Goal: Obtain resource: Download file/media

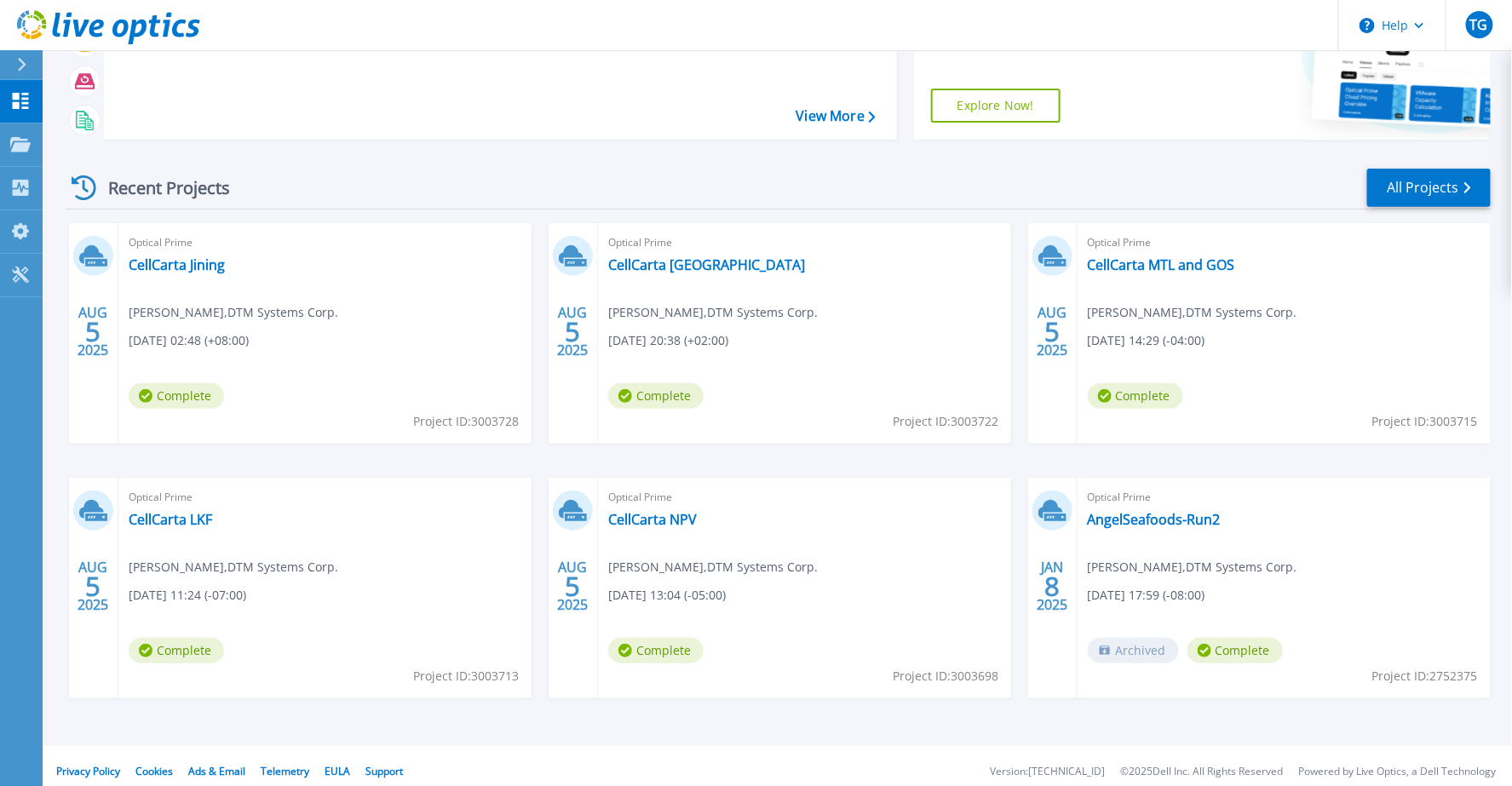
scroll to position [158, 0]
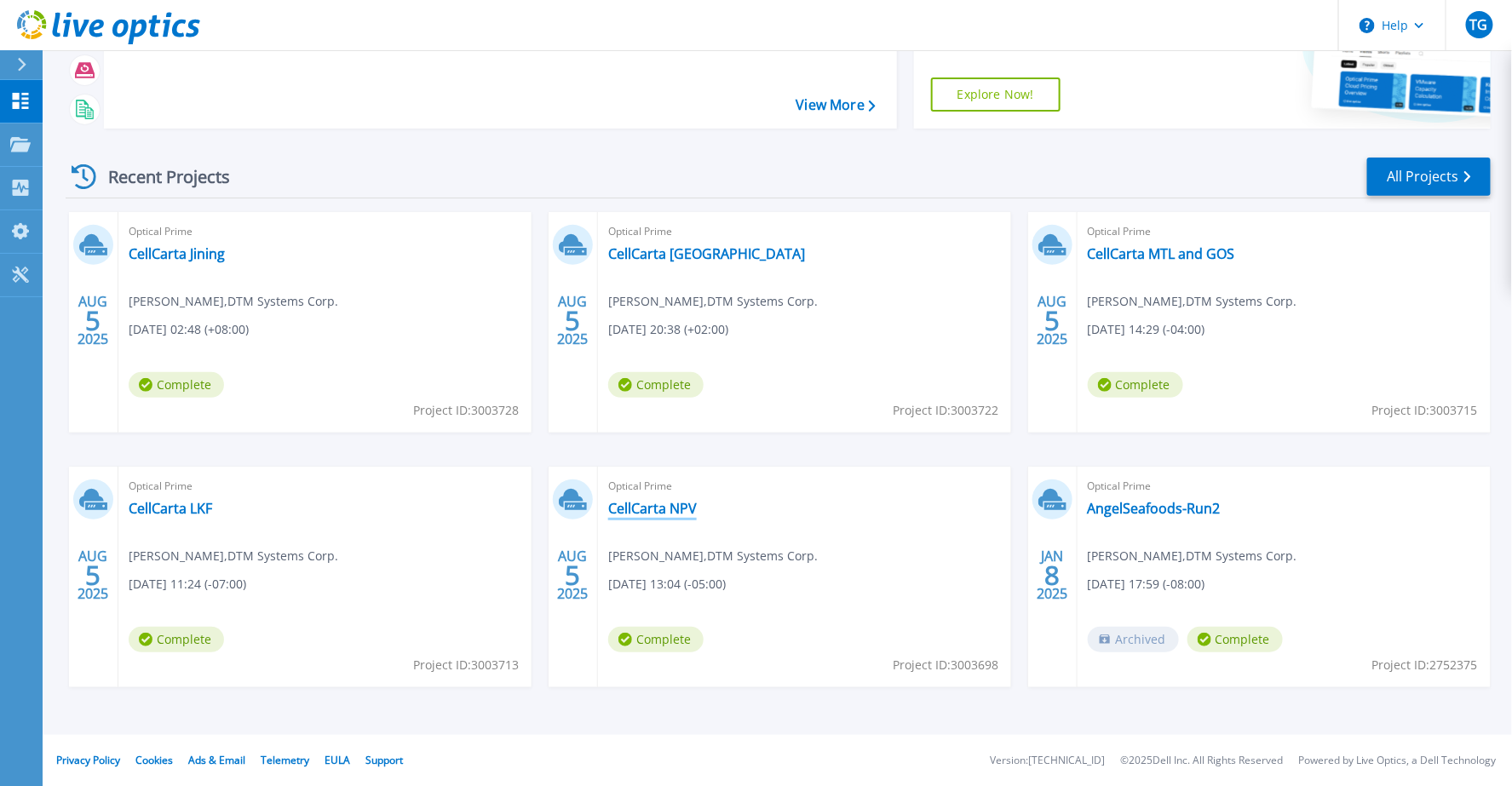
click at [681, 506] on link "CellCarta NPV" at bounding box center [652, 508] width 89 height 17
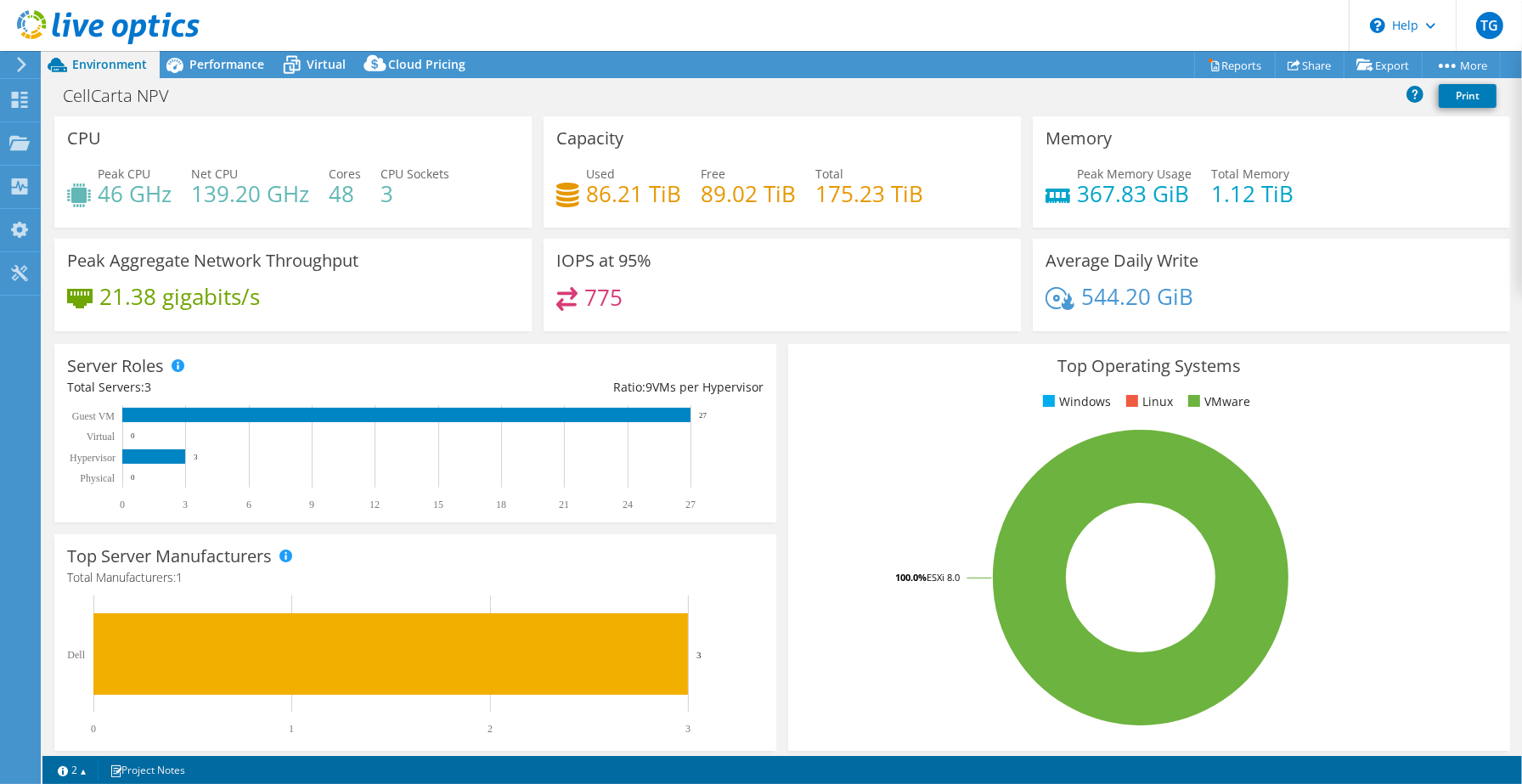
select select "USD"
click at [69, 96] on h1 "CellCarta NPV" at bounding box center [125, 96] width 140 height 19
drag, startPoint x: 61, startPoint y: 97, endPoint x: 174, endPoint y: 100, distance: 113.0
click at [174, 100] on h1 "CellCarta NPV" at bounding box center [125, 96] width 140 height 19
copy h1 "CellCarta NPV"
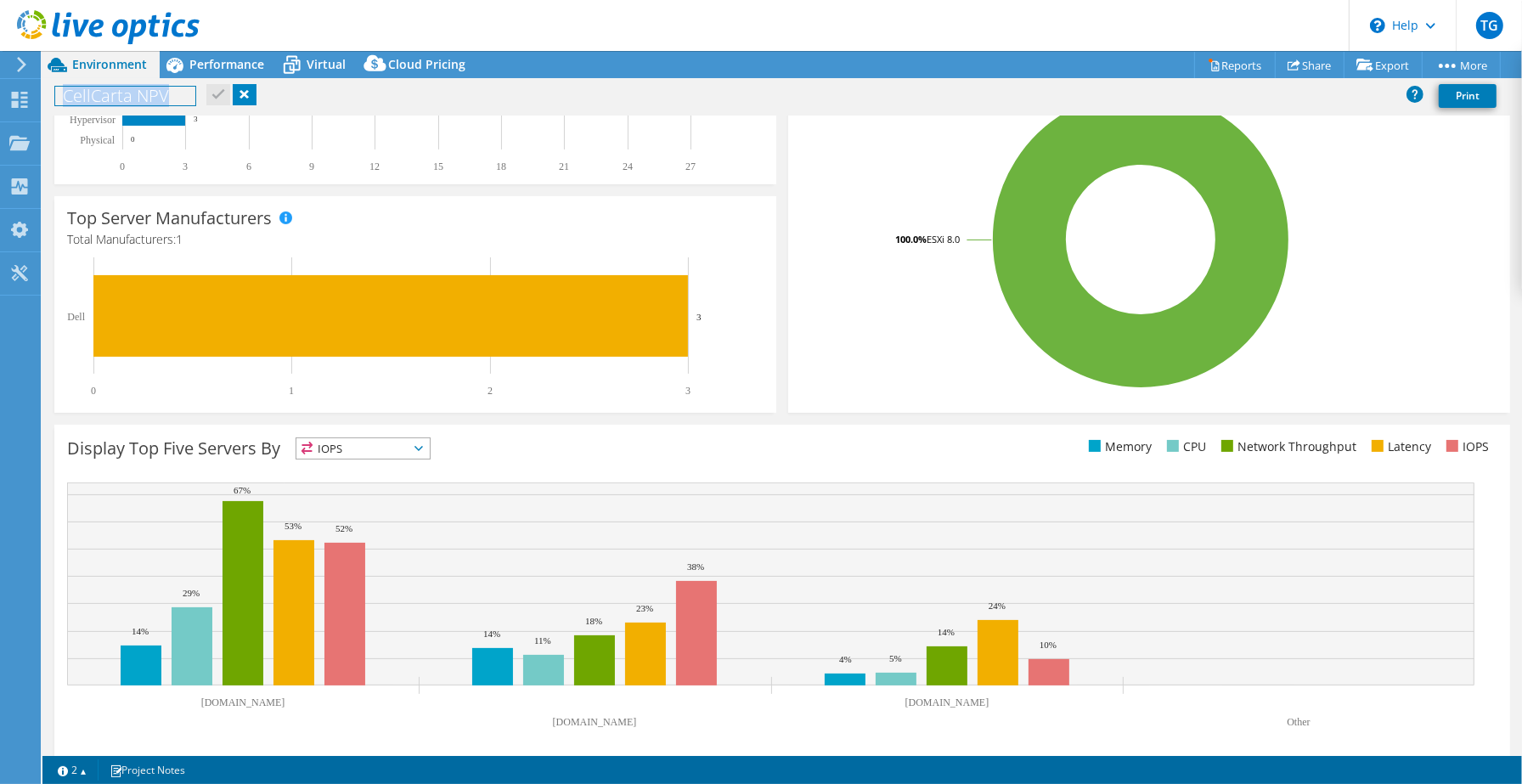
scroll to position [348, 0]
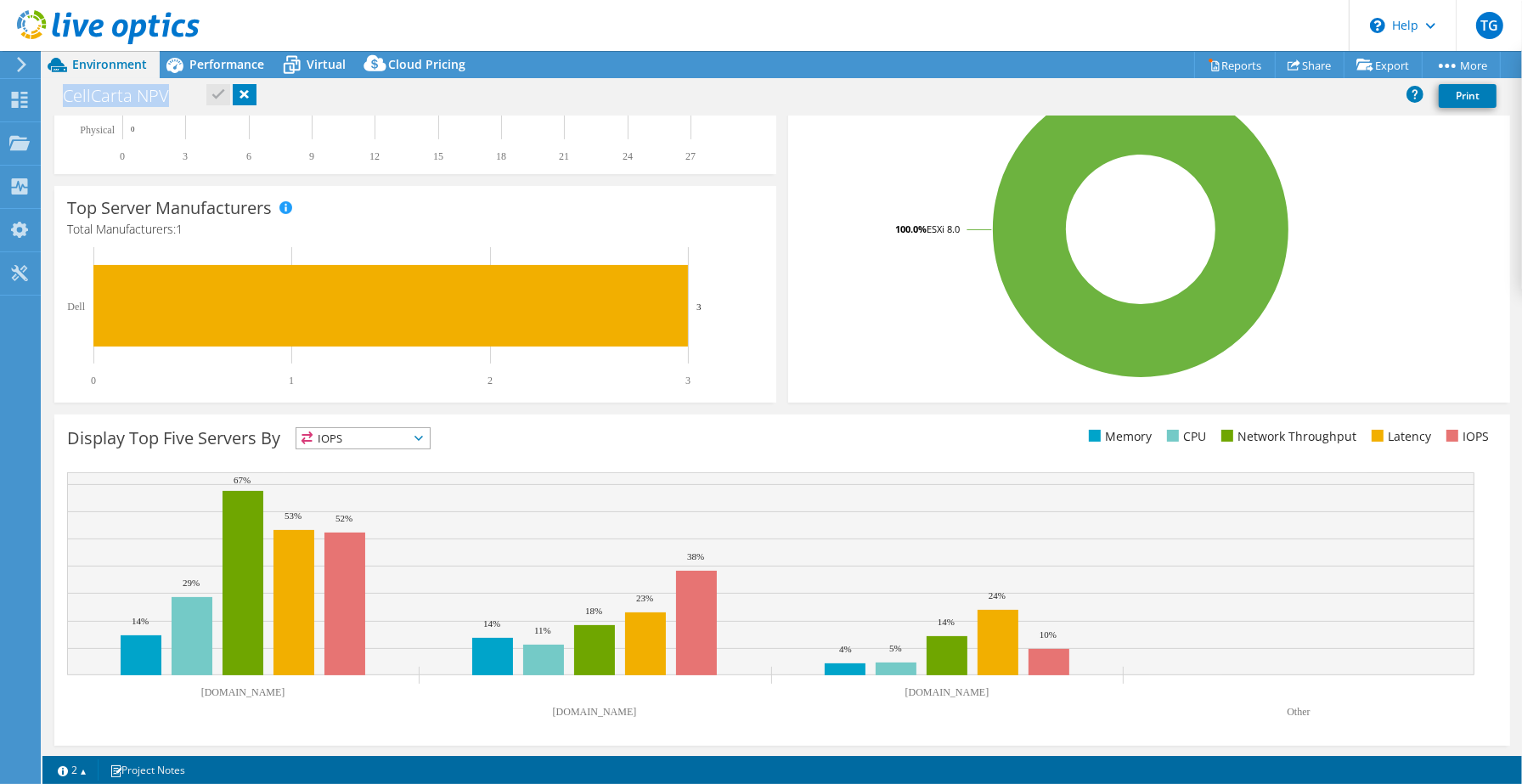
drag, startPoint x: 873, startPoint y: 690, endPoint x: 918, endPoint y: 692, distance: 45.0
click at [918, 692] on icon "sv460p-vxr-002.its.cellcarta.com sv460p-vxr-003.its.cellcarta.com sv460p-vxr-00…" at bounding box center [770, 600] width 1407 height 255
click at [918, 692] on text "sv460p-vxr-001.its.cellcarta.com" at bounding box center [947, 692] width 84 height 12
drag, startPoint x: 878, startPoint y: 692, endPoint x: 932, endPoint y: 686, distance: 54.3
click at [932, 686] on text "sv460p-vxr-001.its.cellcarta.com" at bounding box center [947, 692] width 84 height 12
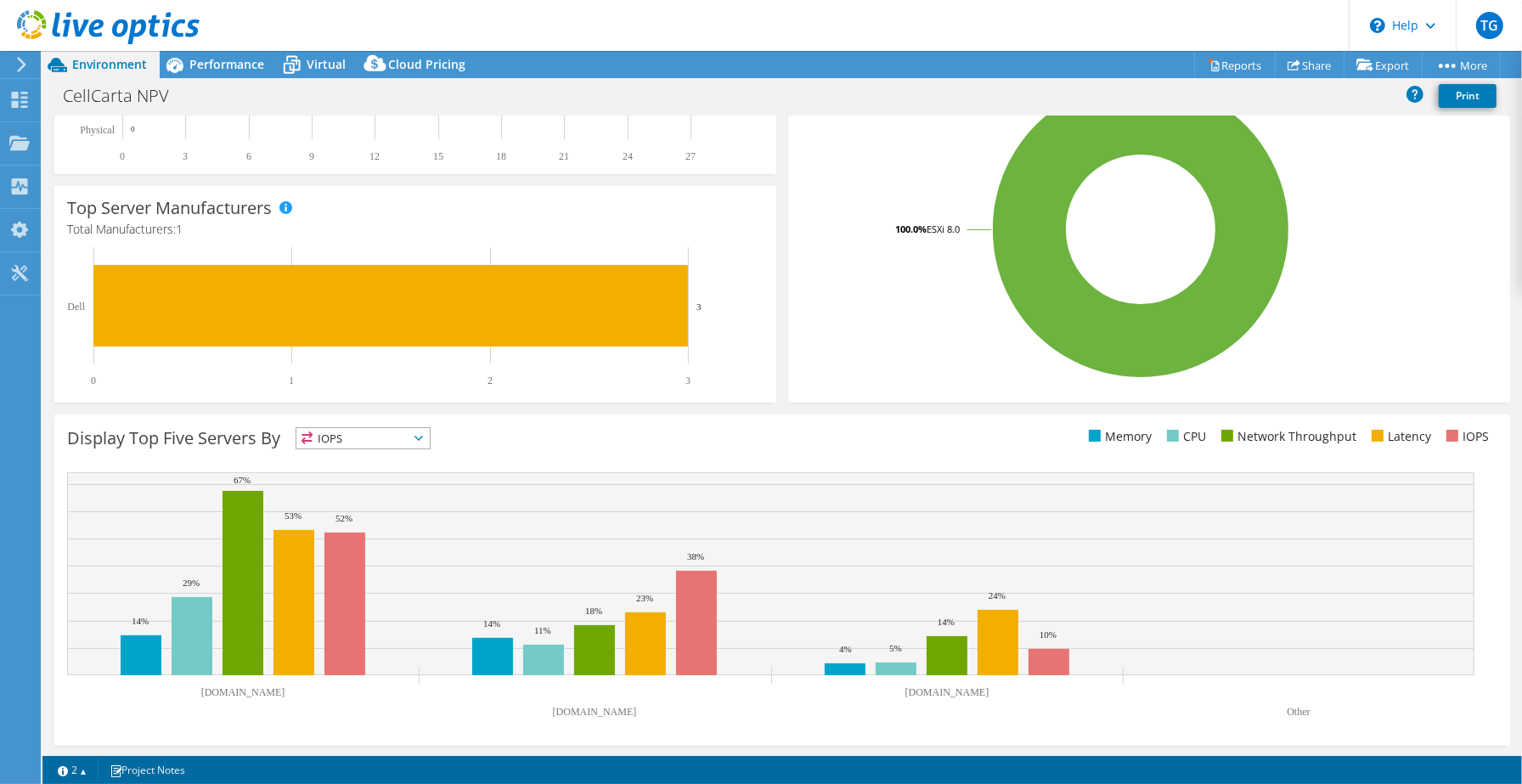
click at [918, 694] on text "sv460p-vxr-001.its.cellcarta.com" at bounding box center [947, 692] width 84 height 12
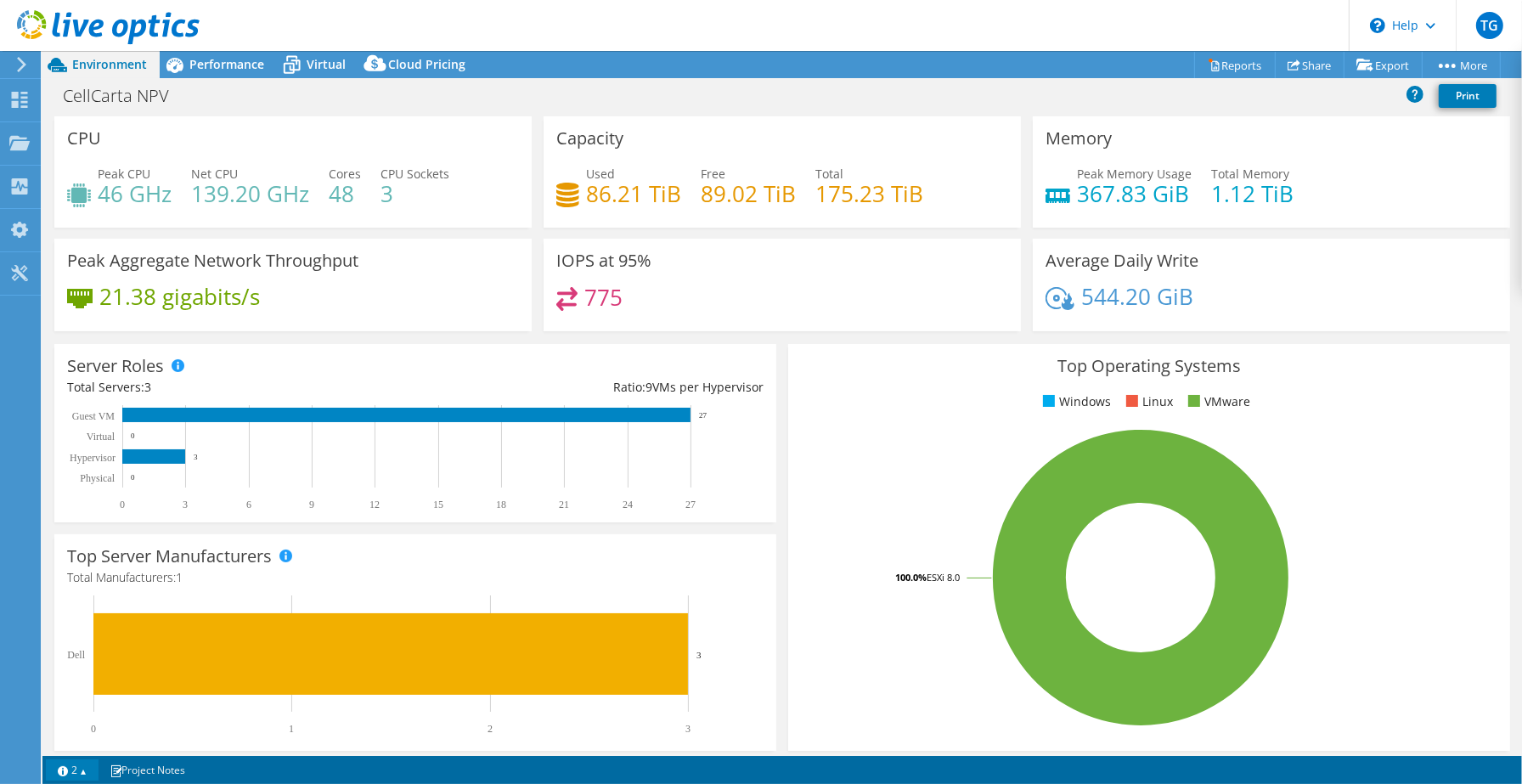
click at [75, 769] on link "2" at bounding box center [72, 770] width 52 height 21
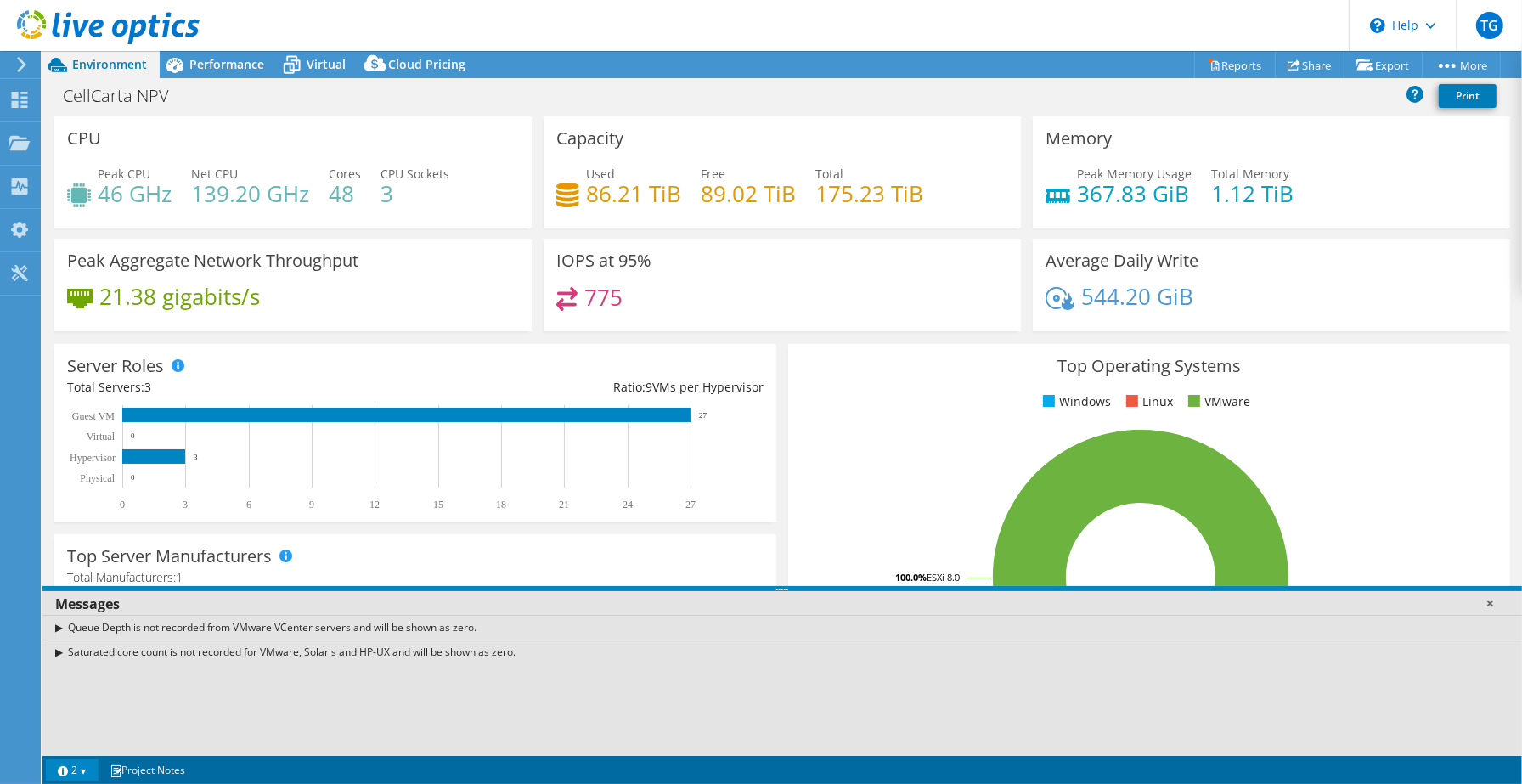
click at [1491, 603] on link at bounding box center [1489, 602] width 17 height 17
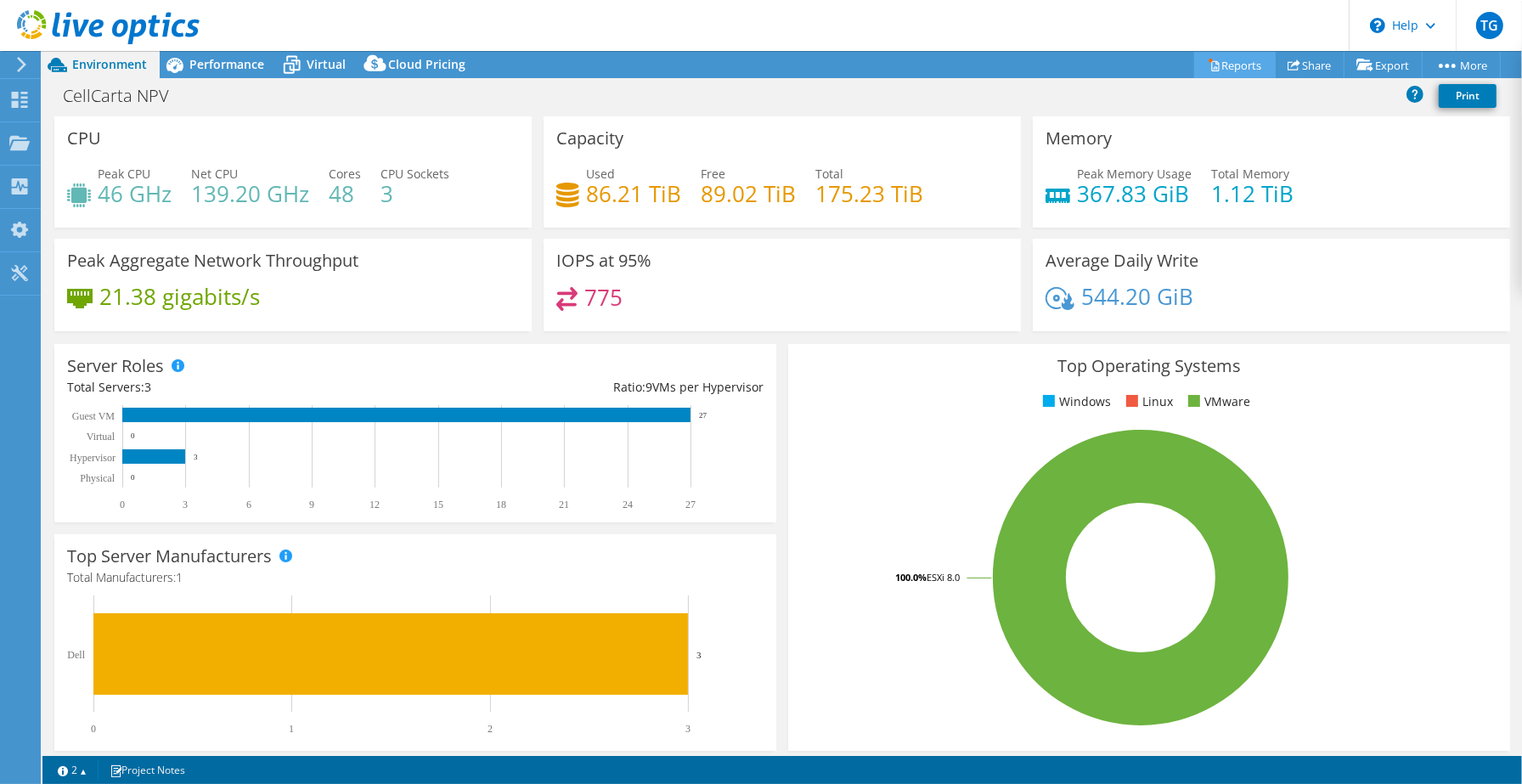
click at [1235, 65] on link "Reports" at bounding box center [1234, 64] width 81 height 26
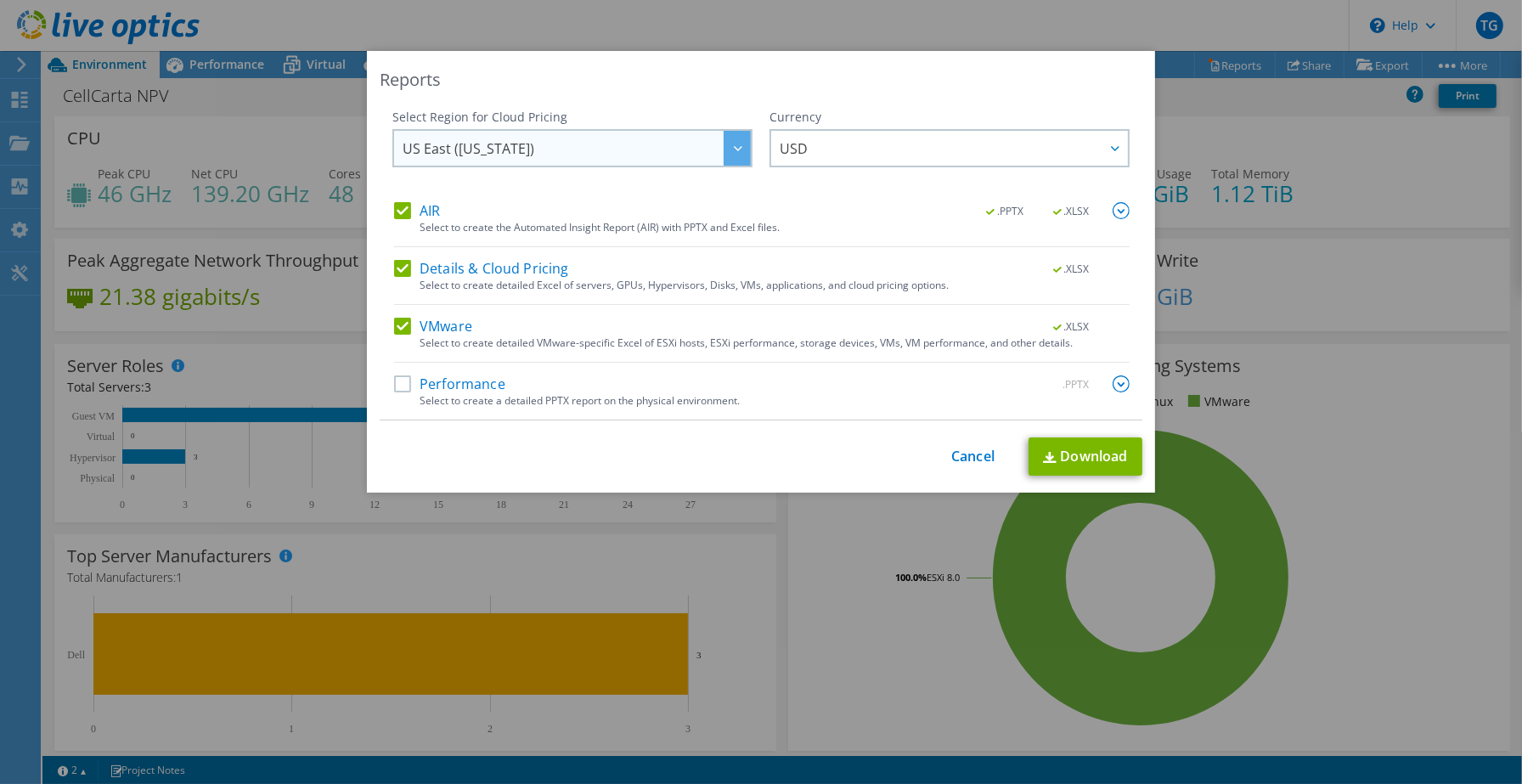
click at [733, 146] on icon at bounding box center [737, 149] width 8 height 5
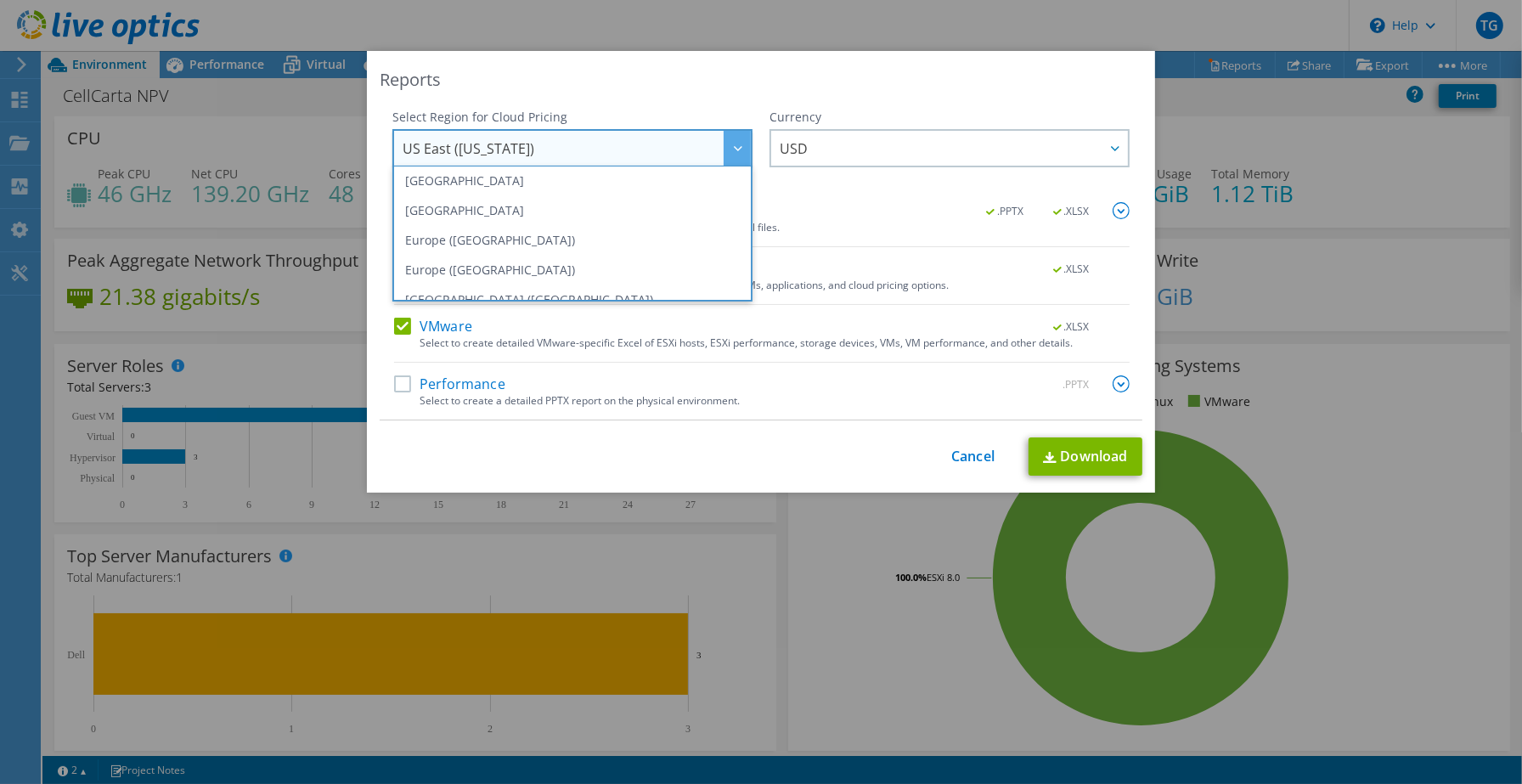
scroll to position [163, 0]
click at [433, 201] on li "[GEOGRAPHIC_DATA]" at bounding box center [572, 200] width 352 height 30
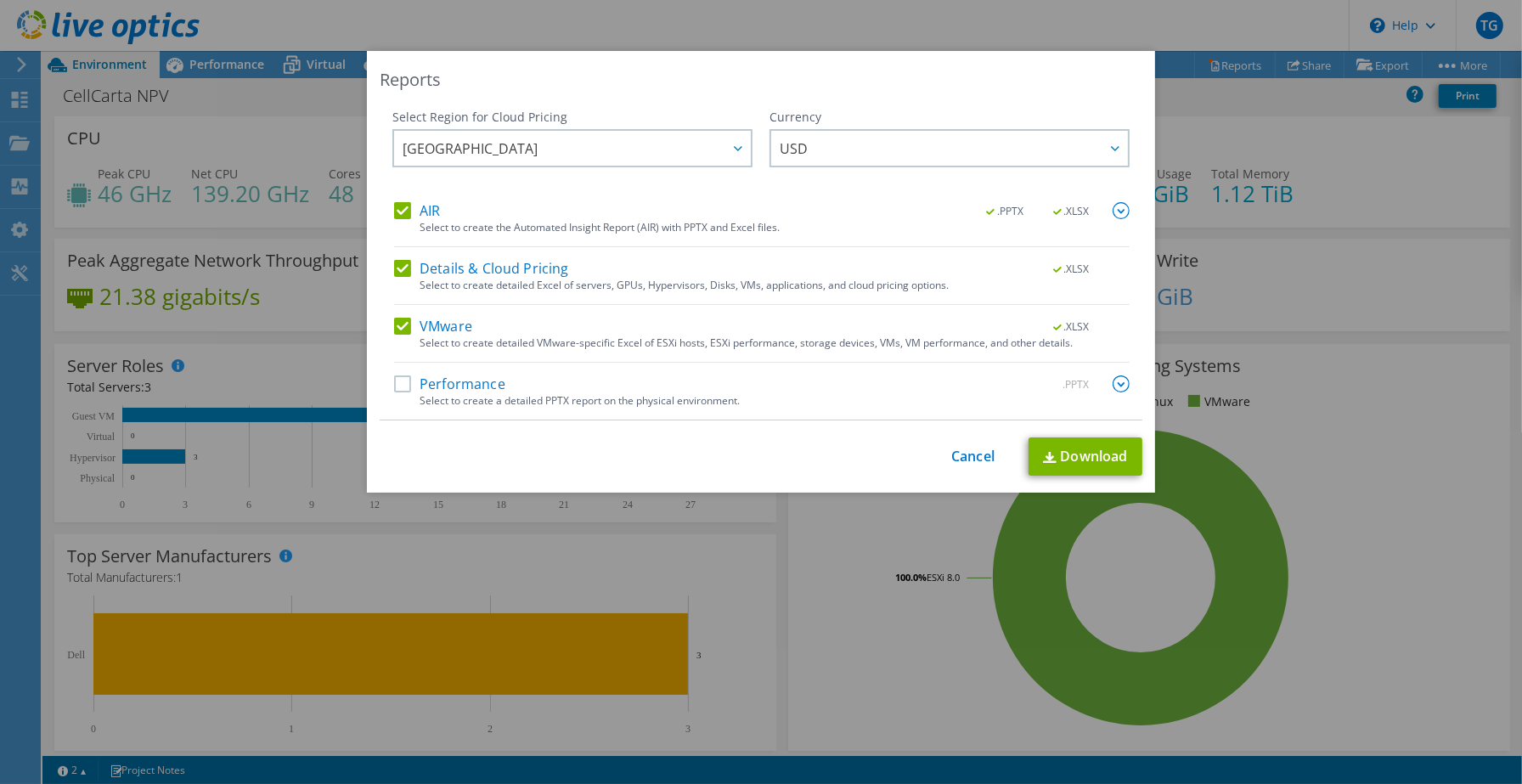
click at [394, 383] on label "Performance" at bounding box center [449, 383] width 111 height 17
click at [0, 0] on input "Performance" at bounding box center [0, 0] width 0 height 0
click at [1101, 151] on div at bounding box center [1114, 148] width 27 height 35
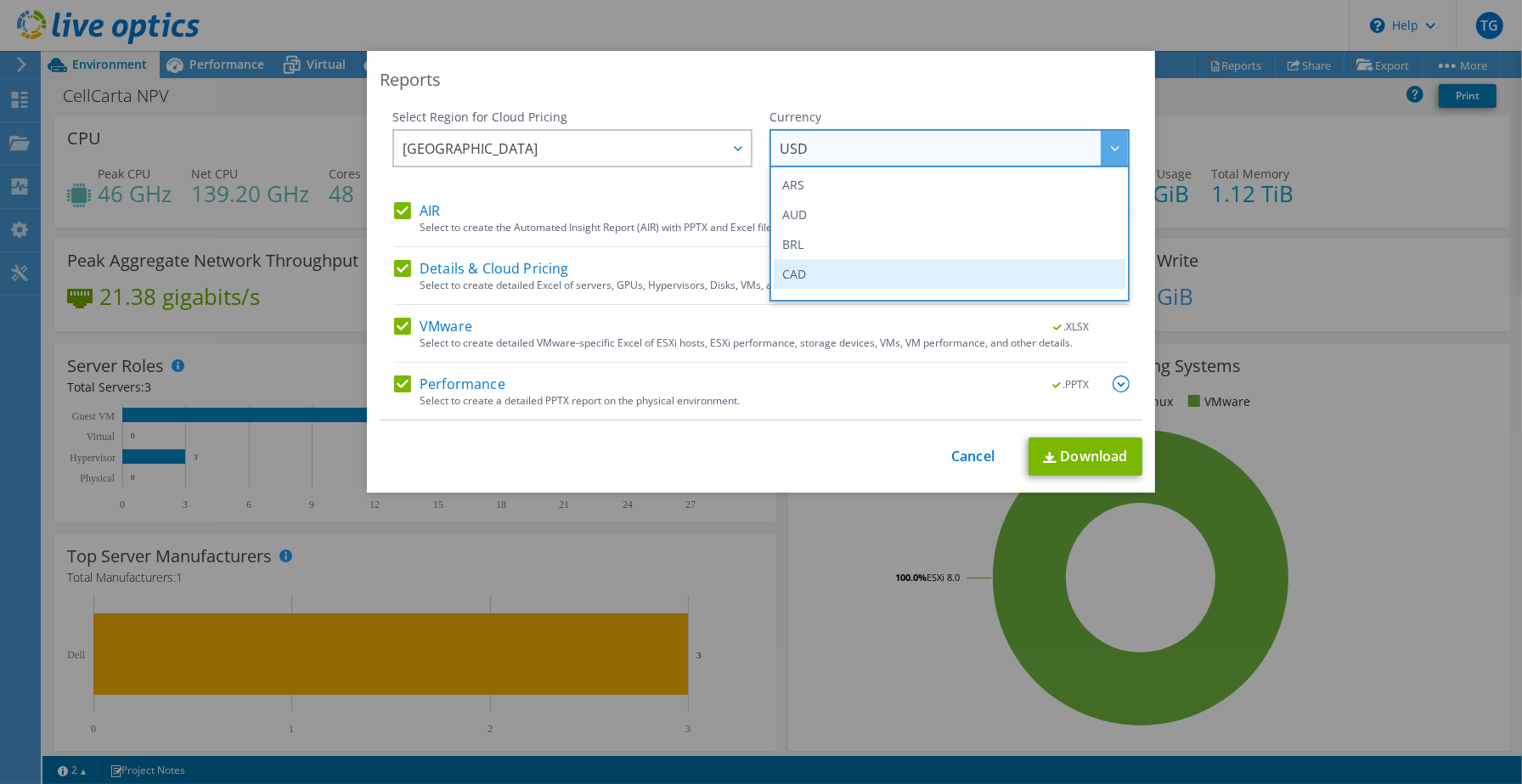
click at [793, 267] on li "CAD" at bounding box center [949, 273] width 352 height 30
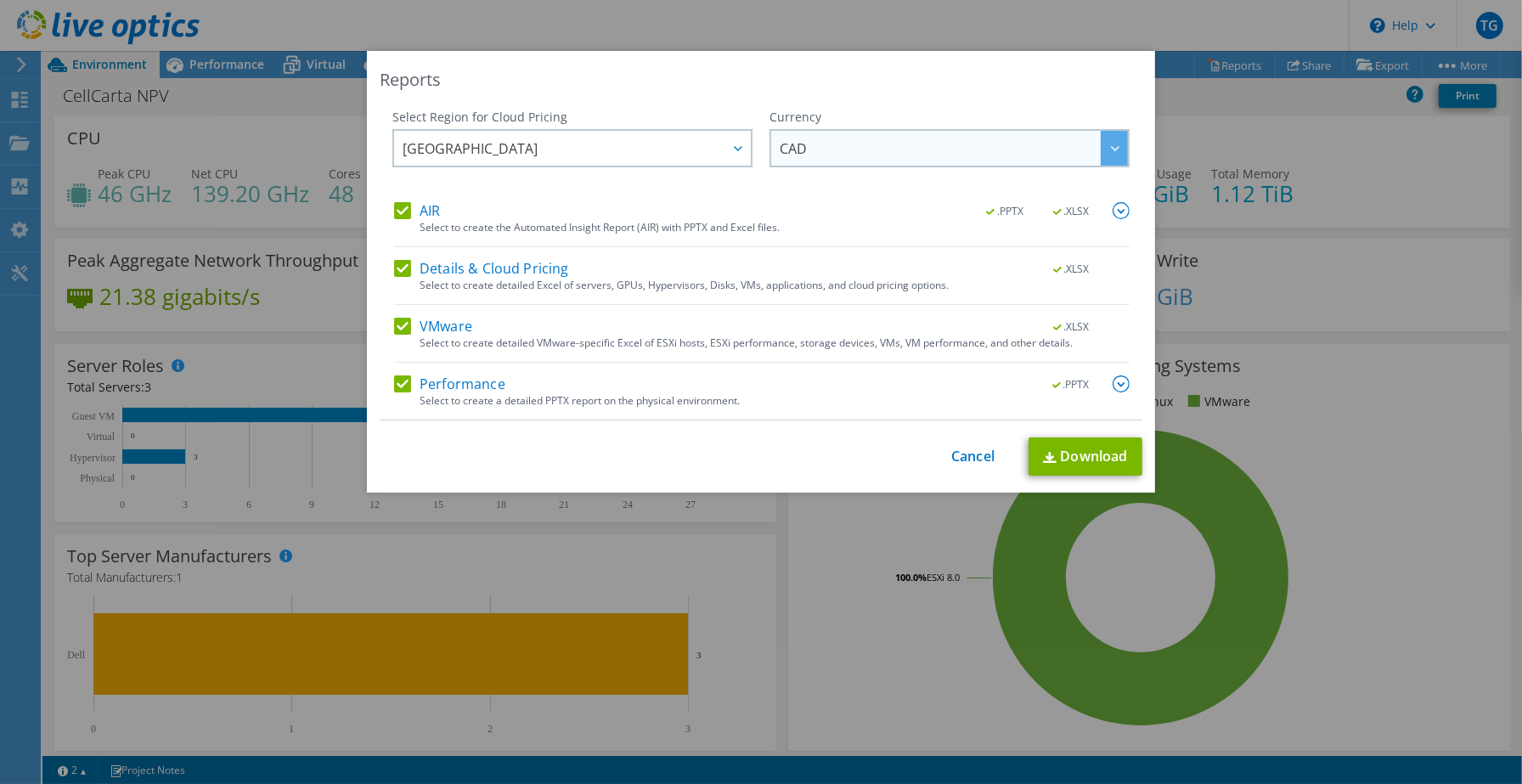
click at [1112, 148] on div at bounding box center [1114, 148] width 27 height 35
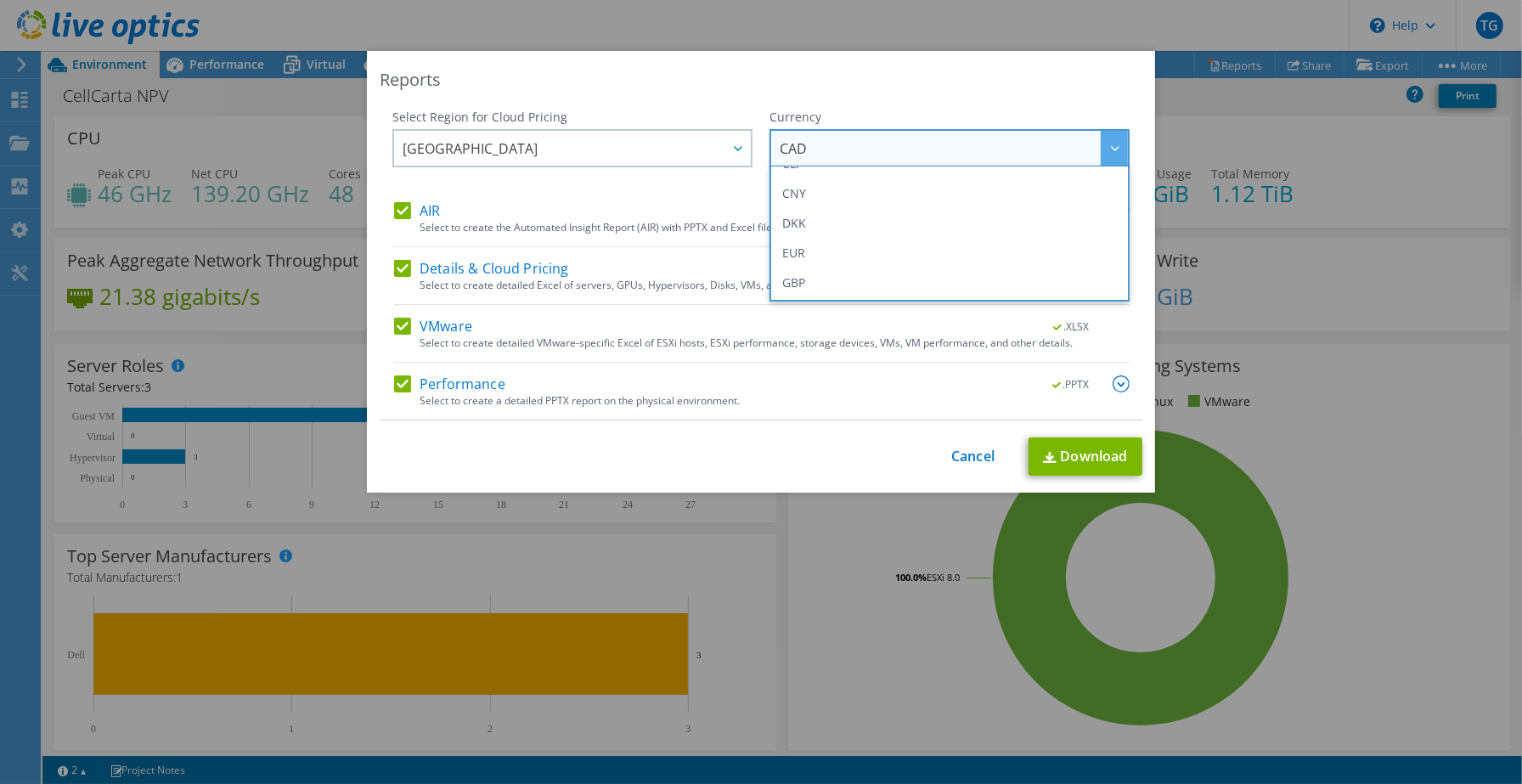
scroll to position [188, 0]
click at [966, 460] on link "Cancel" at bounding box center [973, 457] width 43 height 16
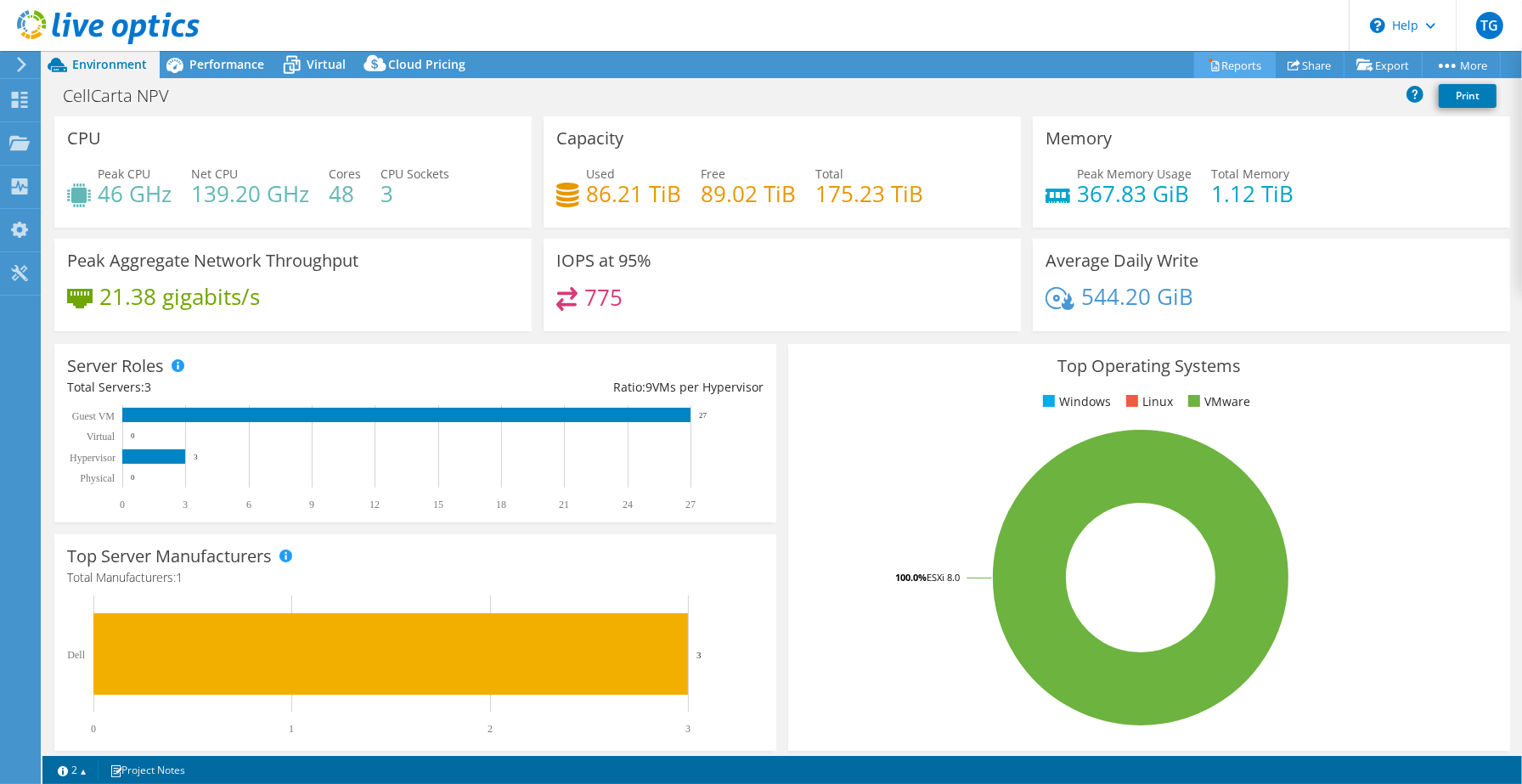
click at [1221, 62] on link "Reports" at bounding box center [1234, 64] width 81 height 26
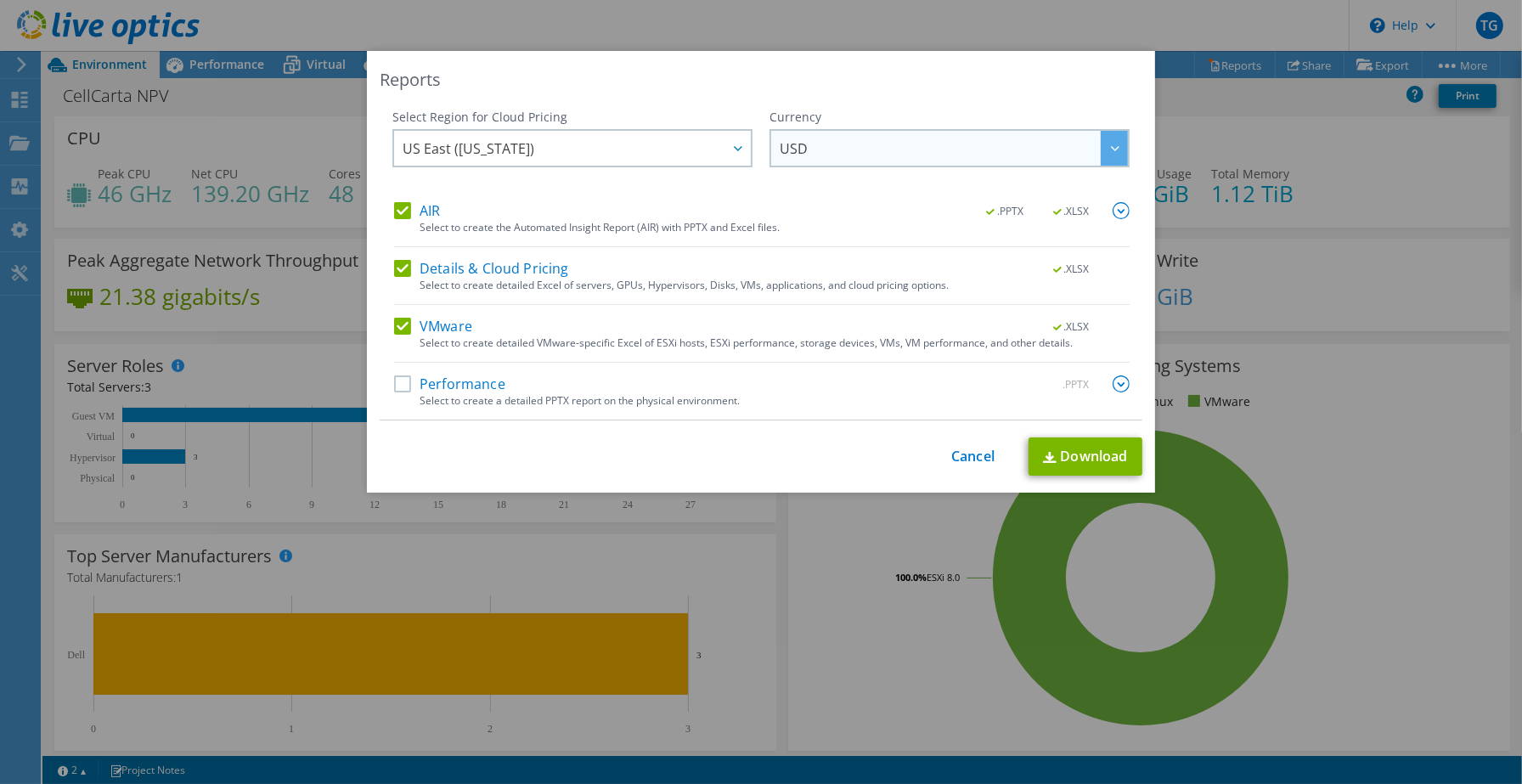
click at [846, 150] on span "USD" at bounding box center [953, 148] width 348 height 35
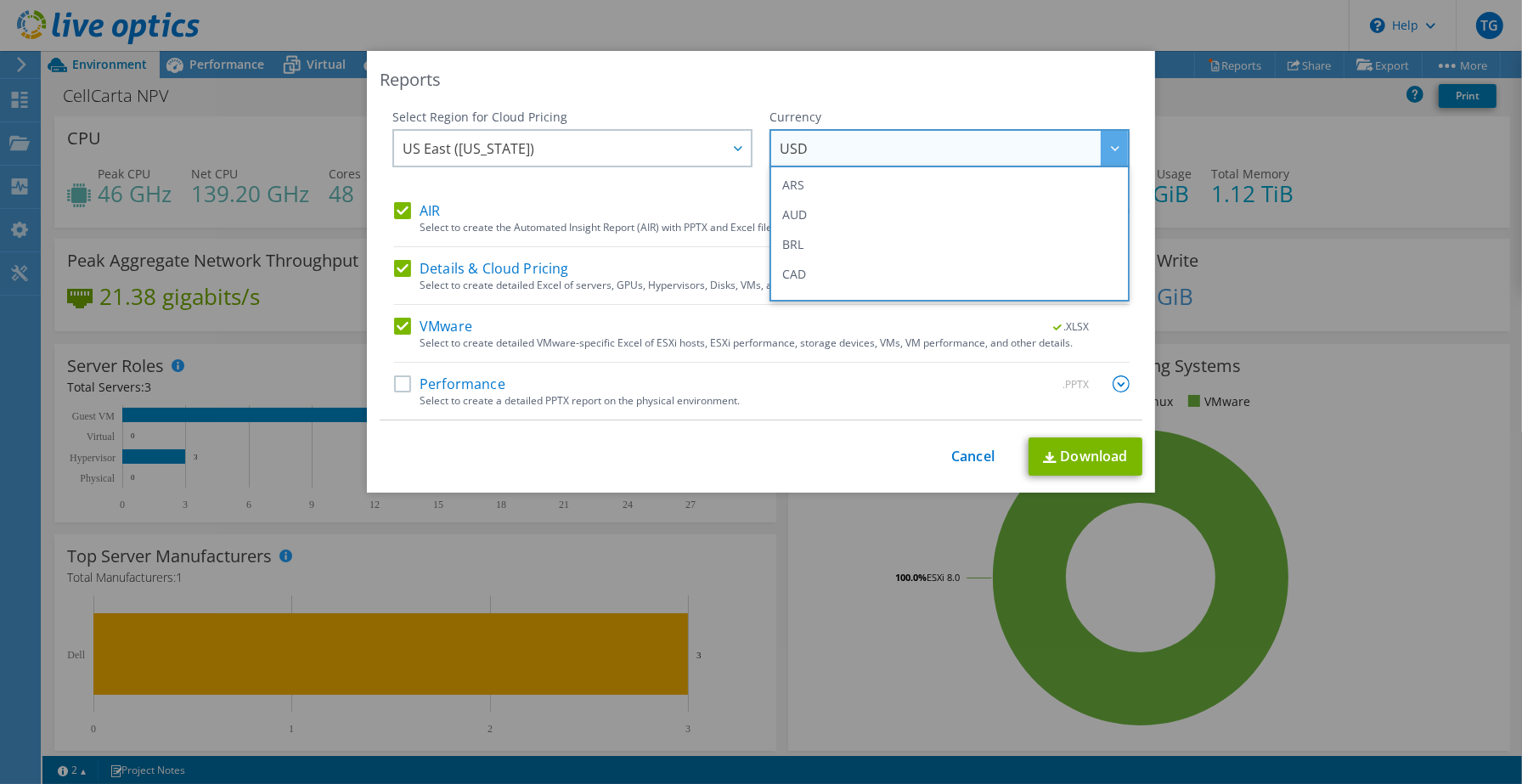
click at [888, 72] on div "Reports" at bounding box center [761, 80] width 762 height 24
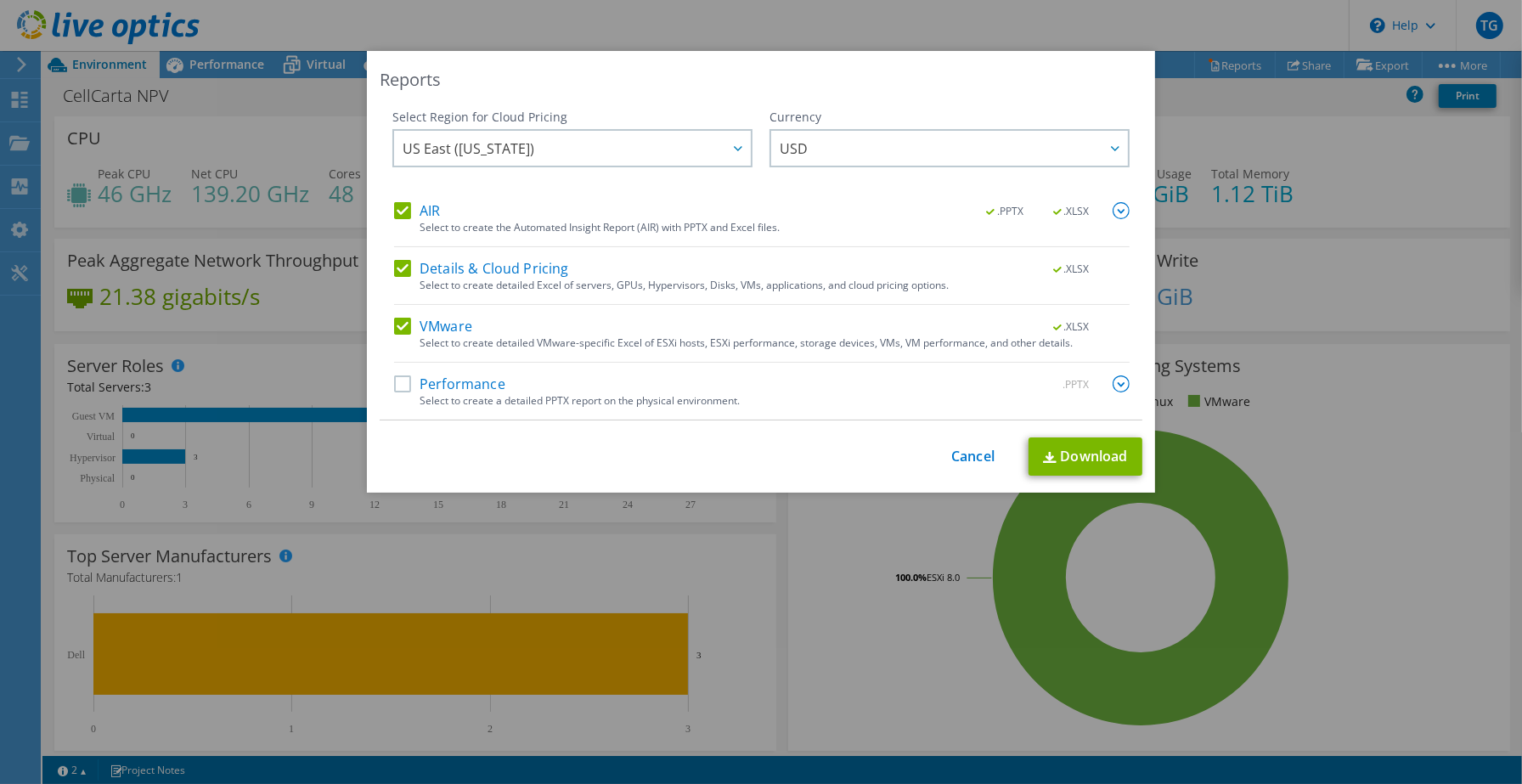
click at [394, 386] on label "Performance" at bounding box center [449, 383] width 111 height 17
click at [0, 0] on input "Performance" at bounding box center [0, 0] width 0 height 0
click at [1075, 458] on link "Download" at bounding box center [1085, 457] width 114 height 38
click at [952, 457] on link "Cancel" at bounding box center [973, 457] width 43 height 16
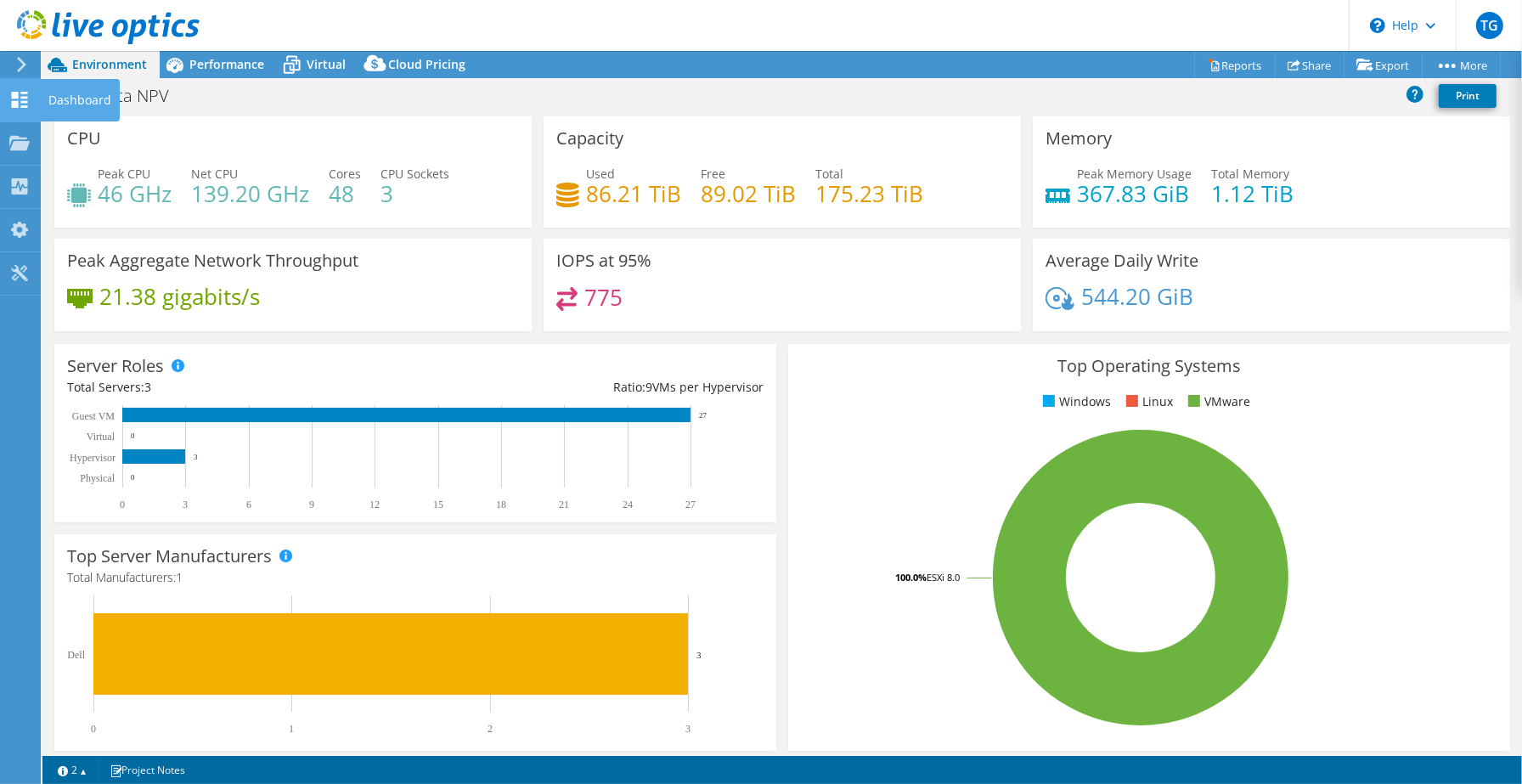
click at [71, 98] on div "Dashboard" at bounding box center [80, 99] width 80 height 43
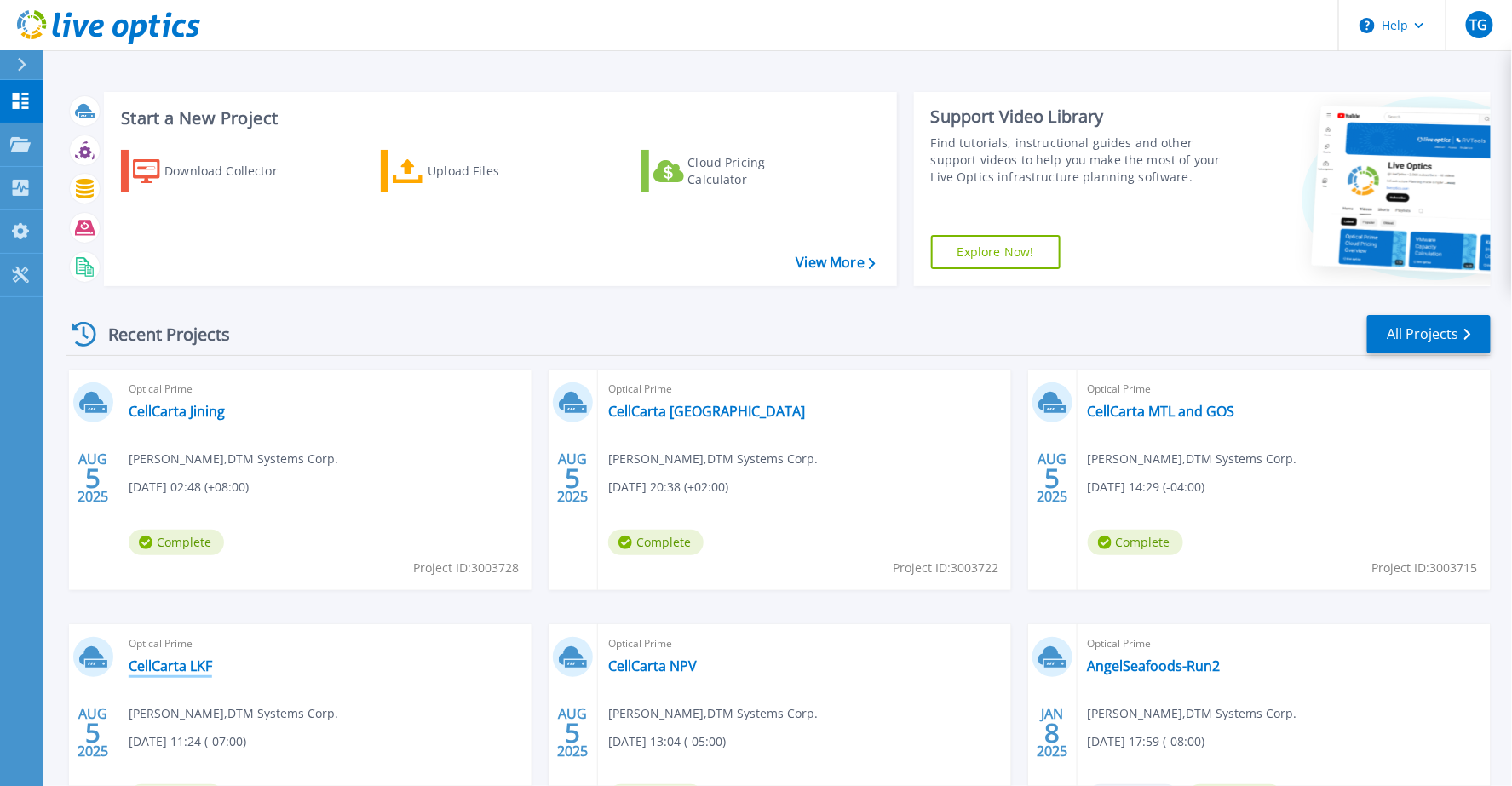
click at [169, 662] on link "CellCarta LKF" at bounding box center [171, 665] width 83 height 17
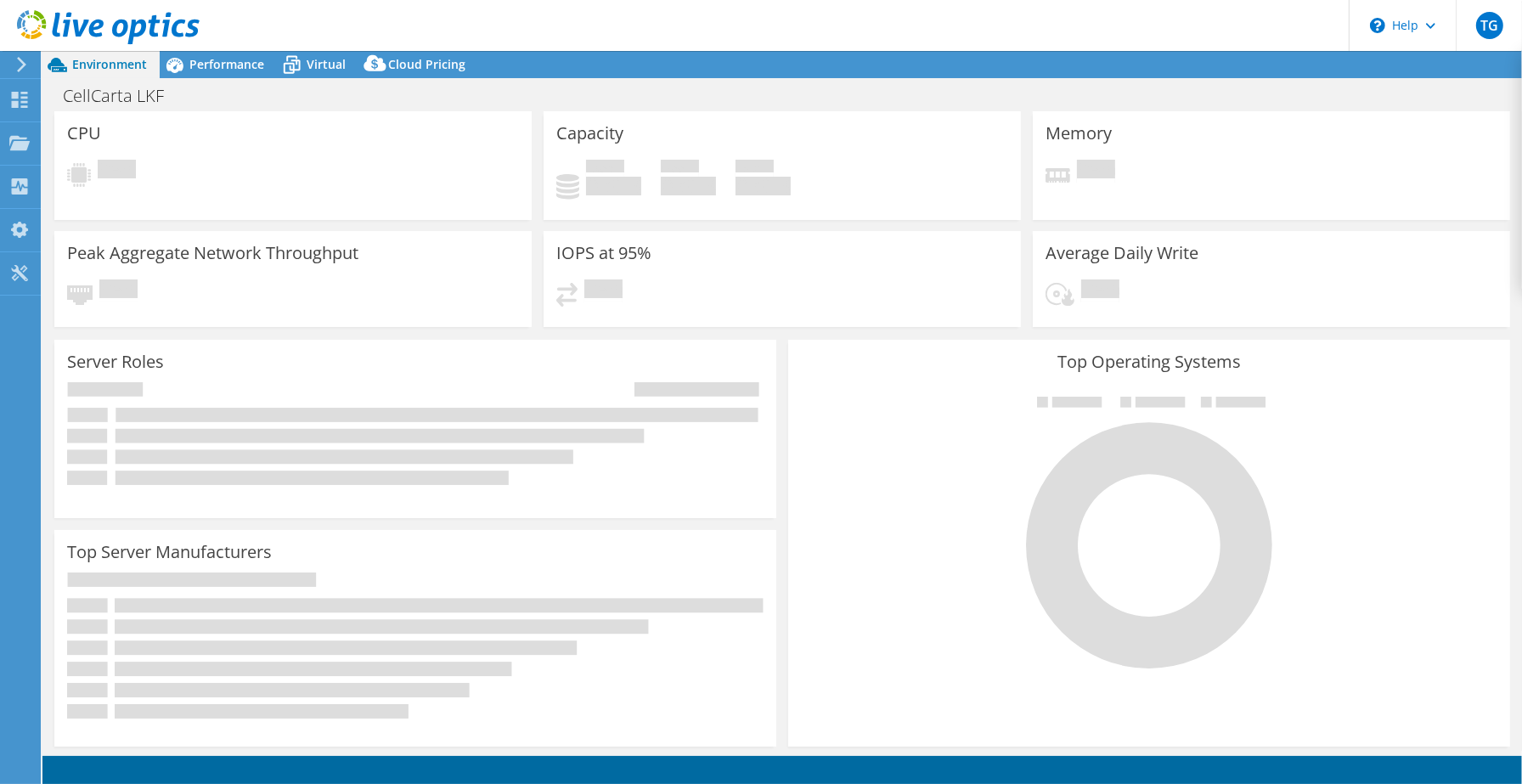
select select "USD"
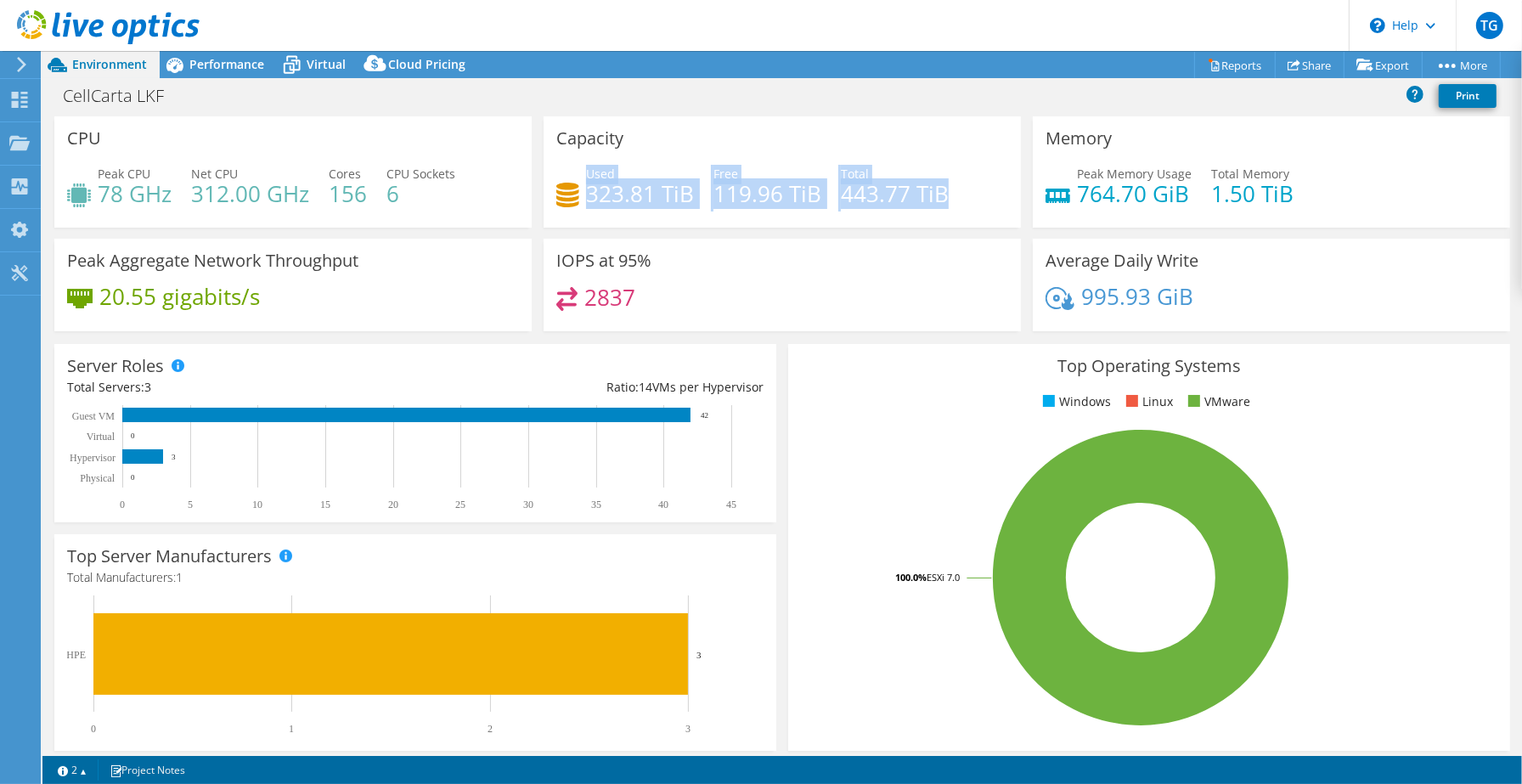
drag, startPoint x: 583, startPoint y: 175, endPoint x: 912, endPoint y: 316, distance: 357.9
click at [941, 184] on div "Used 323.81 TiB Free 119.96 TiB Total 443.77 TiB" at bounding box center [782, 192] width 452 height 55
copy div "Used 323.81 TiB Free 119.96 TiB Total 443.77 TiB"
click at [1240, 56] on link "Reports" at bounding box center [1234, 64] width 81 height 26
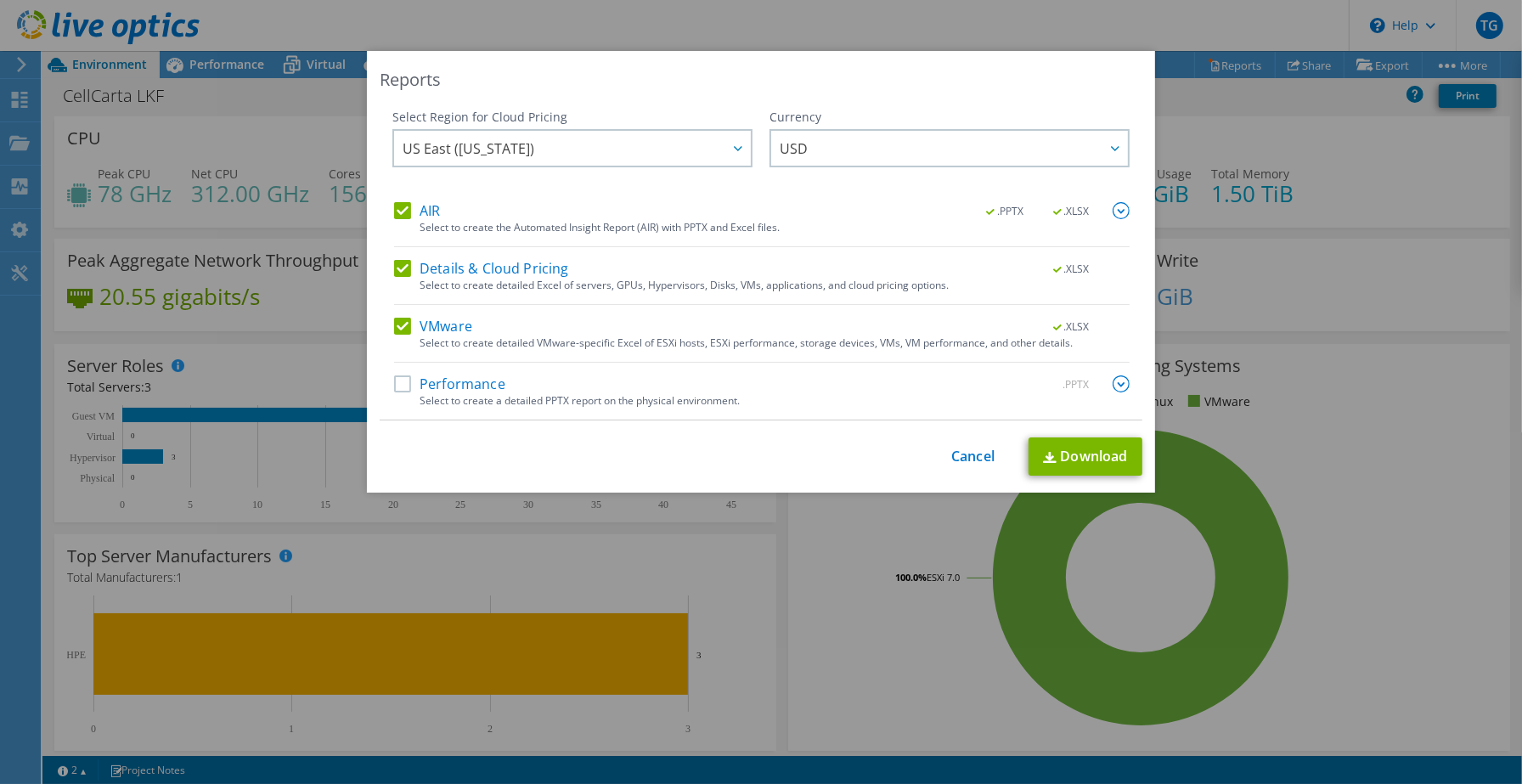
click at [394, 389] on label "Performance" at bounding box center [449, 383] width 111 height 17
click at [0, 0] on input "Performance" at bounding box center [0, 0] width 0 height 0
click at [1095, 463] on link "Download" at bounding box center [1085, 457] width 114 height 38
click at [969, 449] on link "Cancel" at bounding box center [973, 457] width 43 height 16
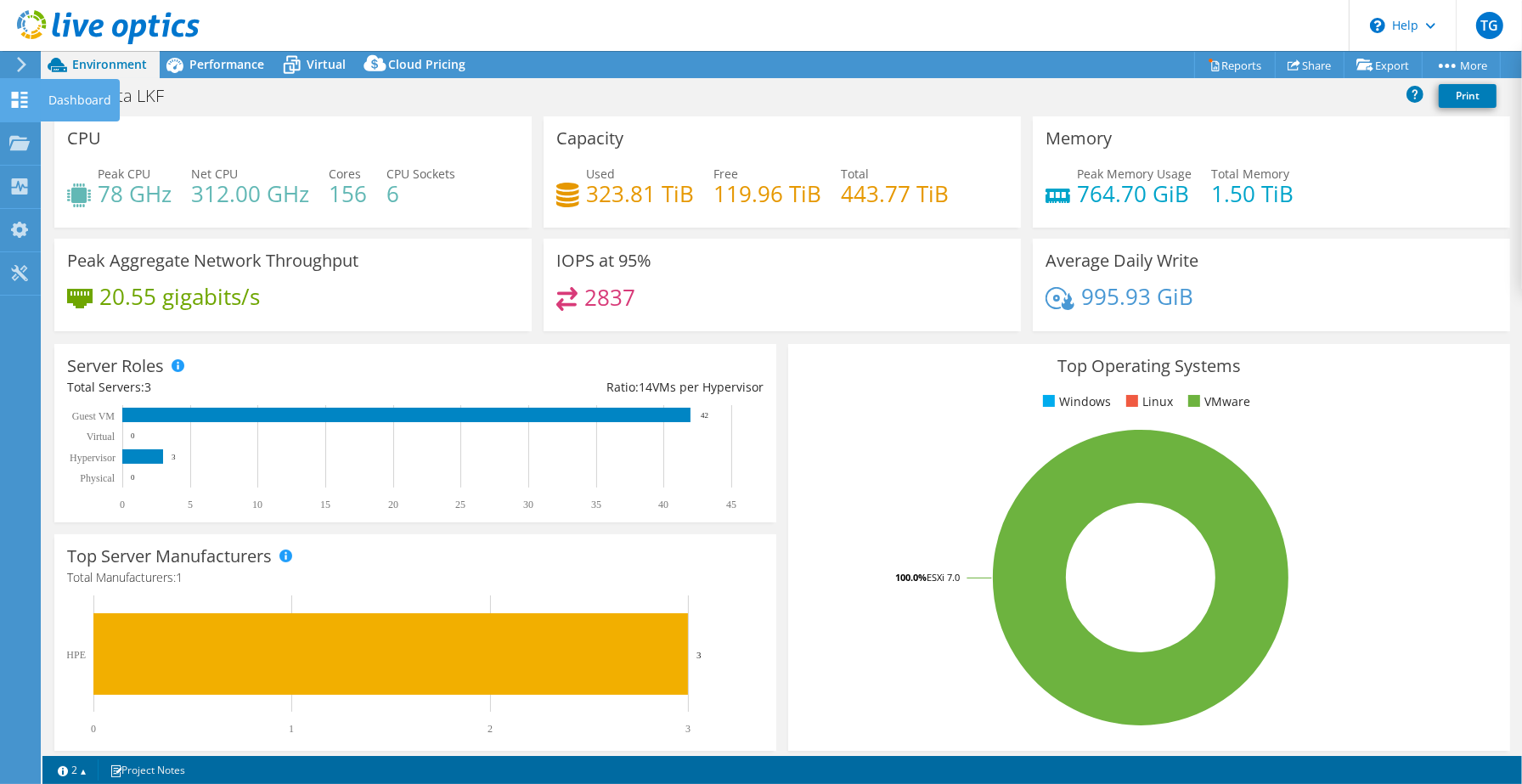
click at [75, 96] on div "Dashboard" at bounding box center [80, 99] width 80 height 43
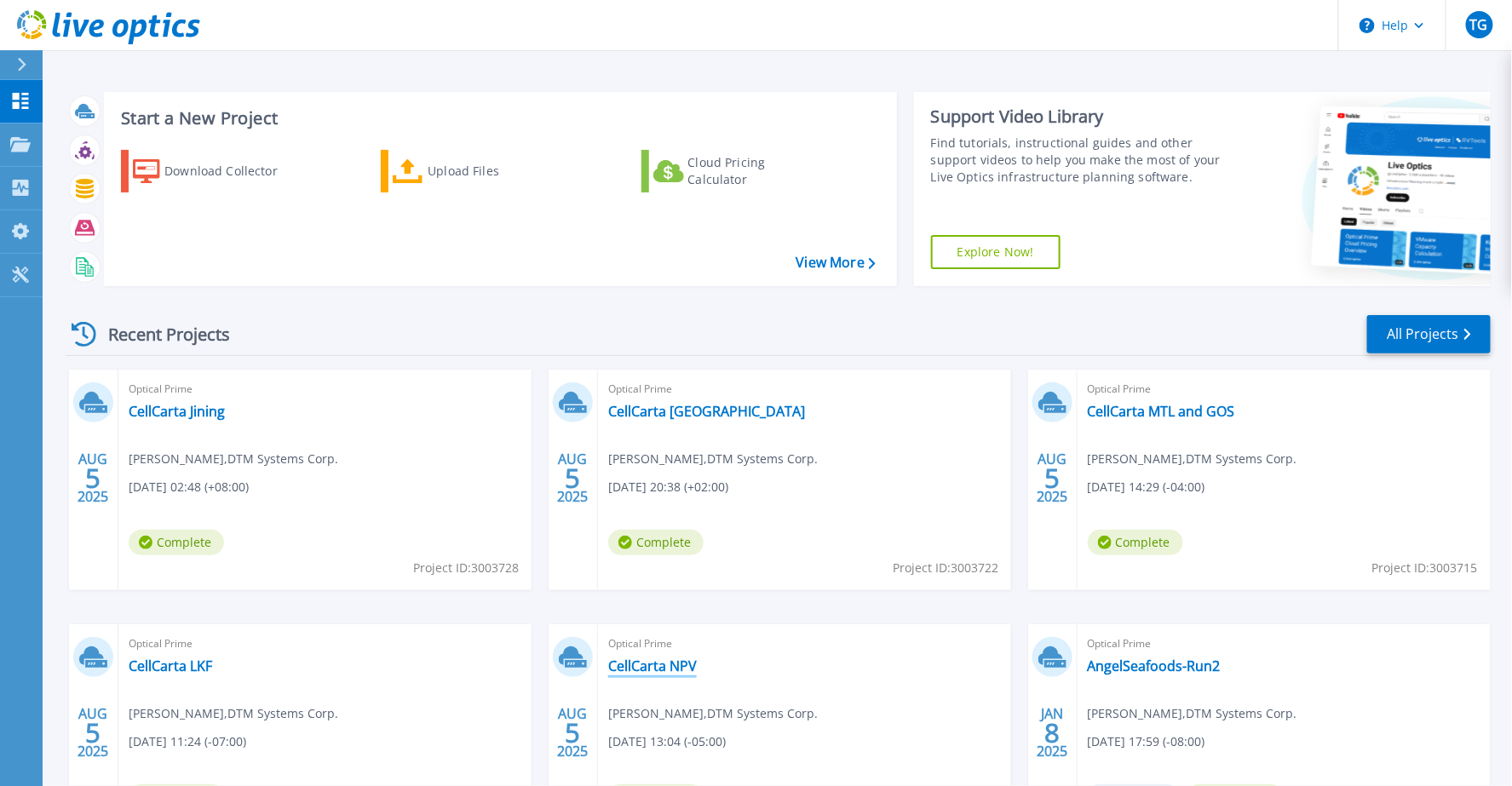
click at [676, 663] on link "CellCarta NPV" at bounding box center [652, 665] width 89 height 17
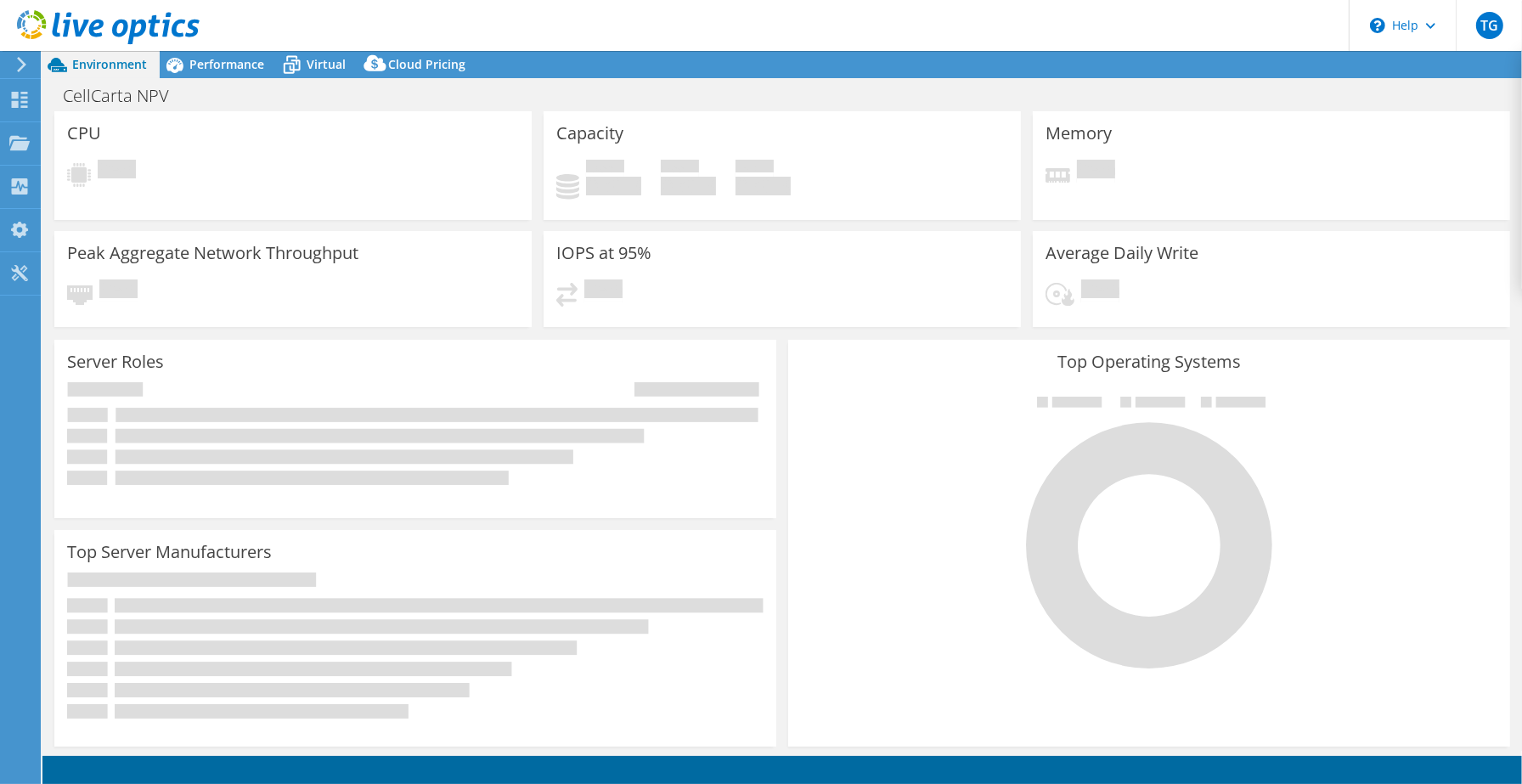
select select "USD"
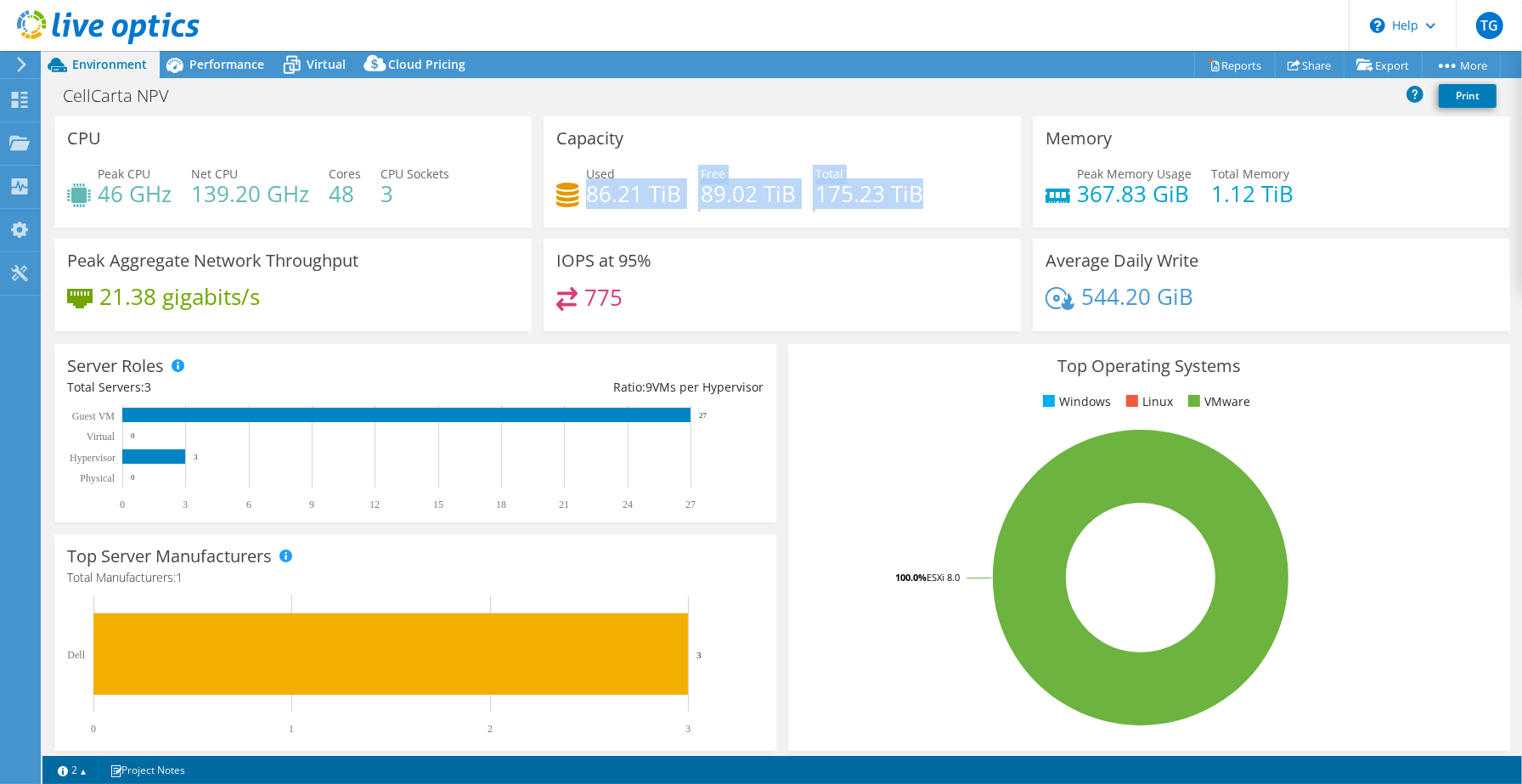
drag, startPoint x: 581, startPoint y: 190, endPoint x: 912, endPoint y: 194, distance: 331.0
click at [912, 194] on div "Used 86.21 TiB Free 89.02 TiB Total 175.23 TiB" at bounding box center [782, 192] width 452 height 55
click at [597, 162] on div "Capacity Used 86.21 TiB Free 89.02 TiB Total 175.23 TiB" at bounding box center [782, 172] width 477 height 111
drag, startPoint x: 582, startPoint y: 174, endPoint x: 914, endPoint y: 182, distance: 332.1
click at [914, 182] on div "Used 86.21 TiB Free 89.02 TiB Total 175.23 TiB" at bounding box center [782, 192] width 452 height 55
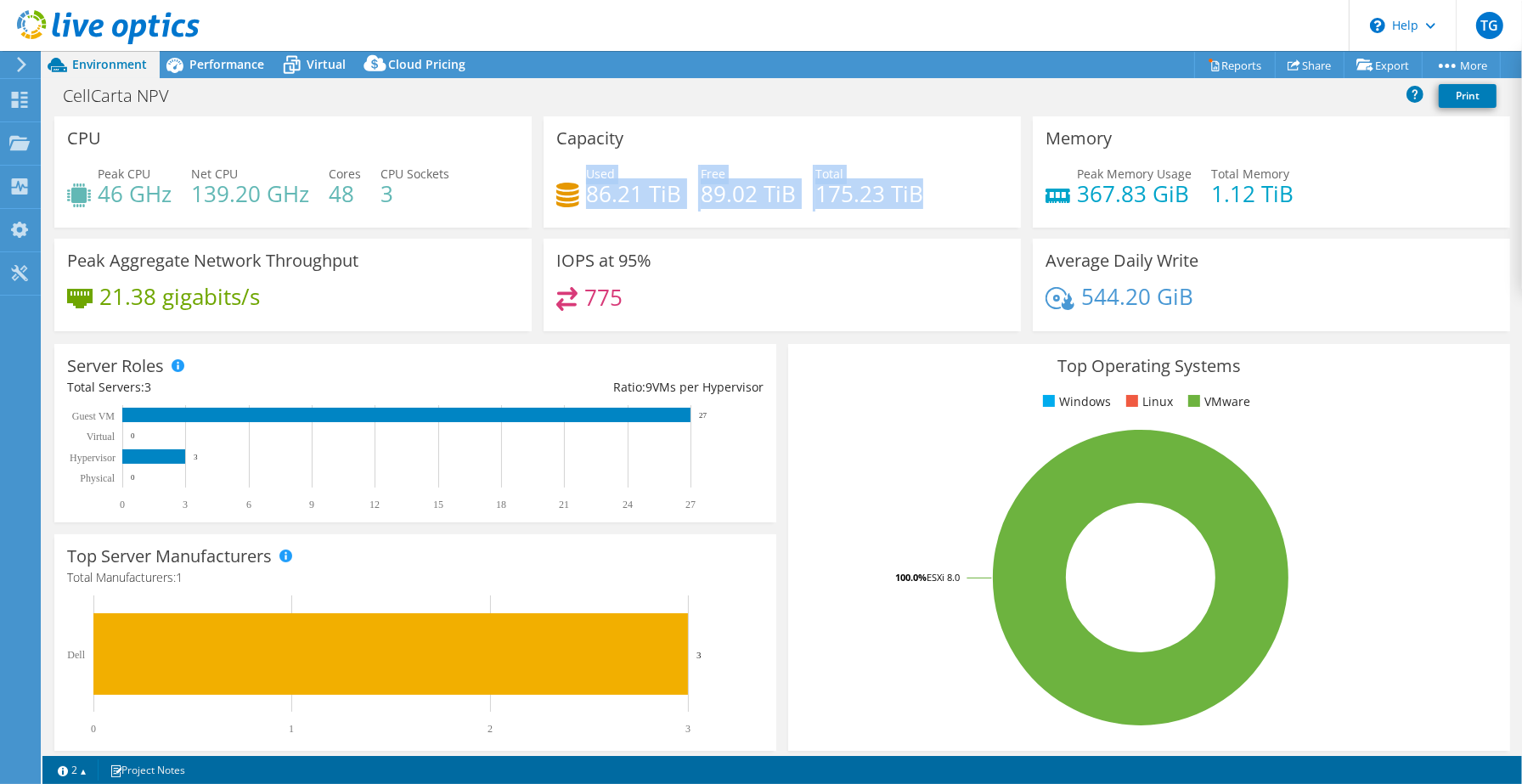
click at [913, 192] on h4 "175.23 TiB" at bounding box center [868, 194] width 108 height 19
copy div "Used 86.21 TiB Free 89.02 TiB Total 175.23 TiB"
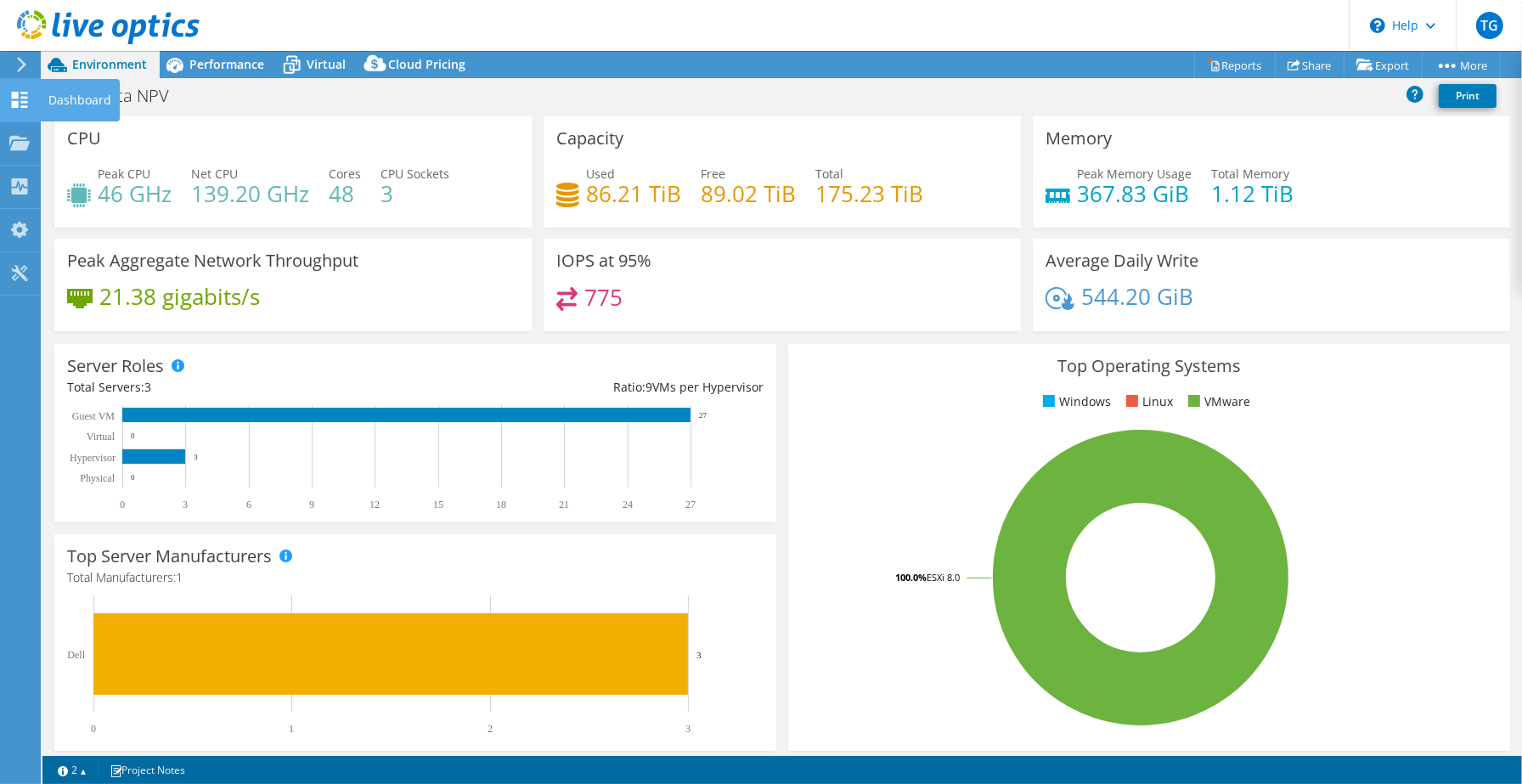
click at [83, 99] on div "Dashboard" at bounding box center [80, 99] width 80 height 43
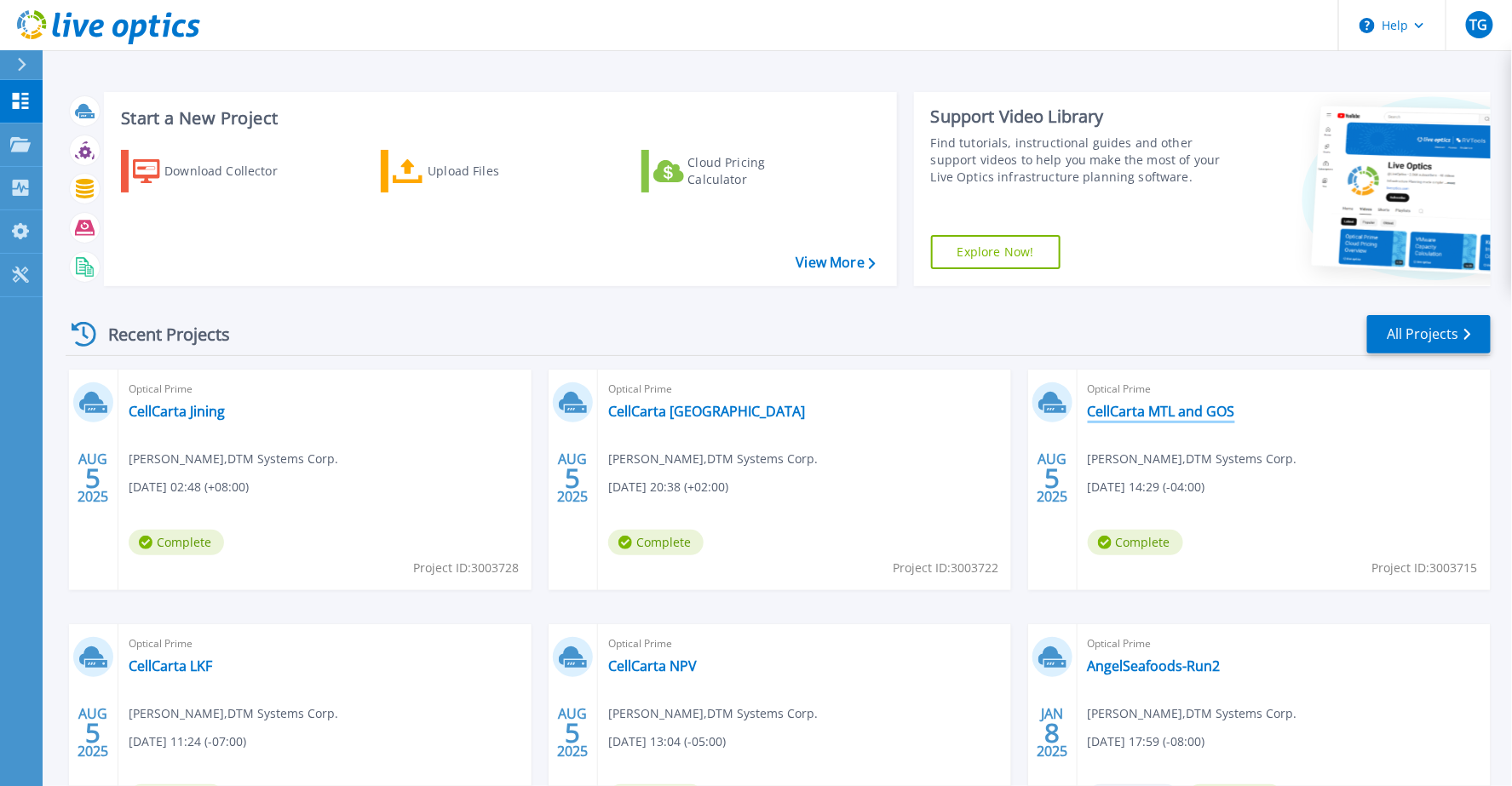
click at [1204, 412] on link "CellCarta MTL and GOS" at bounding box center [1161, 411] width 147 height 17
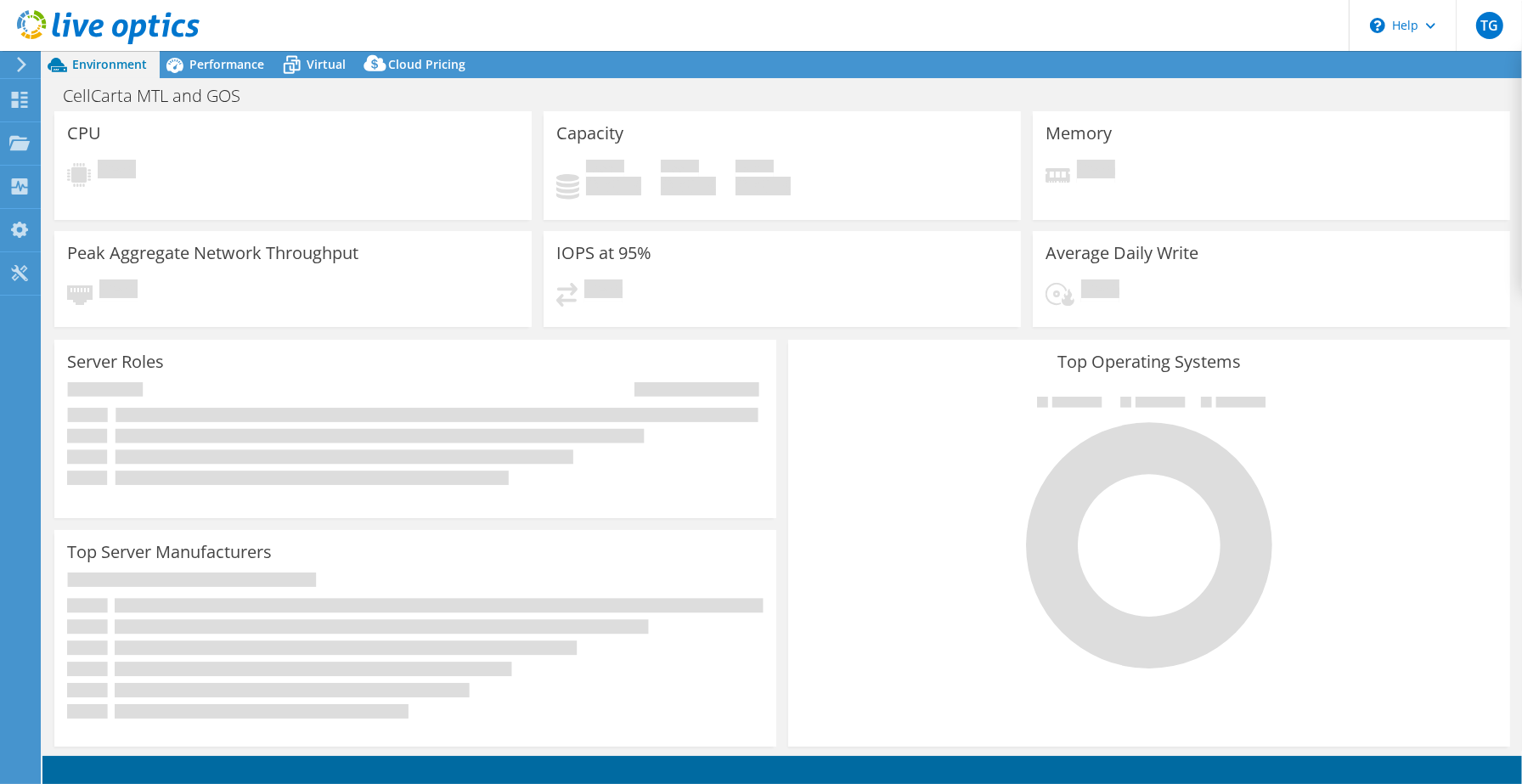
select select "USD"
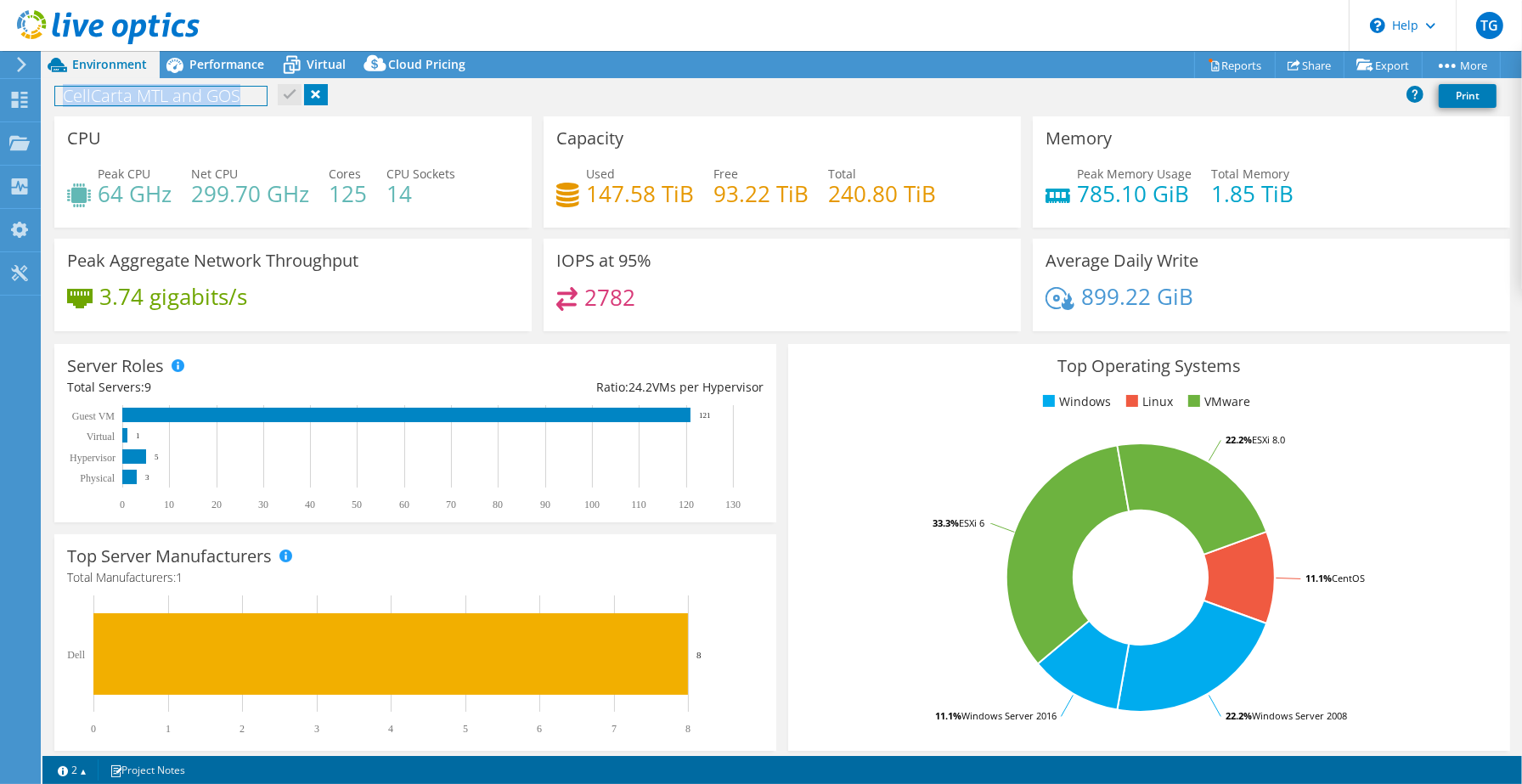
drag, startPoint x: 65, startPoint y: 97, endPoint x: 247, endPoint y: 98, distance: 182.0
click at [247, 98] on h1 "CellCarta MTL and GOS" at bounding box center [161, 96] width 212 height 19
copy h1 "CellCarta MTL and GOS"
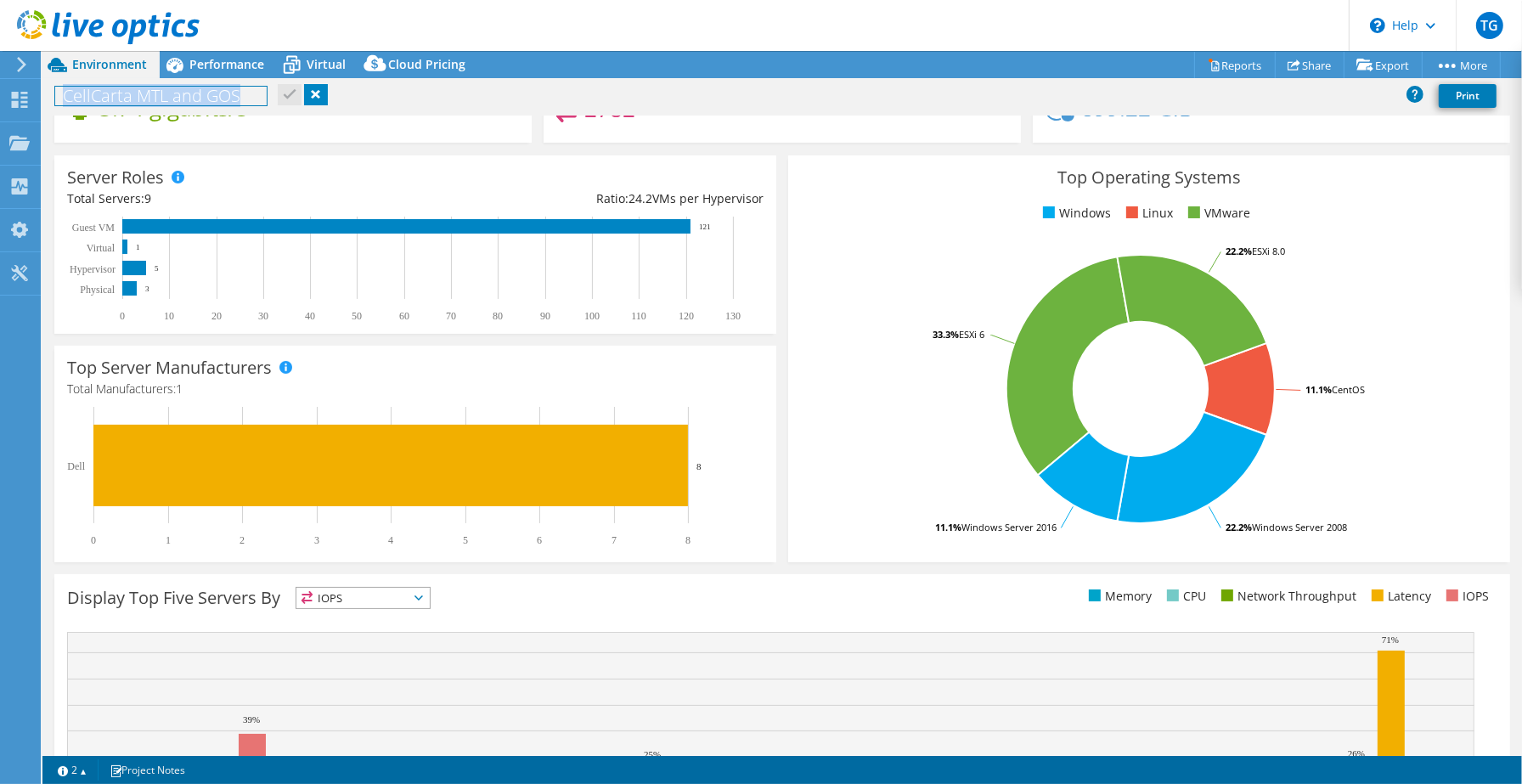
scroll to position [263, 0]
click at [884, 129] on div "2782" at bounding box center [782, 117] width 452 height 36
click at [77, 98] on div "Dashboard" at bounding box center [80, 99] width 80 height 43
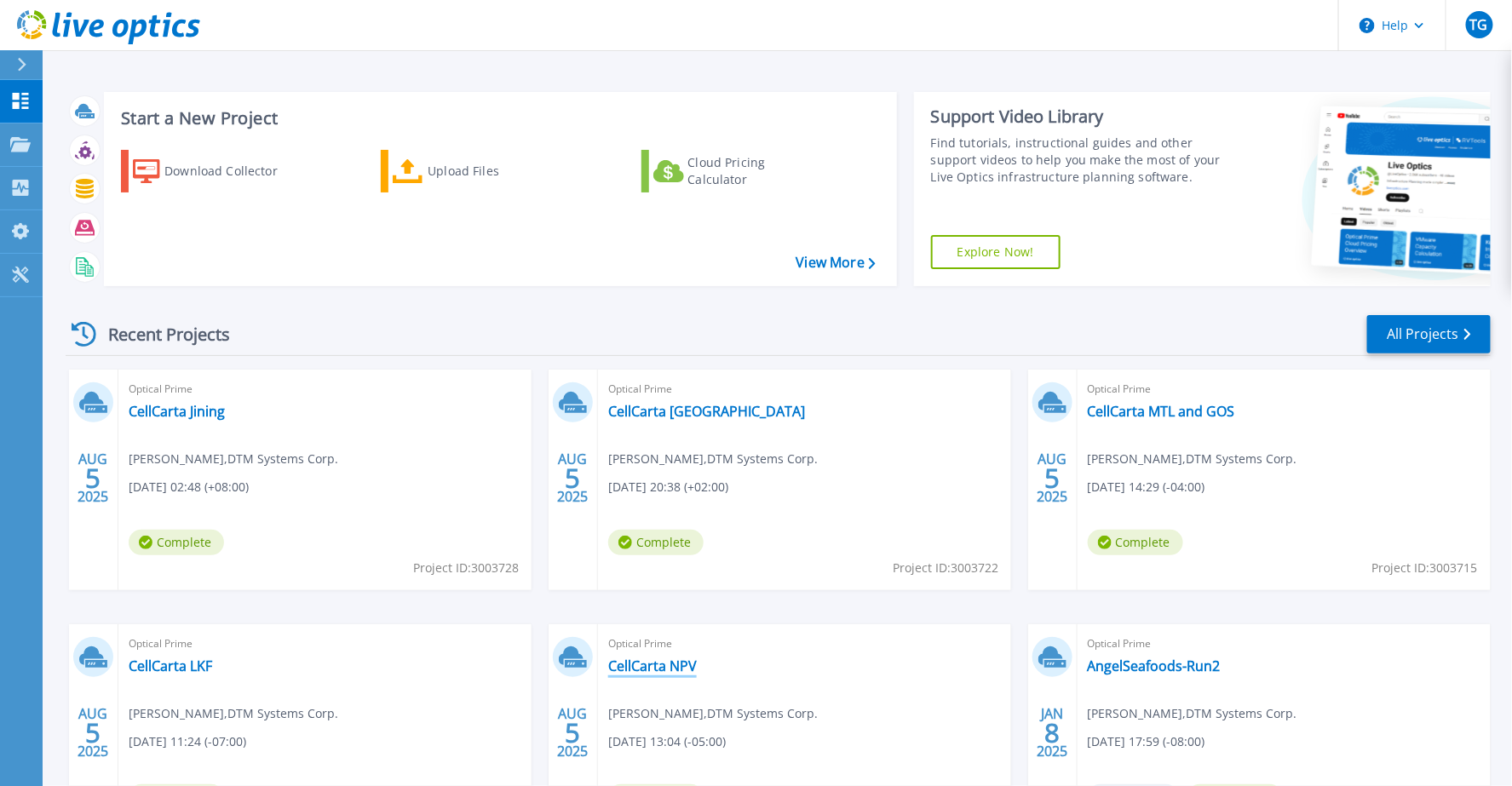
click at [675, 665] on link "CellCarta NPV" at bounding box center [652, 665] width 89 height 17
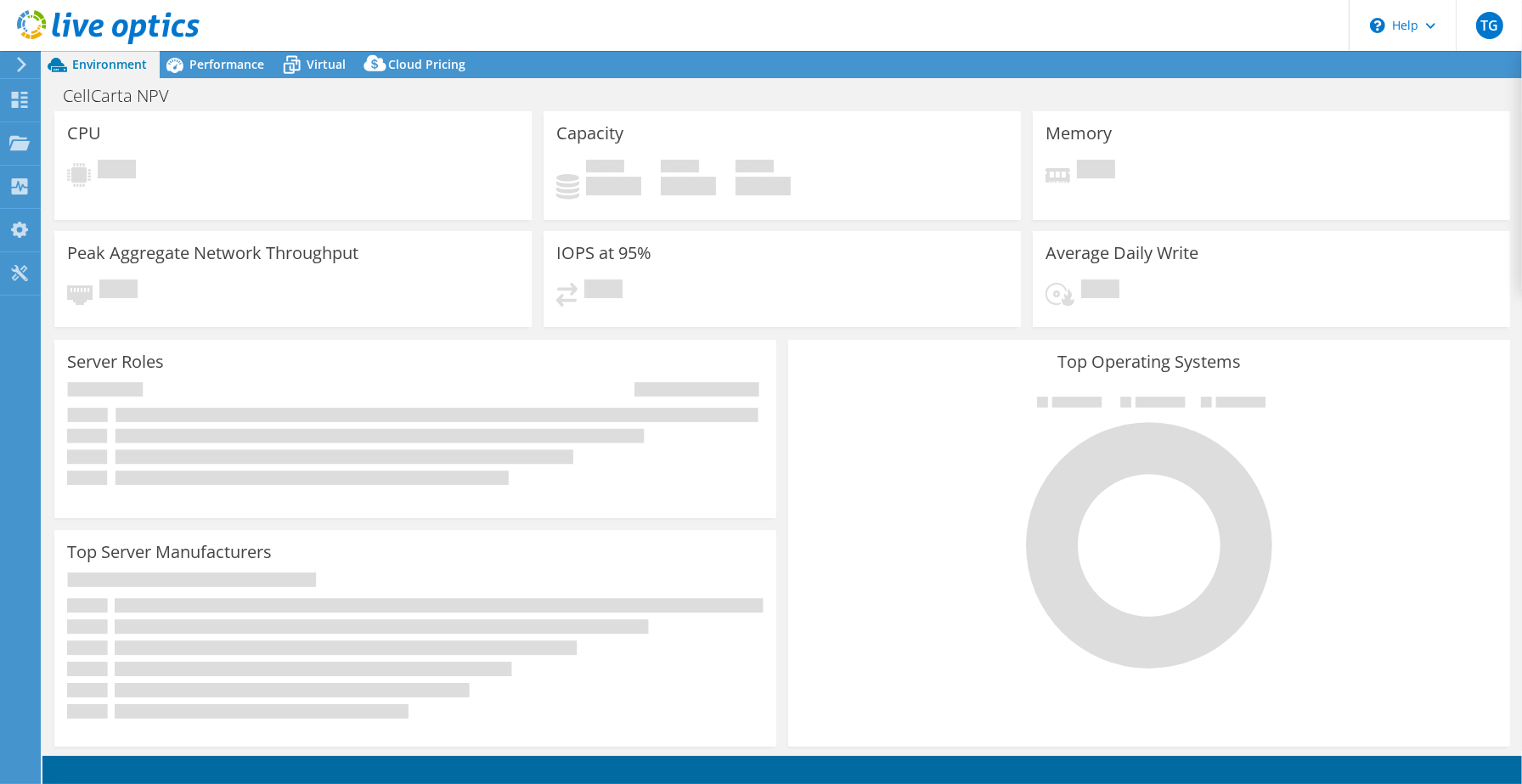
select select "USD"
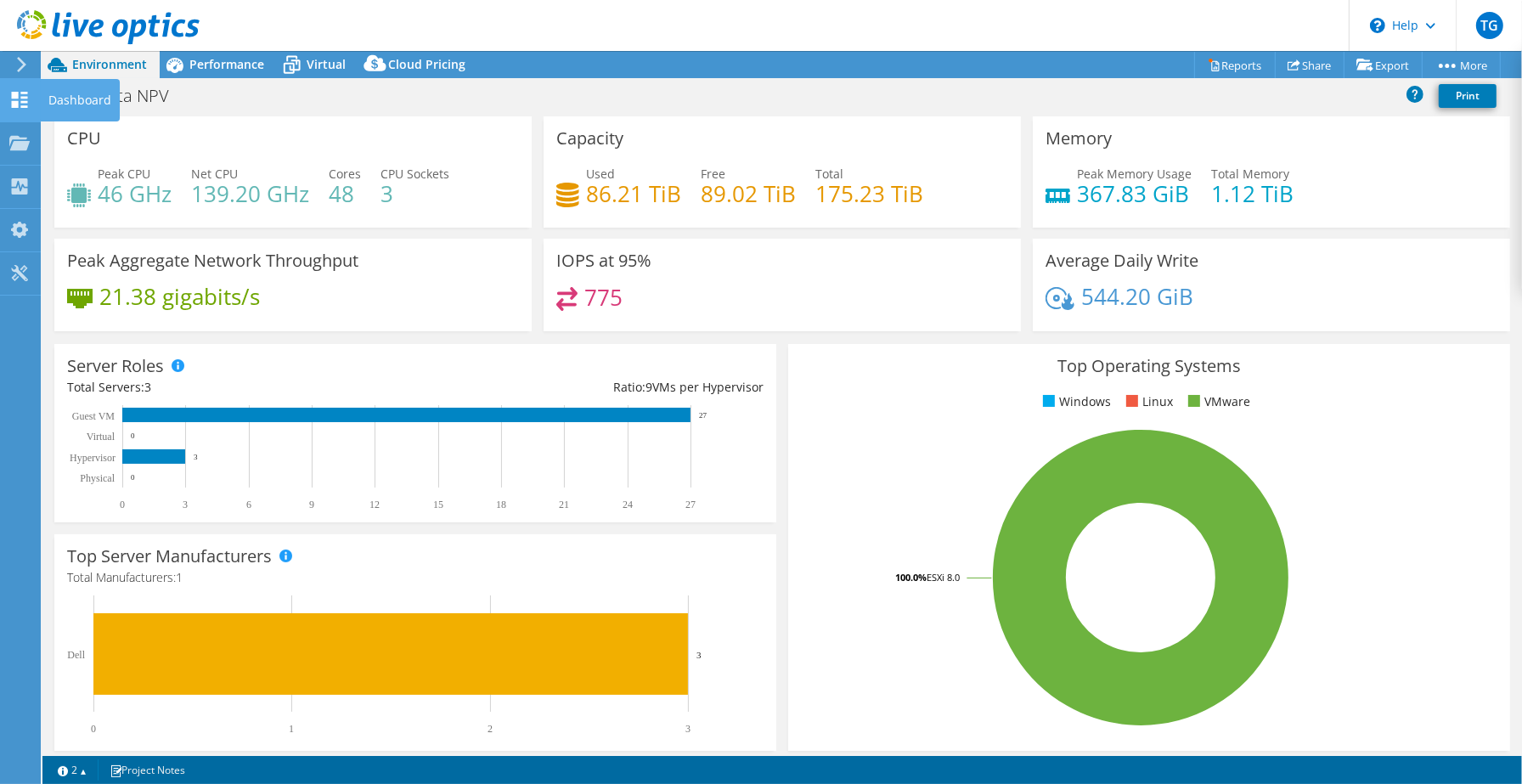
click at [55, 97] on div "Dashboard" at bounding box center [80, 99] width 80 height 43
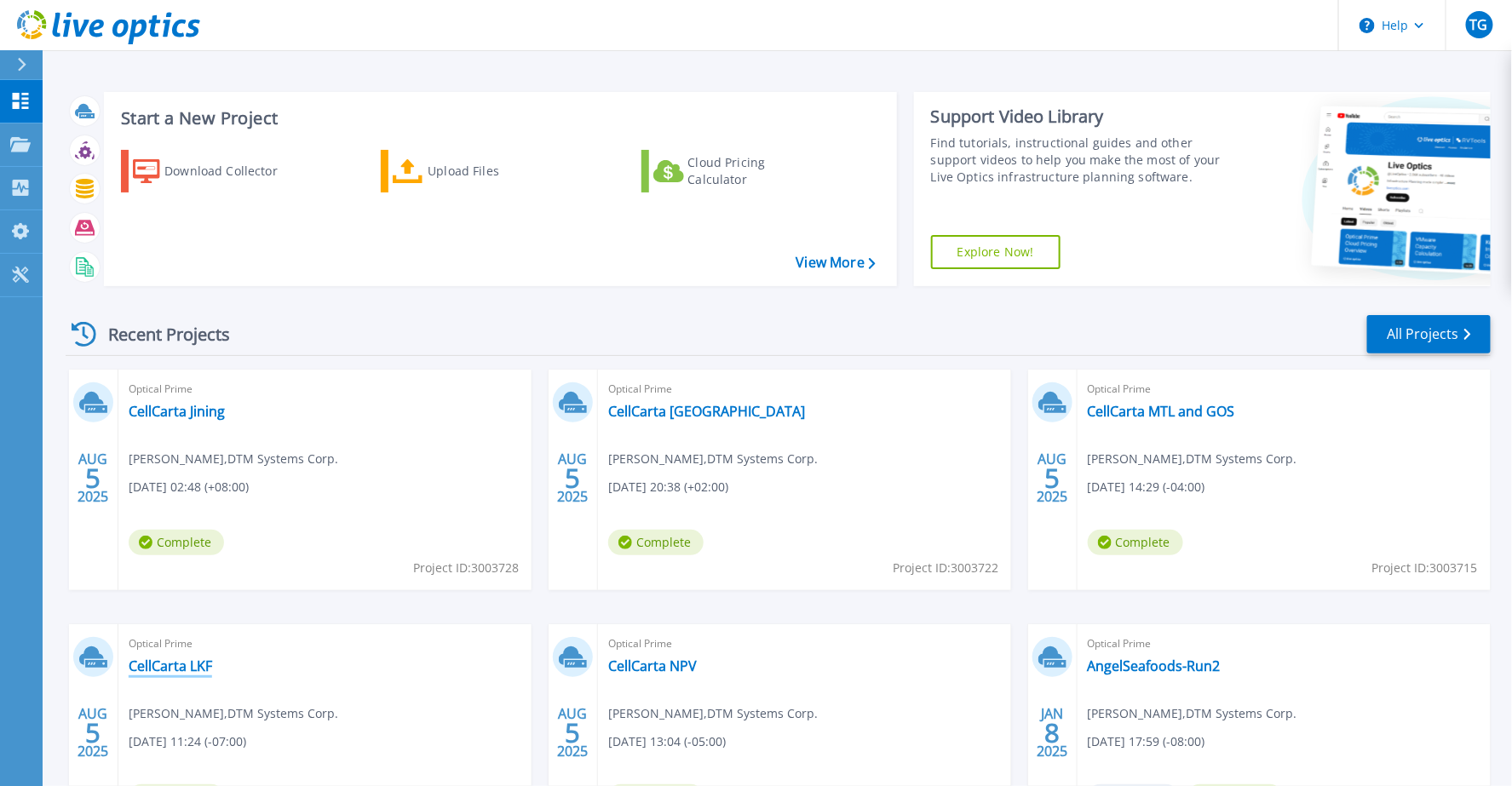
click at [172, 665] on link "CellCarta LKF" at bounding box center [171, 665] width 83 height 17
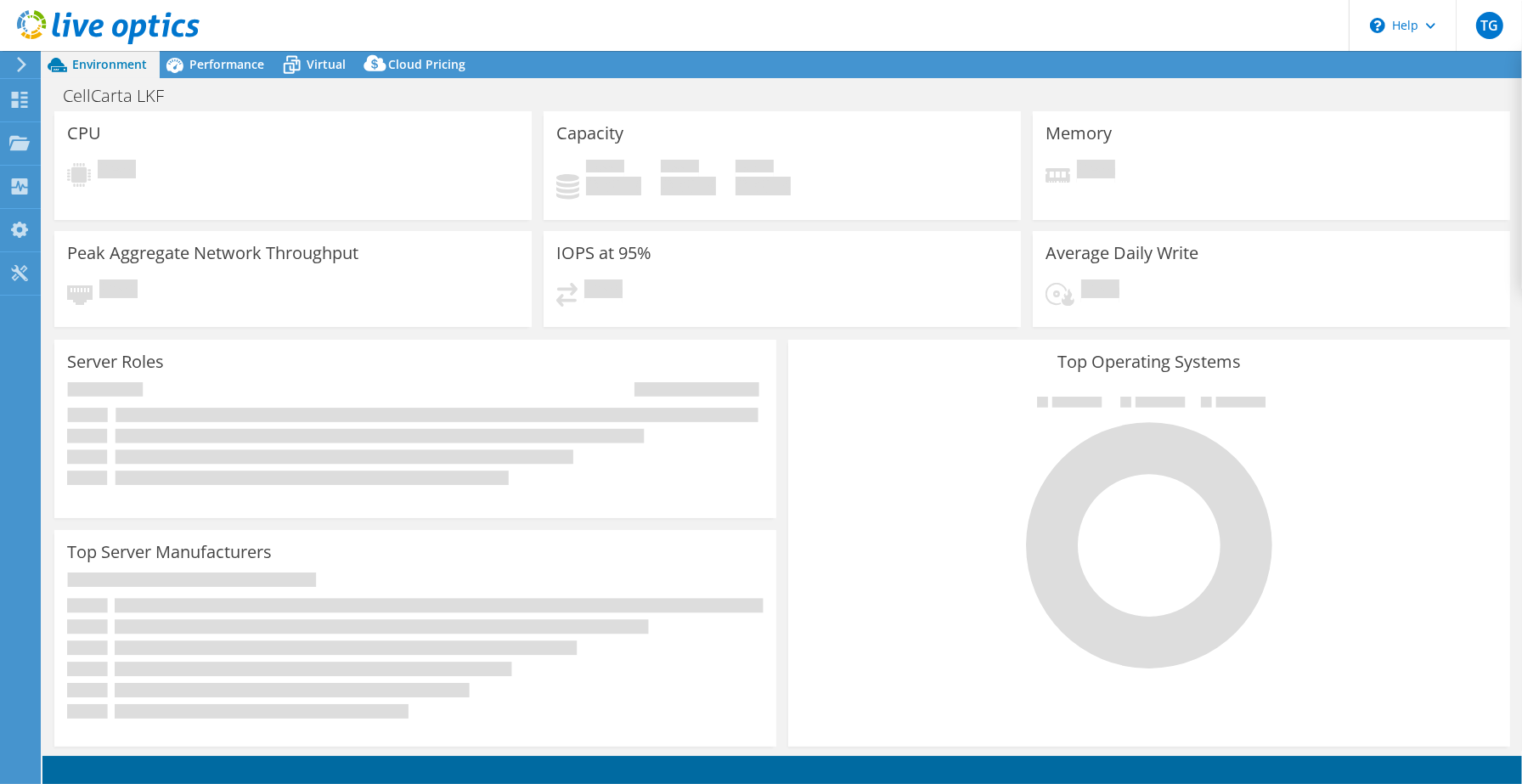
select select "USD"
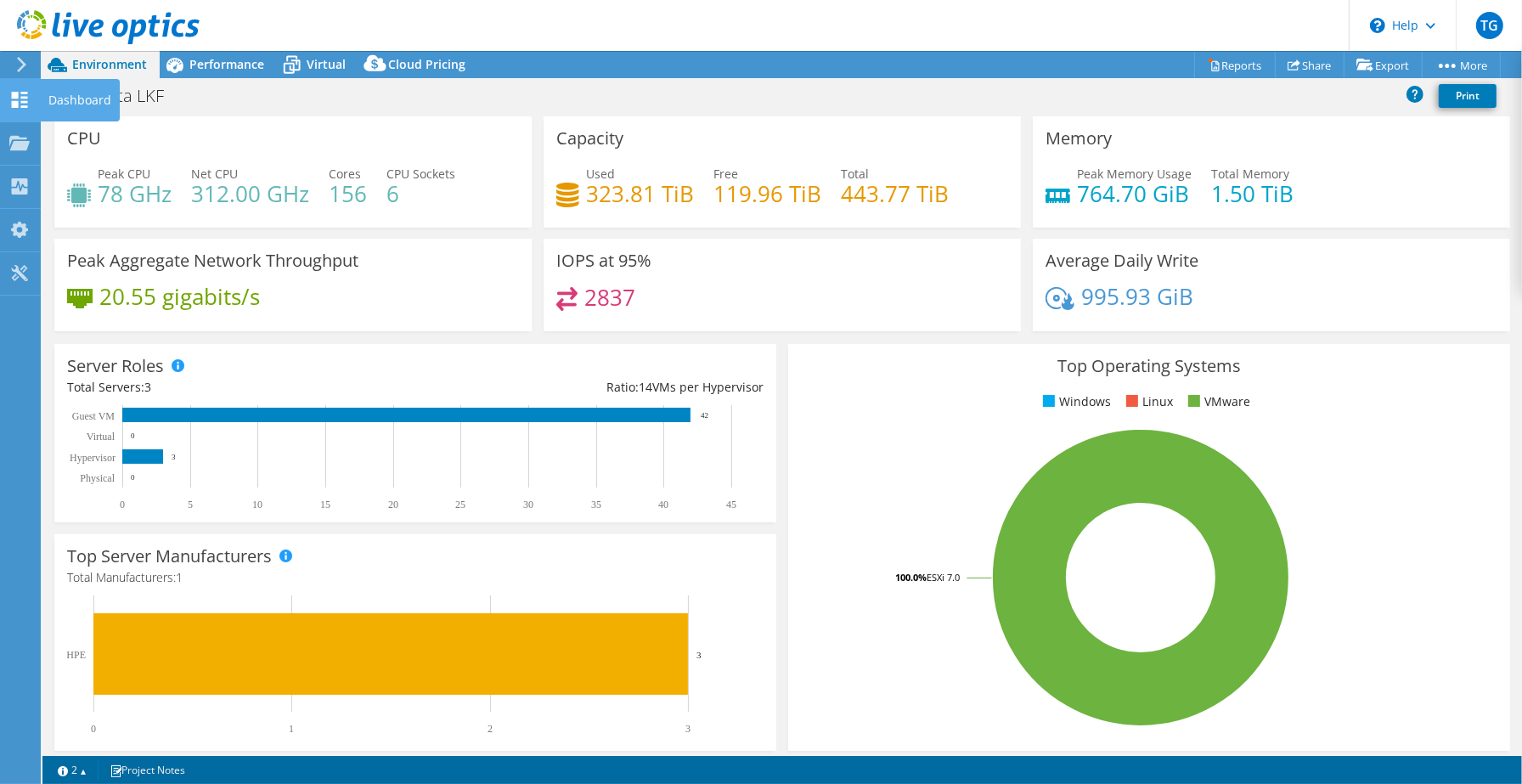
click at [81, 90] on div "Dashboard" at bounding box center [80, 99] width 80 height 43
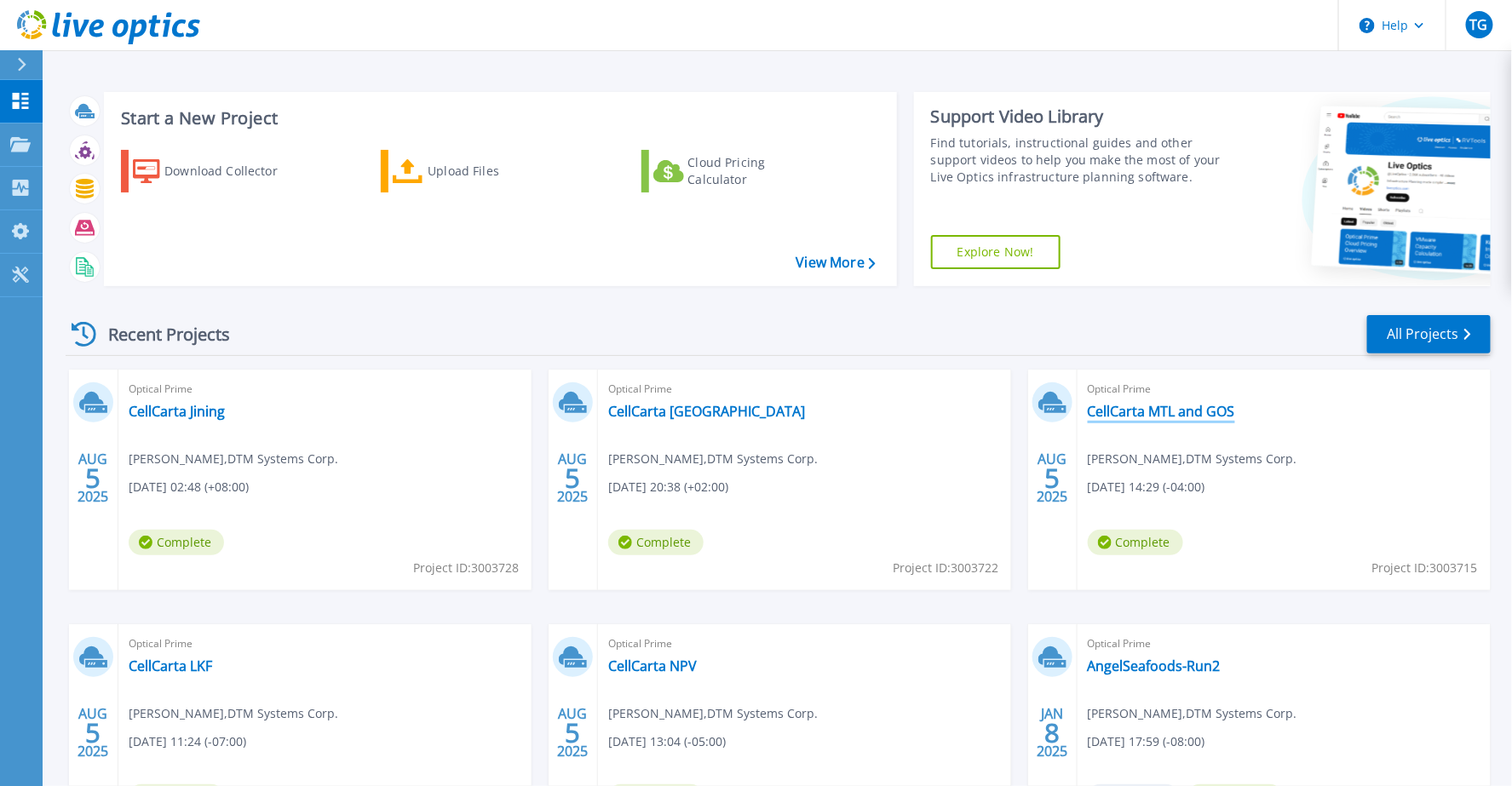
click at [1202, 409] on link "CellCarta MTL and GOS" at bounding box center [1161, 411] width 147 height 17
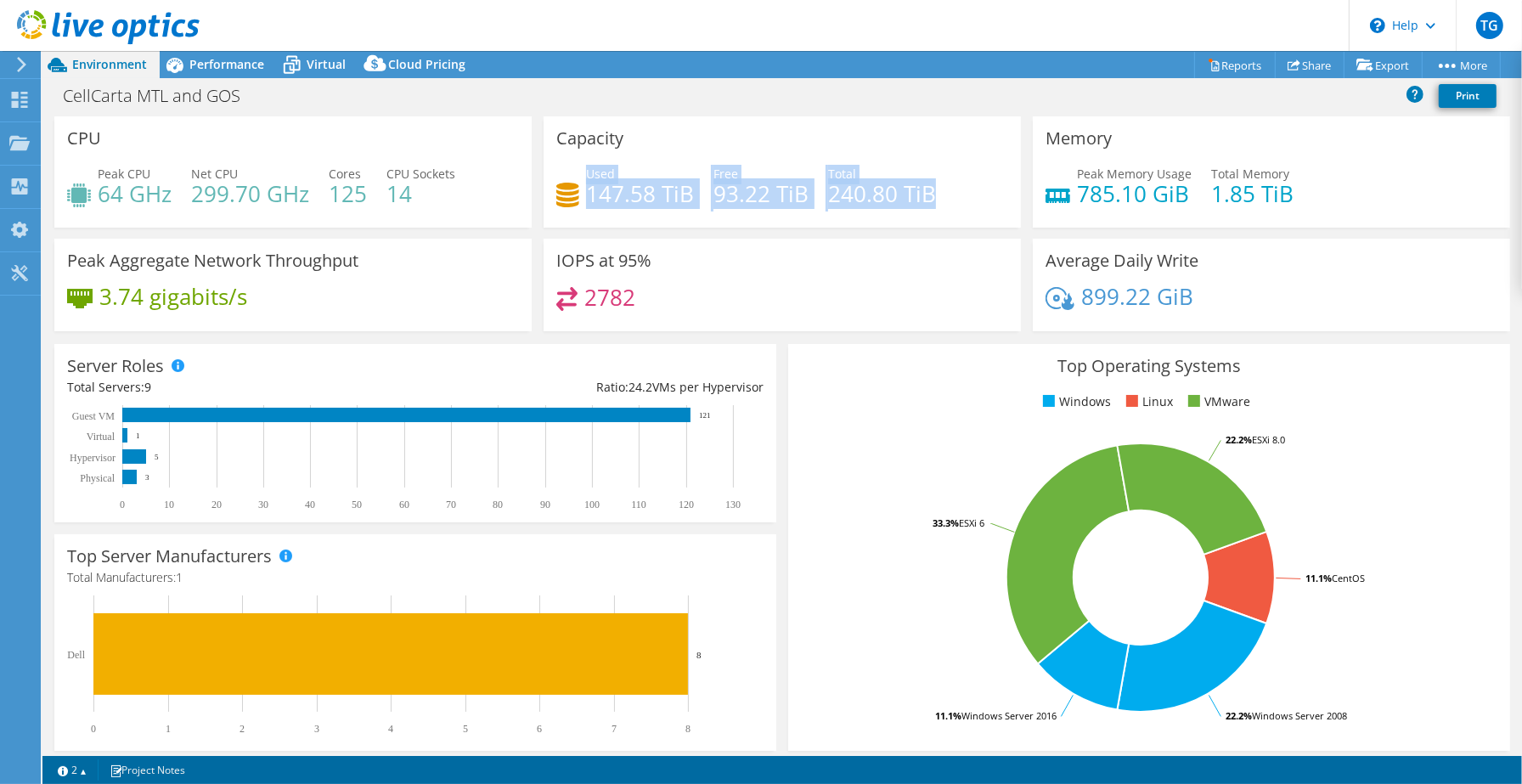
drag, startPoint x: 583, startPoint y: 171, endPoint x: 931, endPoint y: 195, distance: 348.8
click at [931, 192] on div "Used 147.58 TiB Free 93.22 TiB Total 240.80 TiB" at bounding box center [782, 192] width 452 height 55
copy div "Used 147.58 TiB Free 93.22 TiB Total 240.80 TiB"
click at [1232, 71] on link "Reports" at bounding box center [1234, 64] width 81 height 26
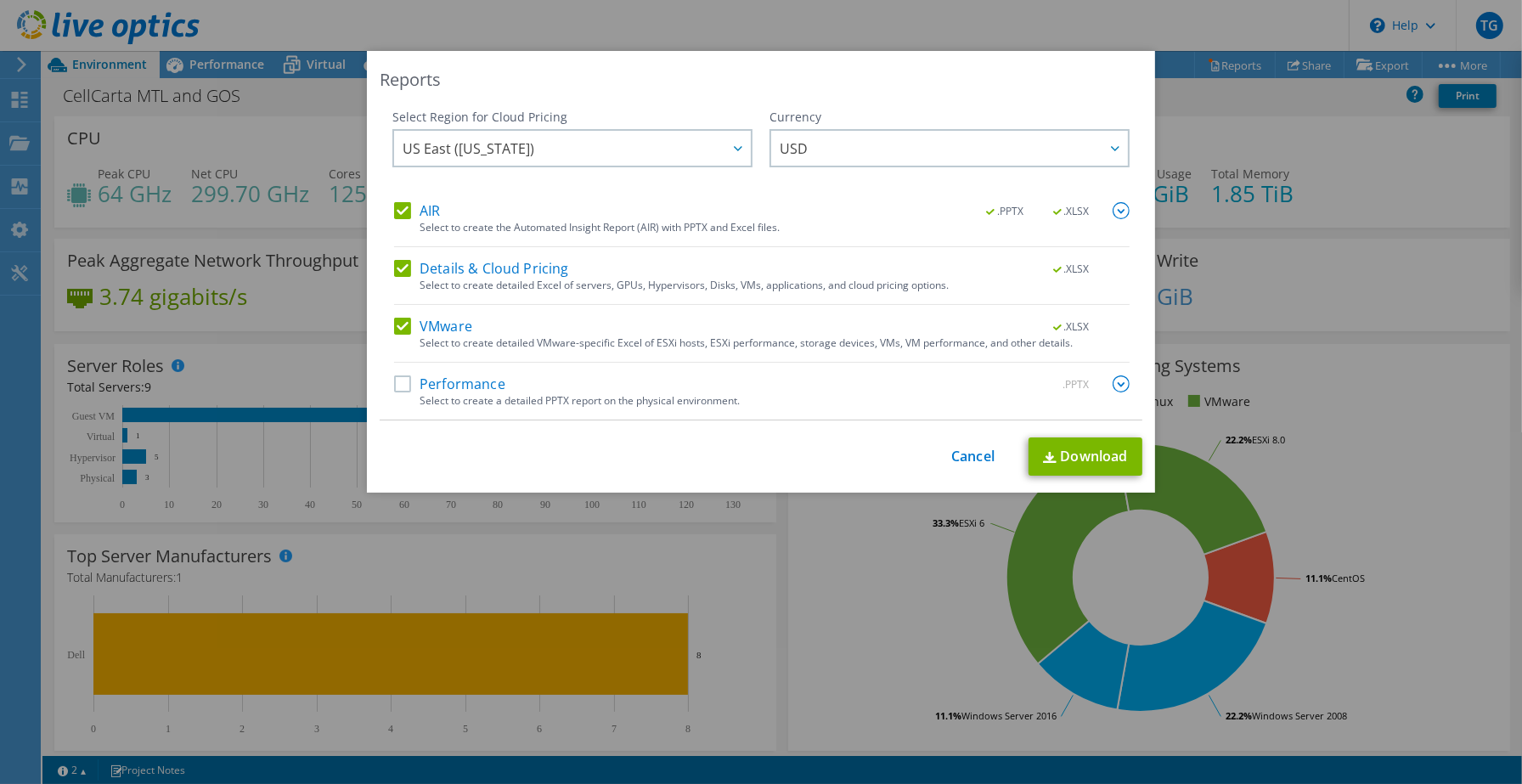
click at [394, 388] on label "Performance" at bounding box center [449, 383] width 111 height 17
click at [0, 0] on input "Performance" at bounding box center [0, 0] width 0 height 0
click at [1087, 457] on link "Download" at bounding box center [1085, 457] width 114 height 38
click at [969, 456] on link "Cancel" at bounding box center [973, 457] width 43 height 16
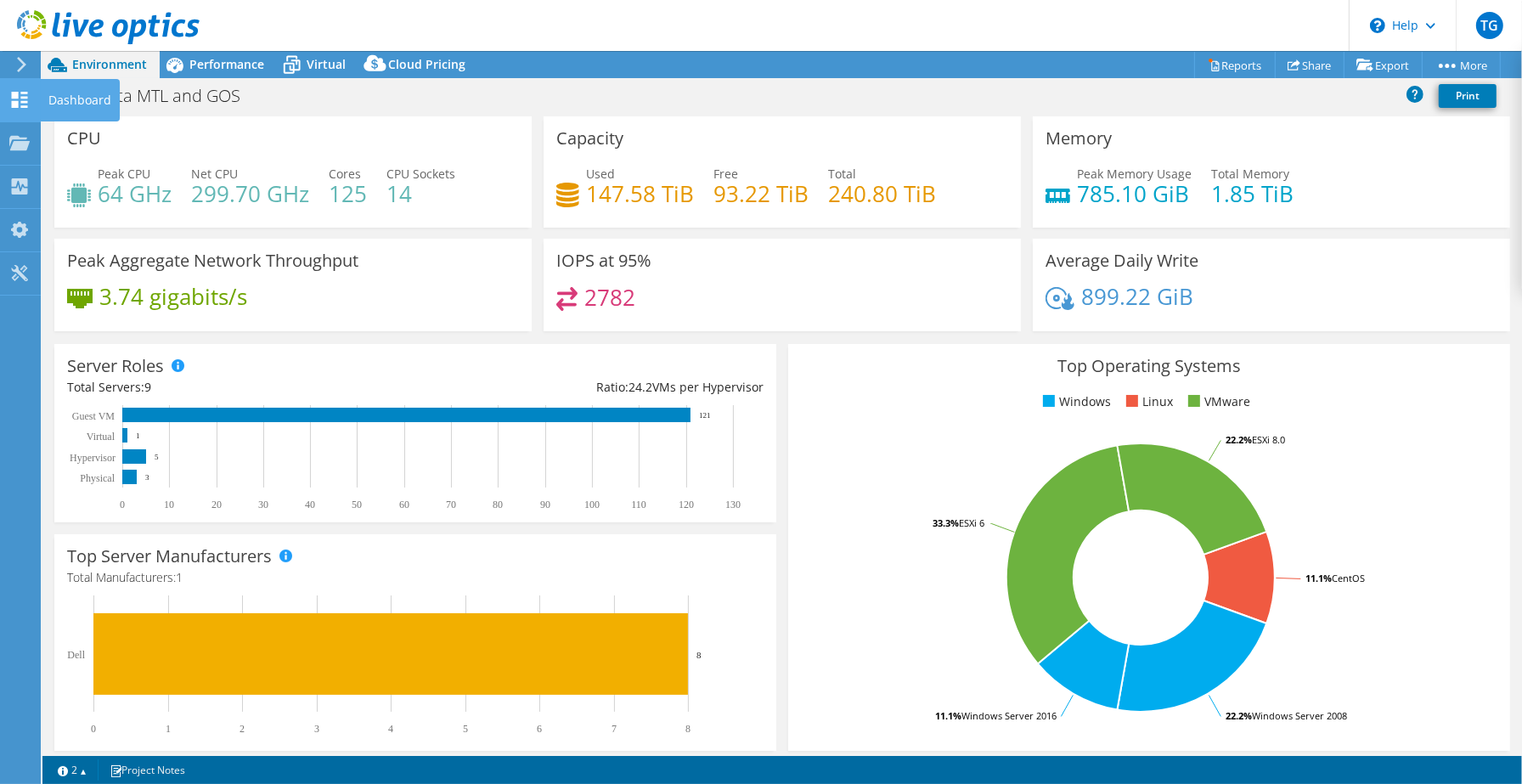
click at [71, 96] on div "Dashboard" at bounding box center [80, 99] width 80 height 43
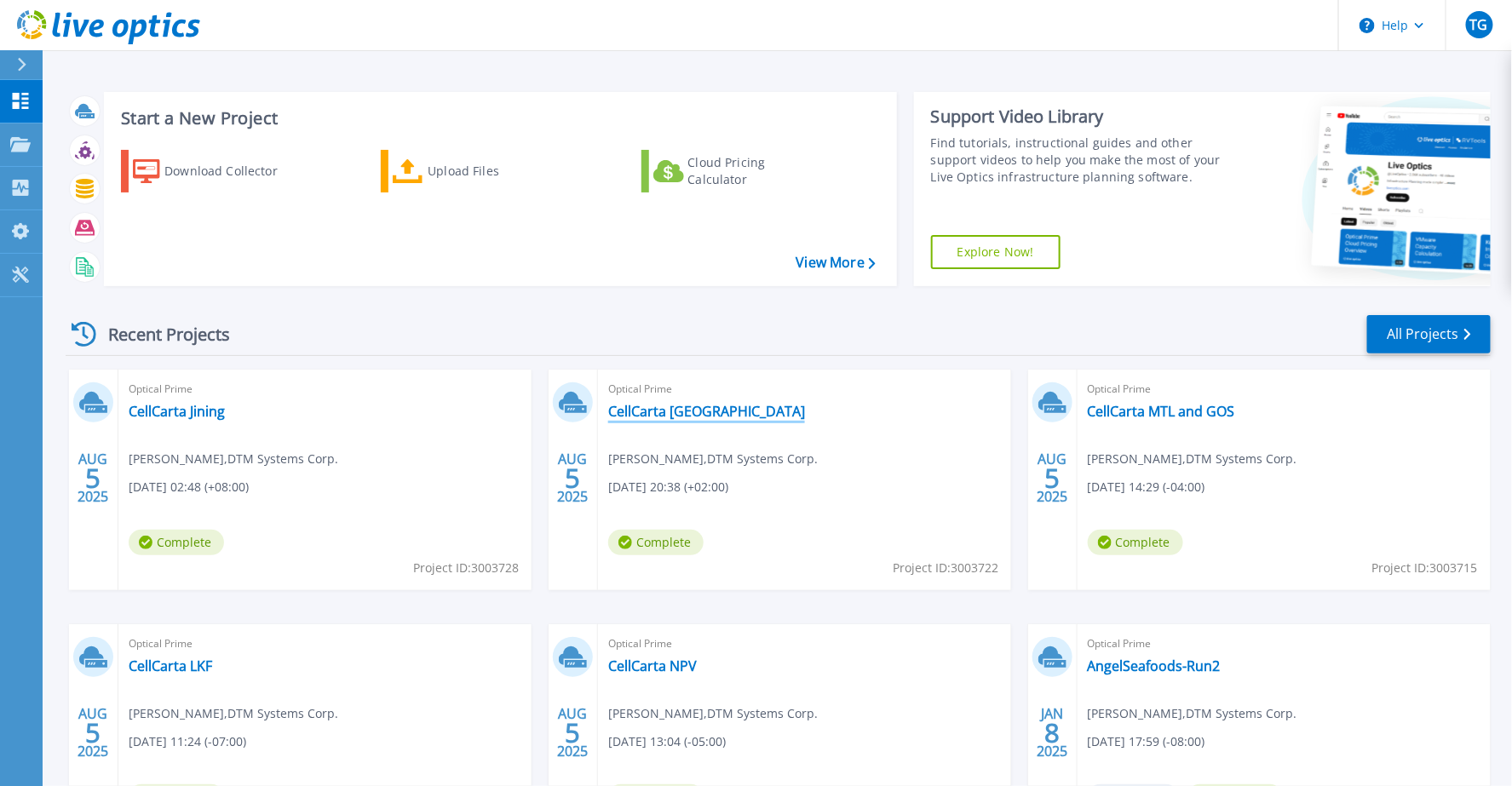
click at [681, 410] on link "CellCarta [GEOGRAPHIC_DATA]" at bounding box center [706, 411] width 197 height 17
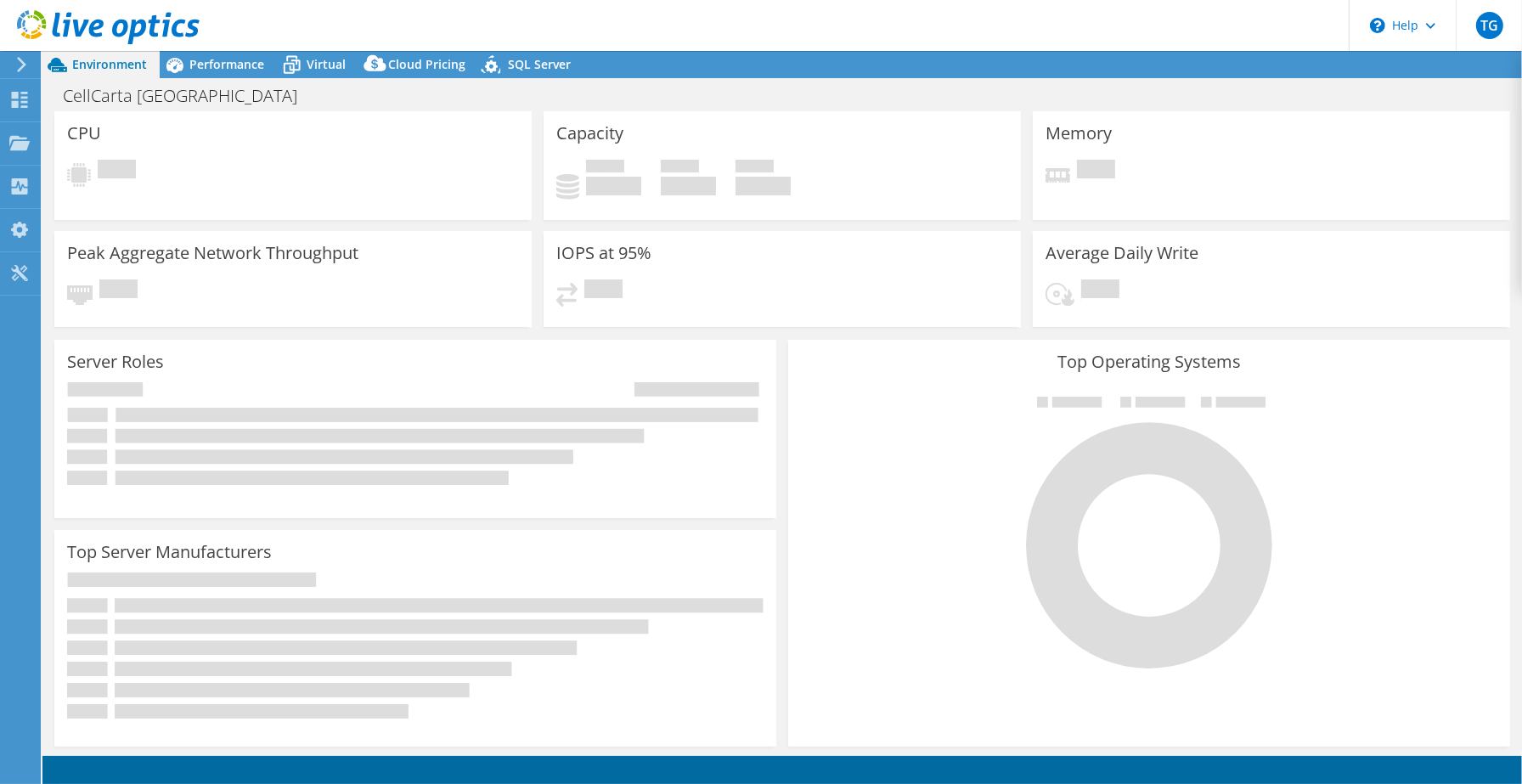
select select "USD"
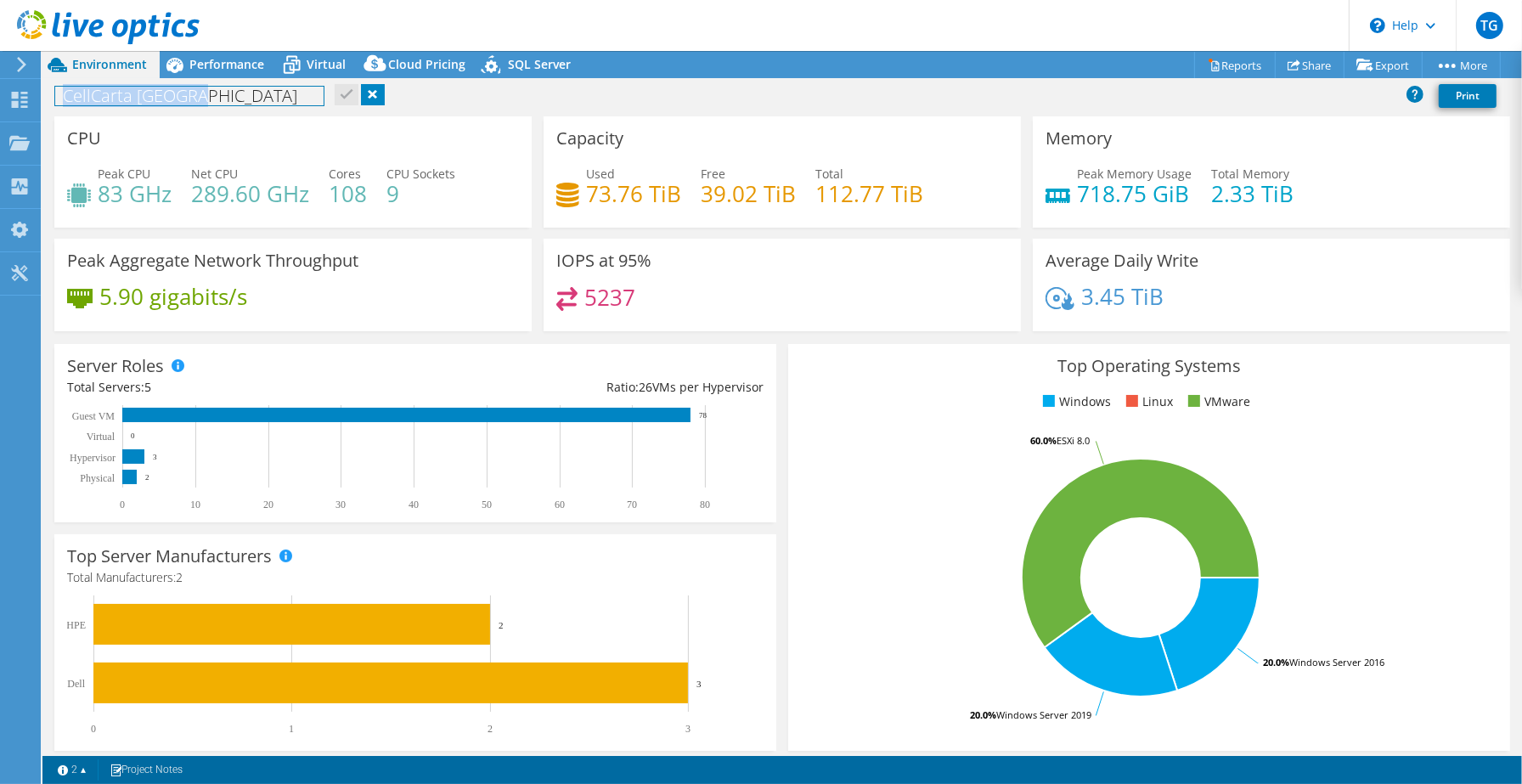
drag, startPoint x: 64, startPoint y: 93, endPoint x: 201, endPoint y: 98, distance: 137.1
click at [201, 98] on h1 "CellCarta [GEOGRAPHIC_DATA]" at bounding box center [189, 96] width 269 height 19
copy h1 "CellCarta [GEOGRAPHIC_DATA]"
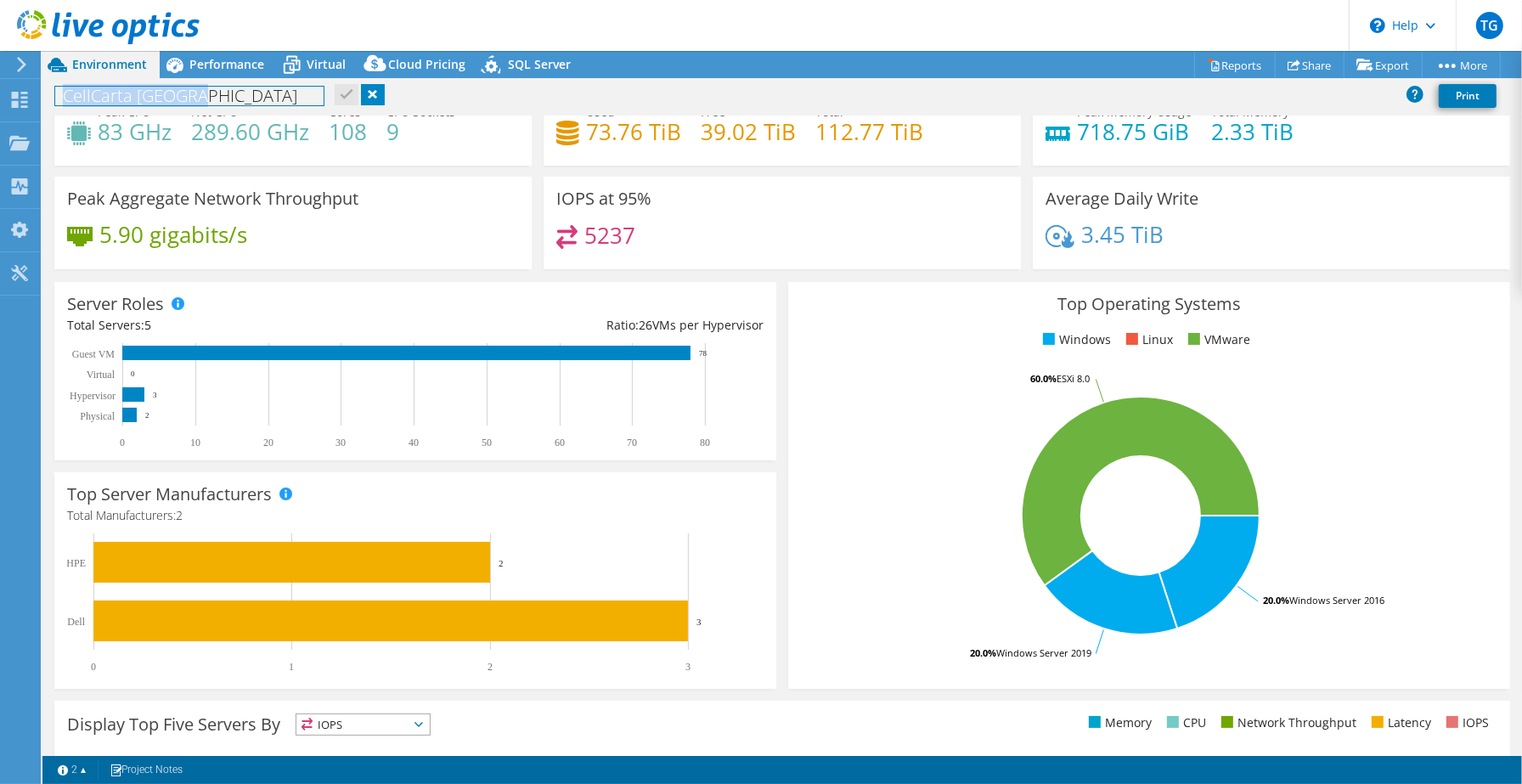
scroll to position [188, 0]
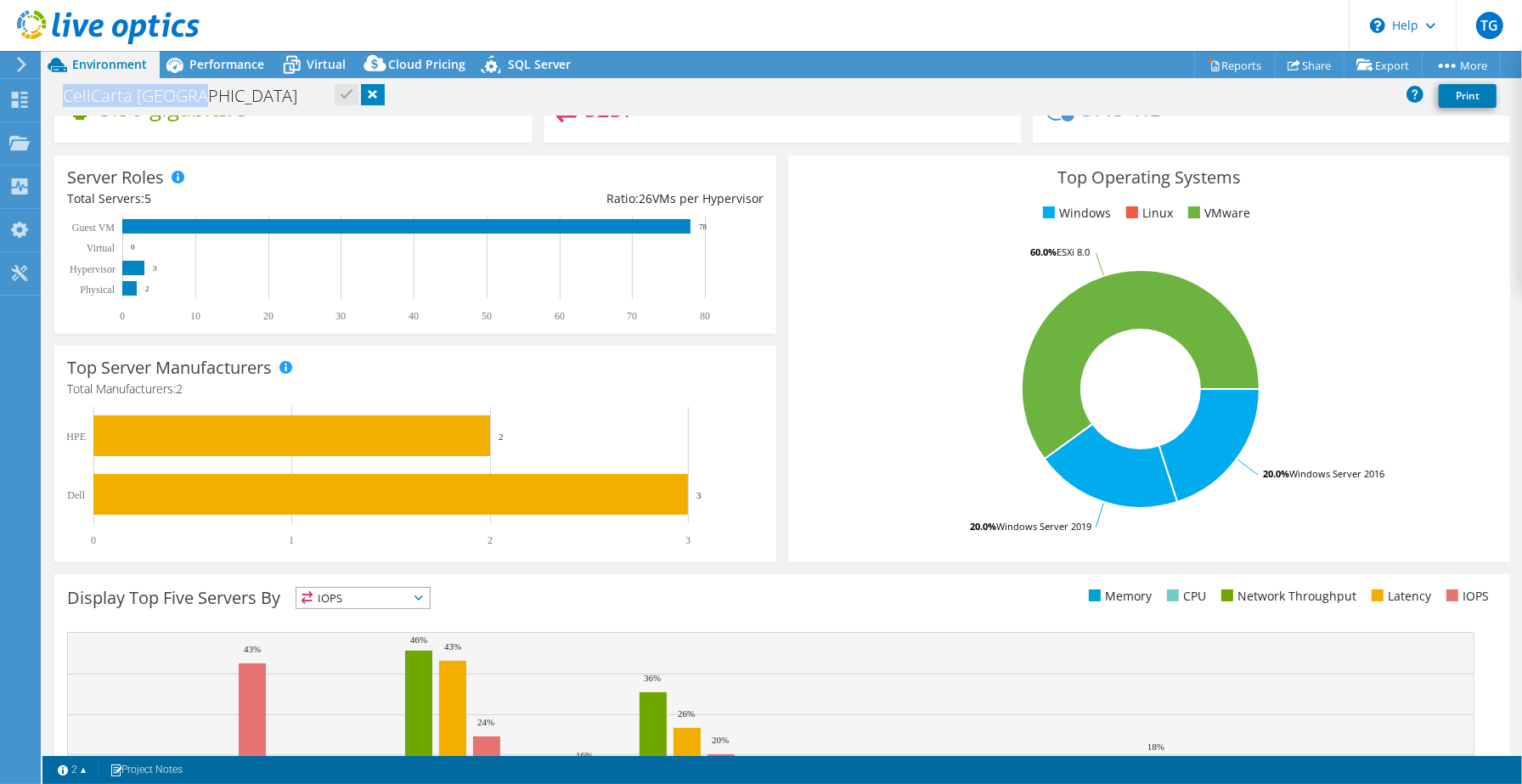
drag, startPoint x: 696, startPoint y: 222, endPoint x: 714, endPoint y: 223, distance: 18.0
click at [714, 223] on rect at bounding box center [407, 269] width 680 height 106
click at [699, 224] on text "78" at bounding box center [703, 226] width 8 height 8
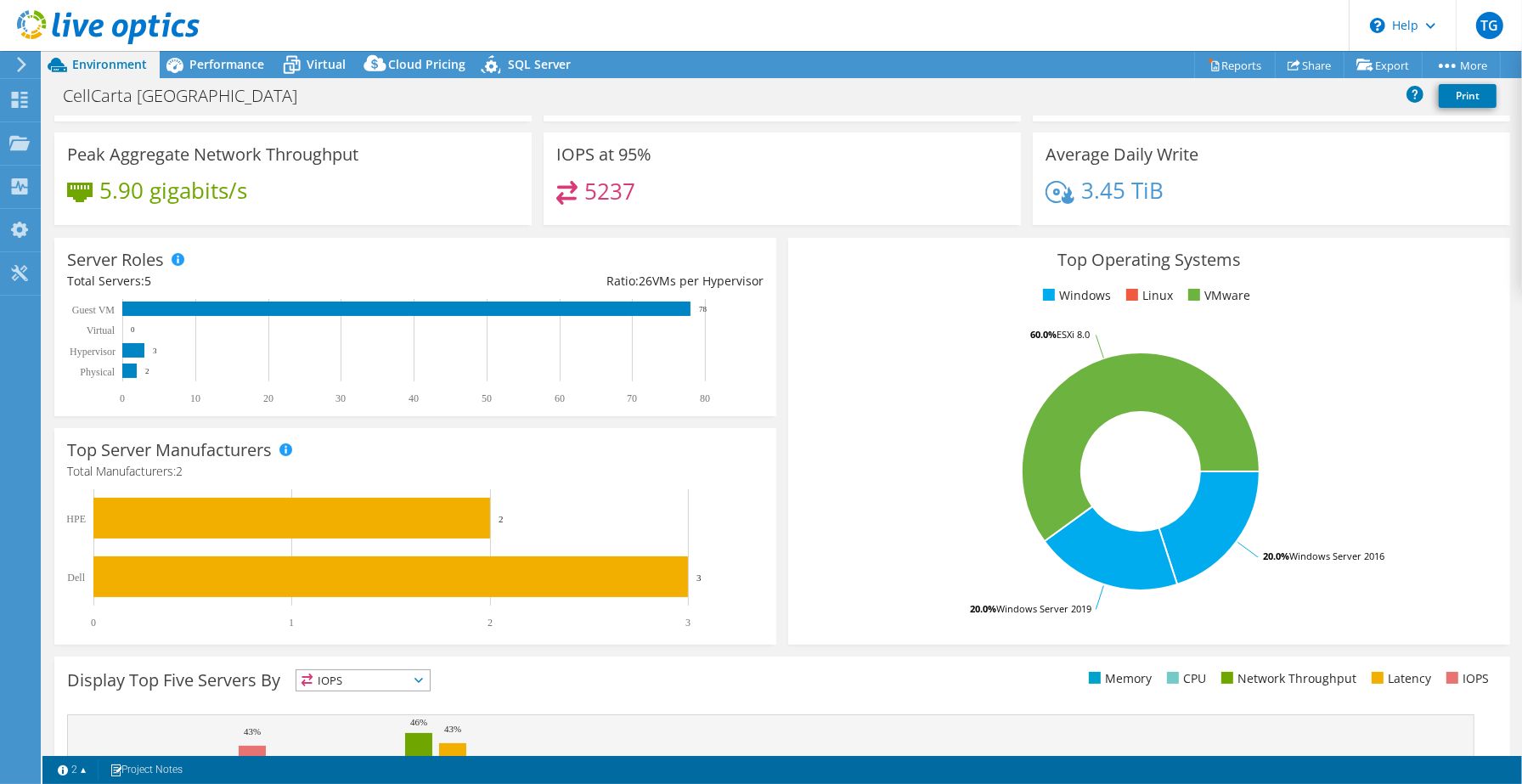
scroll to position [0, 0]
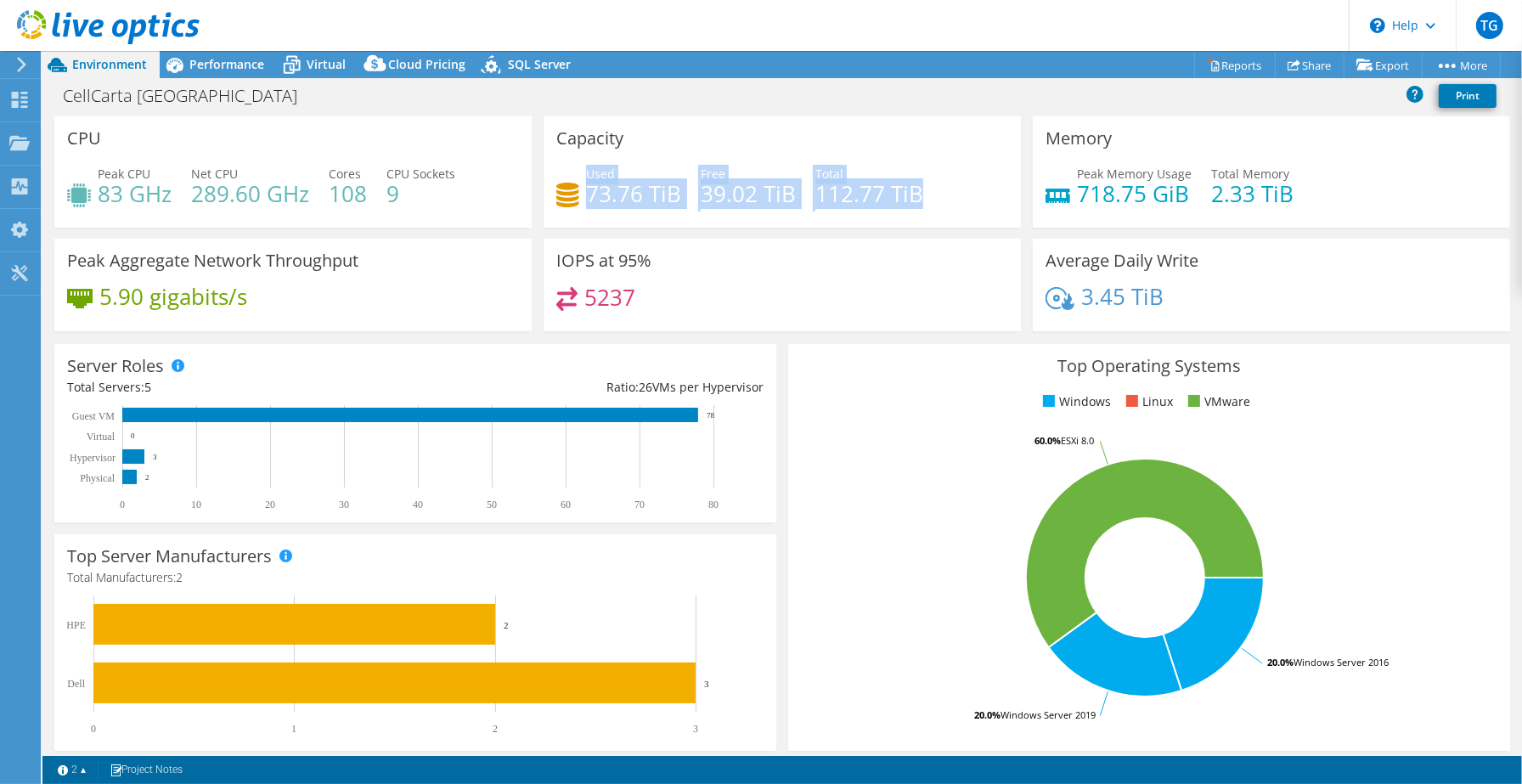
drag, startPoint x: 584, startPoint y: 170, endPoint x: 907, endPoint y: 307, distance: 350.9
click at [913, 187] on div "Used 73.76 TiB Free 39.02 TiB Total 112.77 TiB" at bounding box center [782, 192] width 452 height 55
copy div "Used 73.76 TiB Free 39.02 TiB Total 112.77 TiB"
click at [1242, 64] on link "Reports" at bounding box center [1234, 64] width 81 height 26
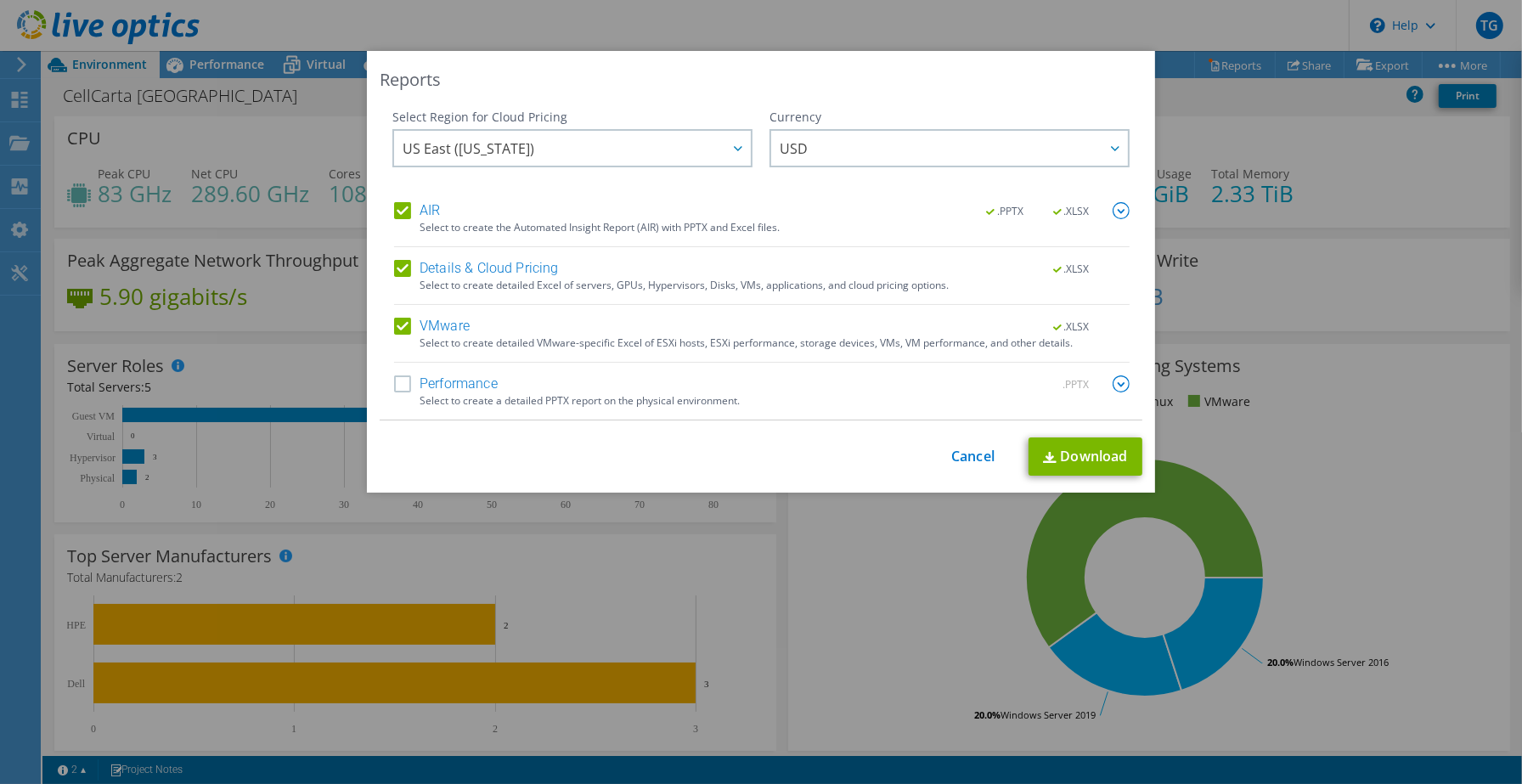
click at [395, 383] on label "Performance" at bounding box center [446, 383] width 104 height 17
click at [0, 0] on input "Performance" at bounding box center [0, 0] width 0 height 0
click at [1081, 453] on link "Download" at bounding box center [1085, 457] width 114 height 38
click at [963, 457] on link "Cancel" at bounding box center [973, 457] width 43 height 16
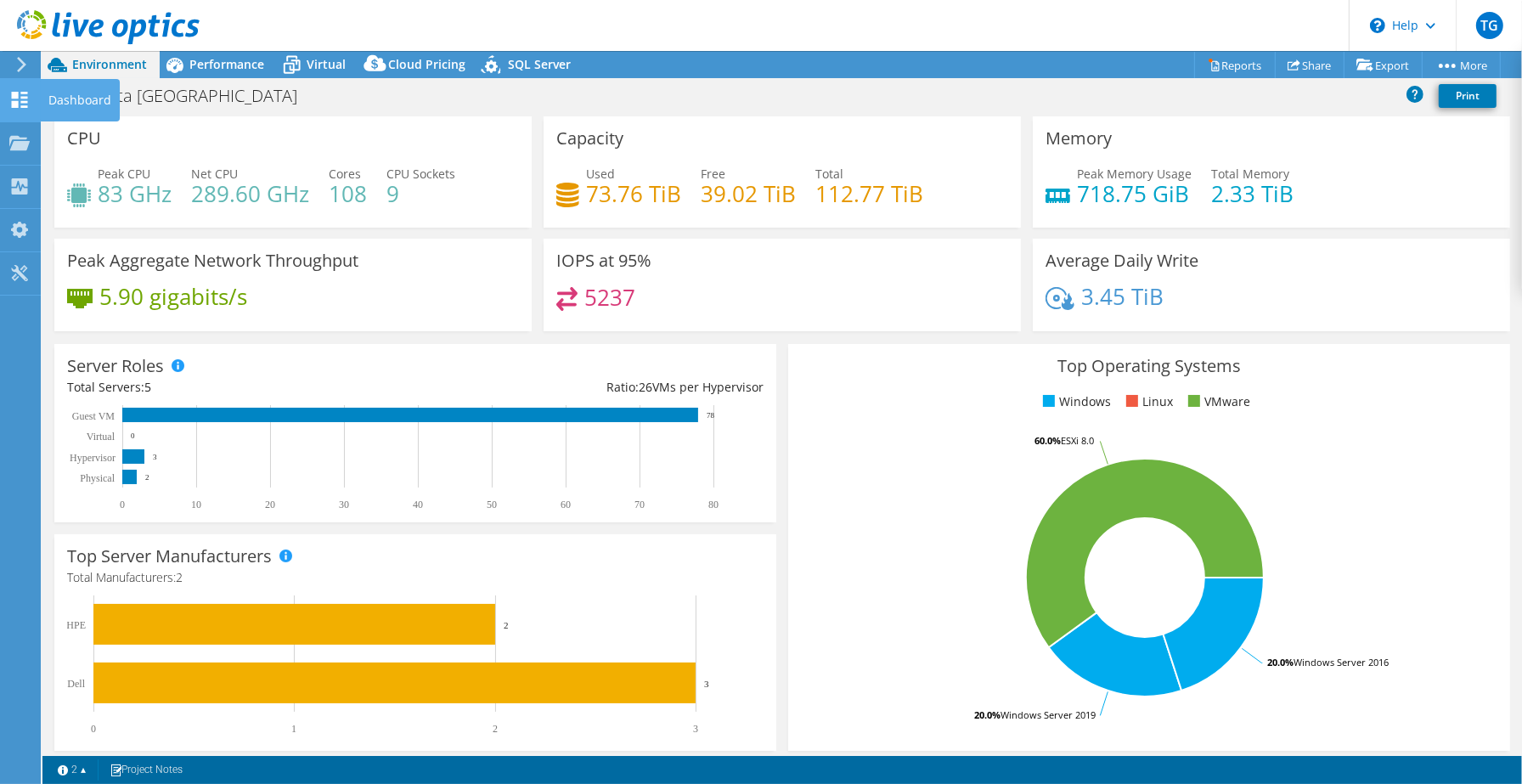
click at [75, 103] on div "Dashboard" at bounding box center [80, 99] width 80 height 43
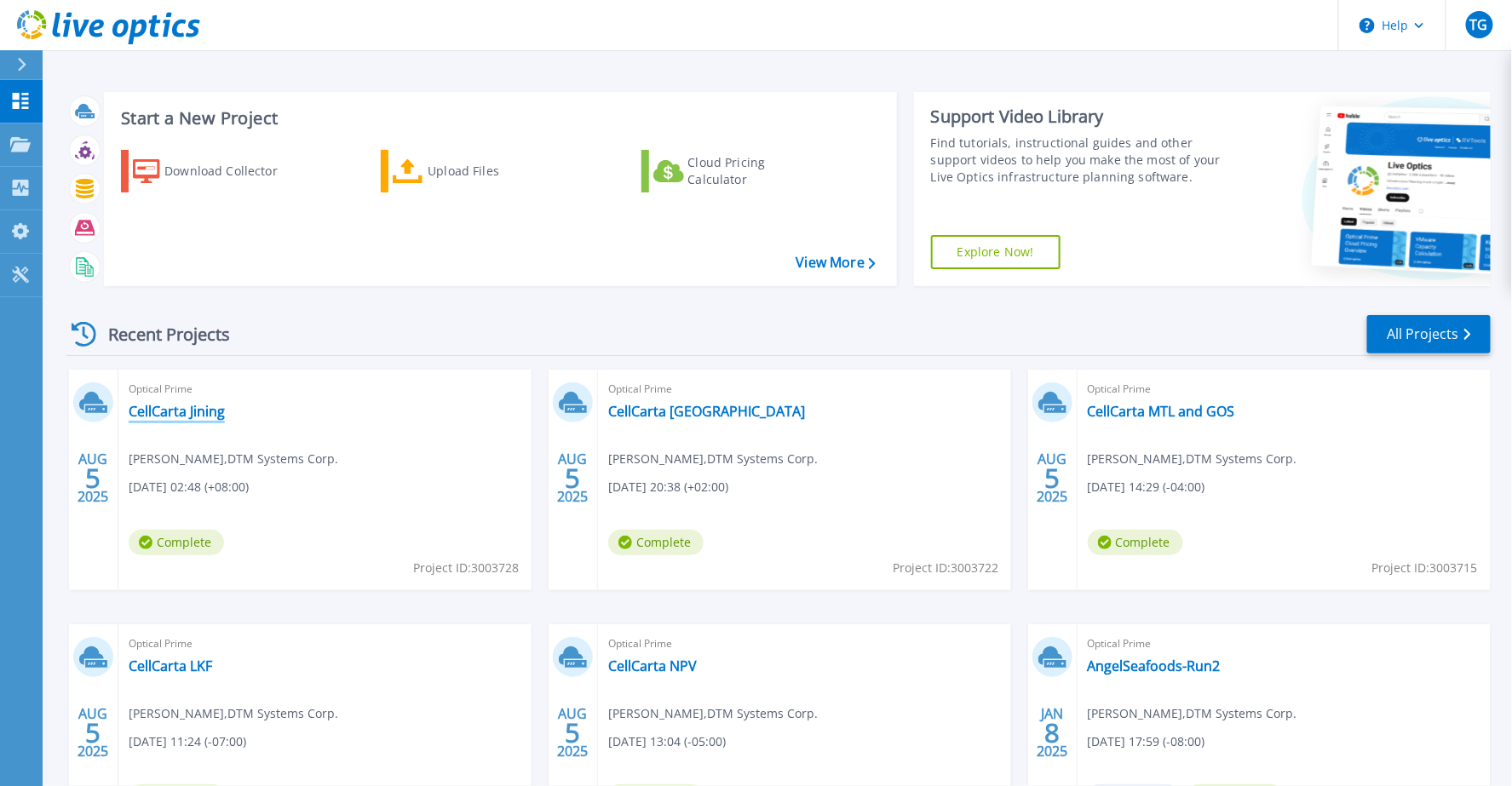
click at [147, 414] on link "CellCarta Jining" at bounding box center [177, 411] width 96 height 17
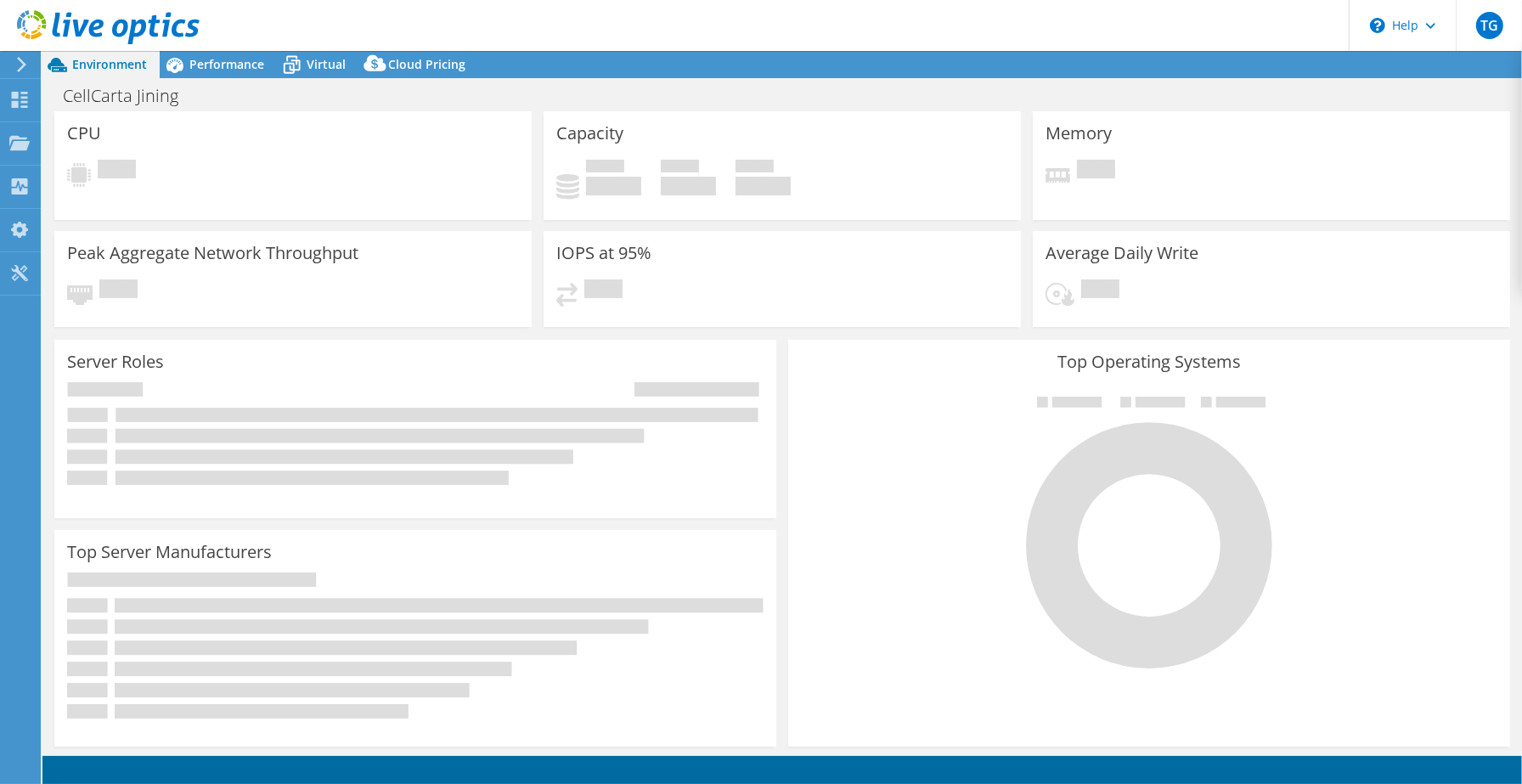
select select "USD"
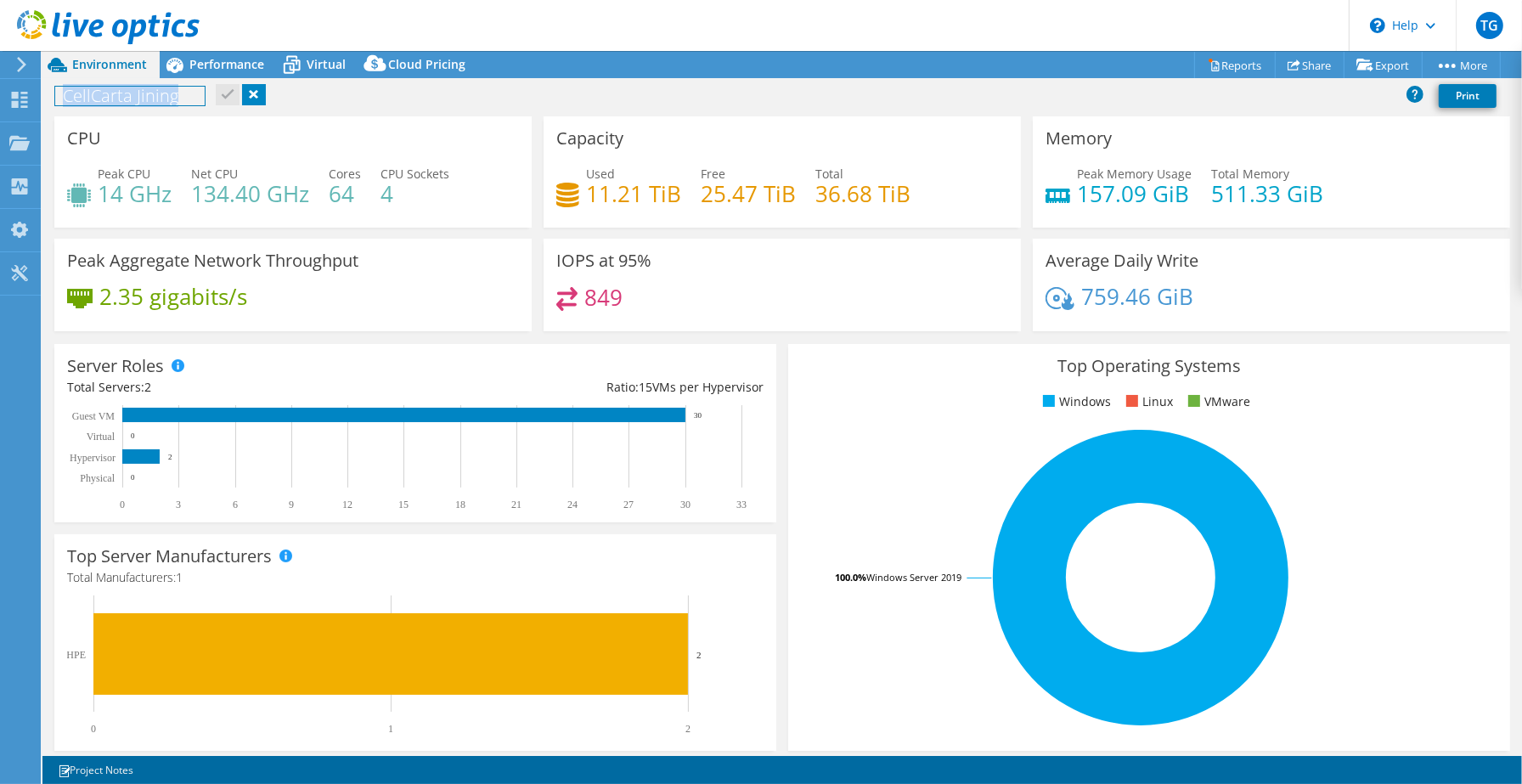
drag, startPoint x: 66, startPoint y: 97, endPoint x: 181, endPoint y: 98, distance: 115.0
click at [181, 98] on h1 "CellCarta Jining" at bounding box center [129, 96] width 149 height 19
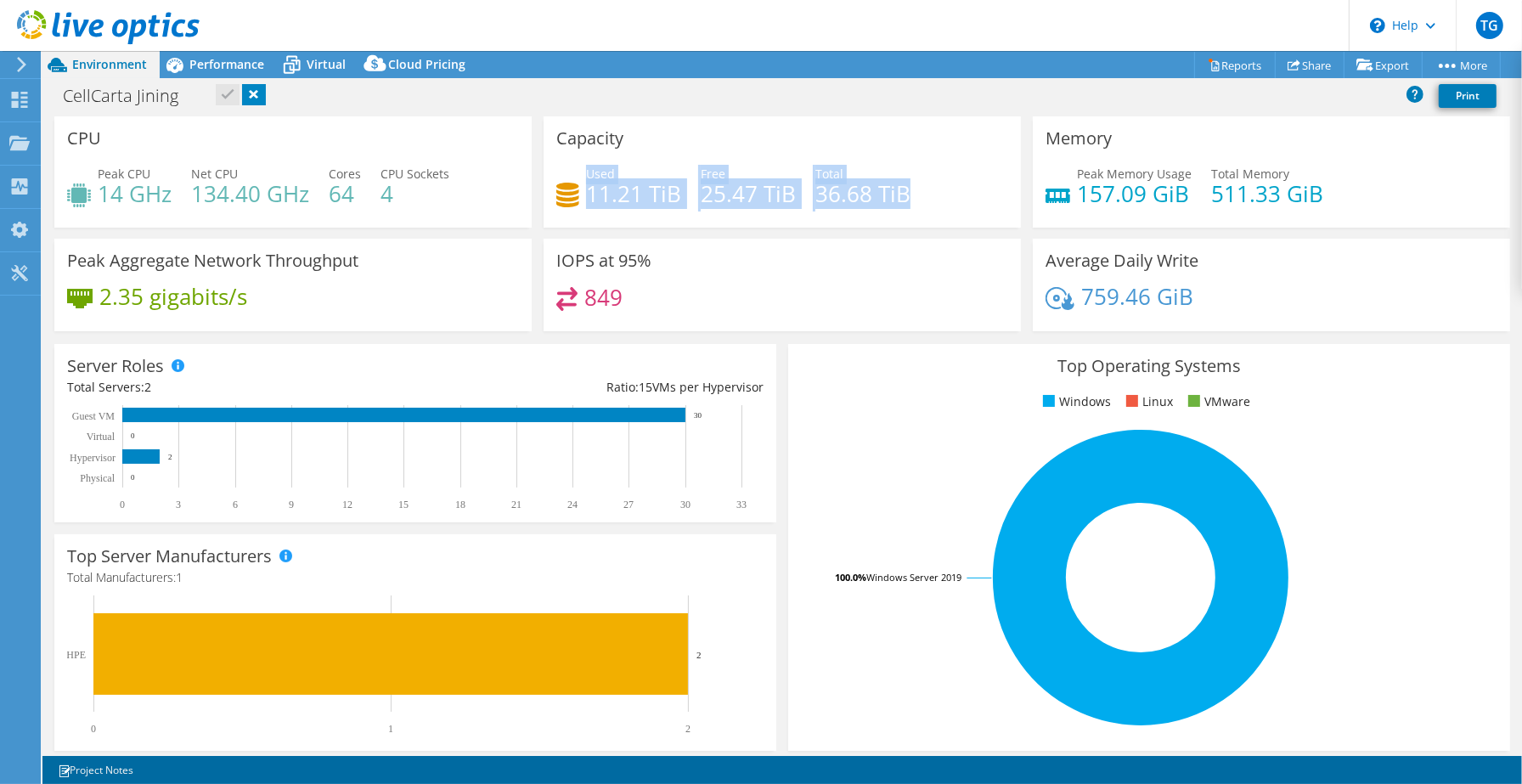
drag, startPoint x: 584, startPoint y: 172, endPoint x: 900, endPoint y: 188, distance: 316.4
click at [900, 188] on div "Used 11.21 TiB Free 25.47 TiB Total 36.68 TiB" at bounding box center [782, 192] width 452 height 55
copy div "Used 11.21 TiB Free 25.47 TiB Total 36.68 TiB"
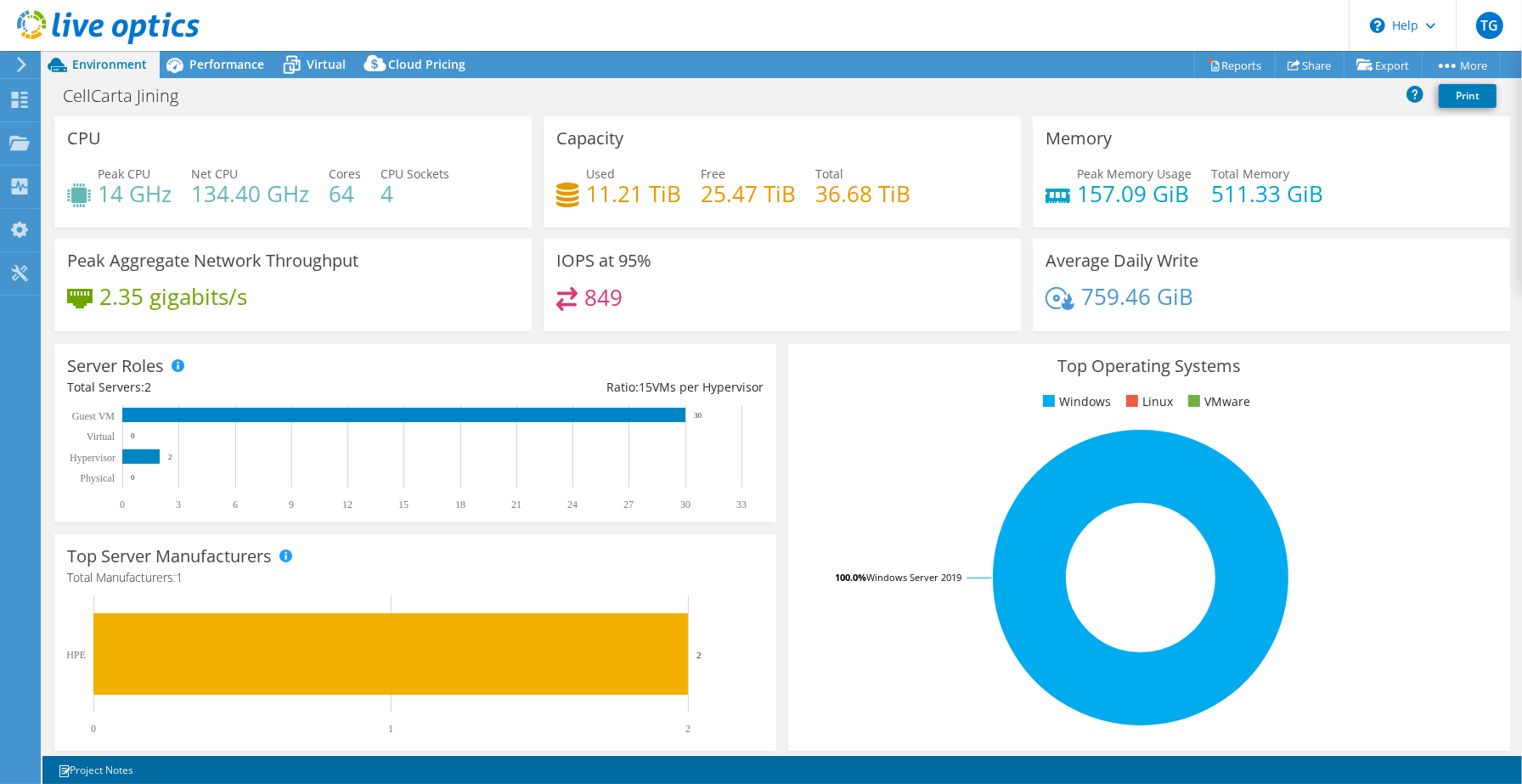
click at [954, 133] on div "Capacity Used 11.21 TiB Free 25.47 TiB Total 36.68 TiB" at bounding box center [782, 172] width 477 height 111
click at [1233, 65] on link "Reports" at bounding box center [1234, 64] width 81 height 26
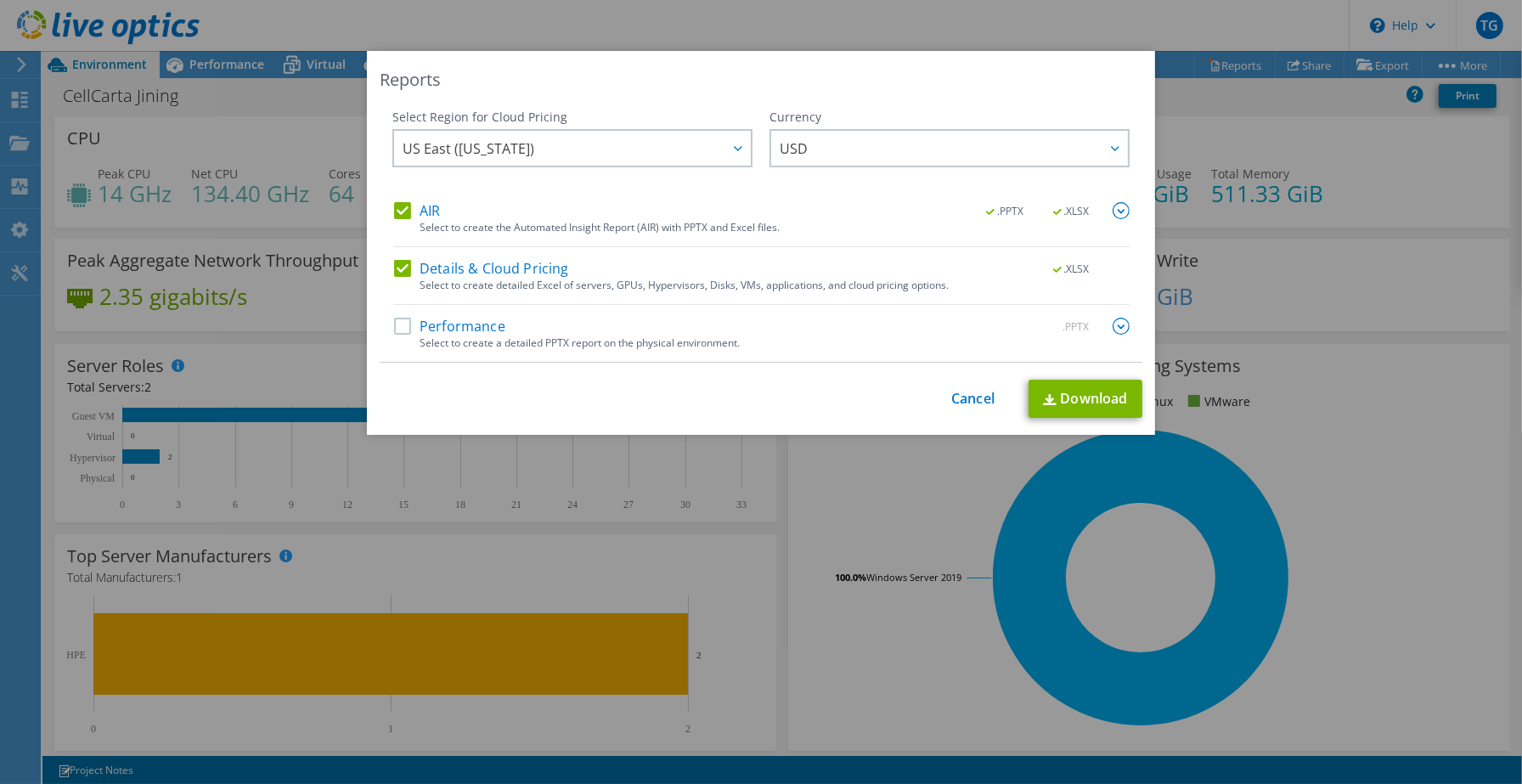
click at [401, 323] on label "Performance" at bounding box center [449, 326] width 111 height 17
click at [0, 0] on input "Performance" at bounding box center [0, 0] width 0 height 0
click at [1089, 396] on link "Download" at bounding box center [1085, 399] width 114 height 38
click at [962, 392] on link "Cancel" at bounding box center [973, 399] width 43 height 16
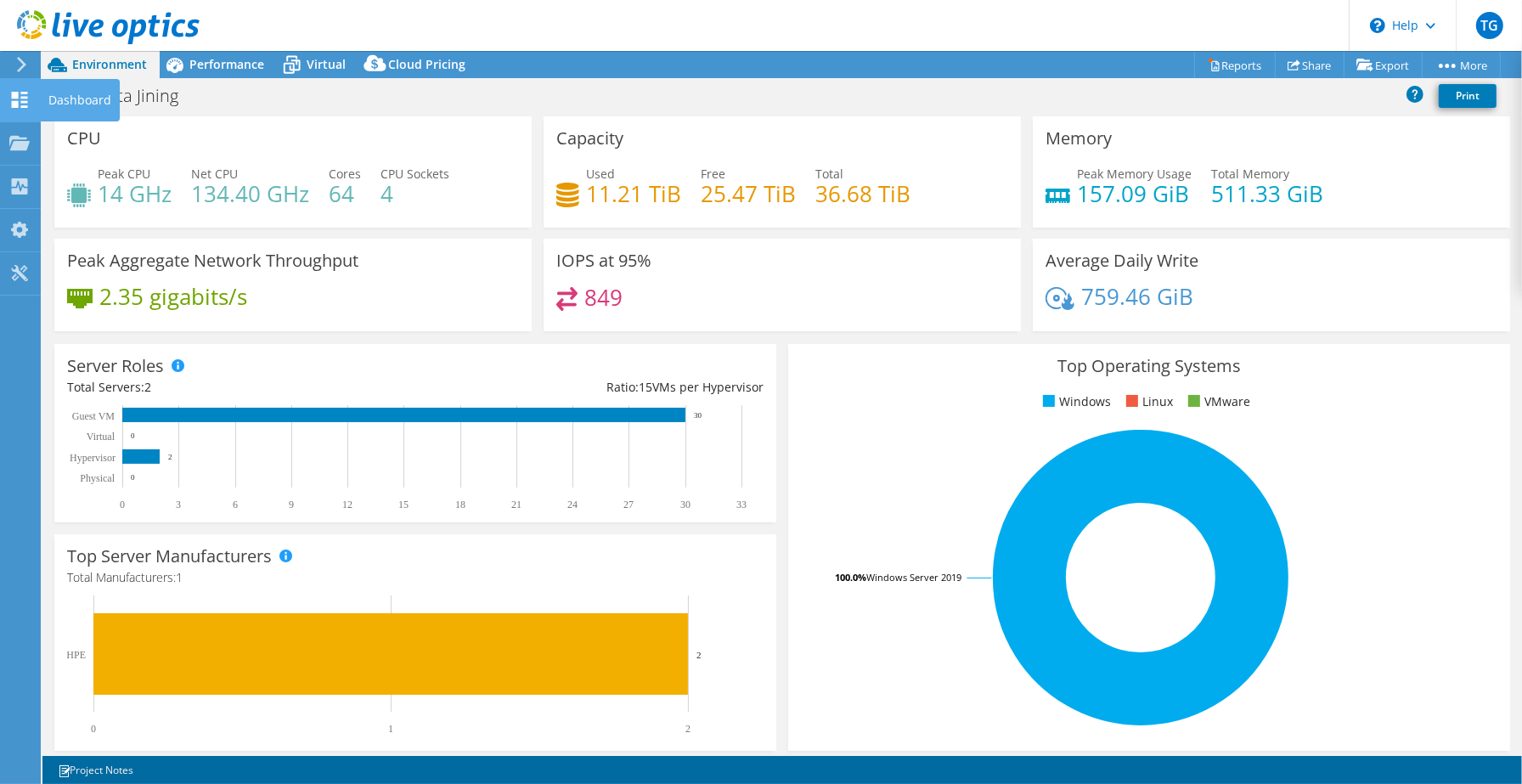
drag, startPoint x: 52, startPoint y: 95, endPoint x: 97, endPoint y: 98, distance: 45.1
click at [52, 95] on div "Dashboard" at bounding box center [80, 99] width 80 height 43
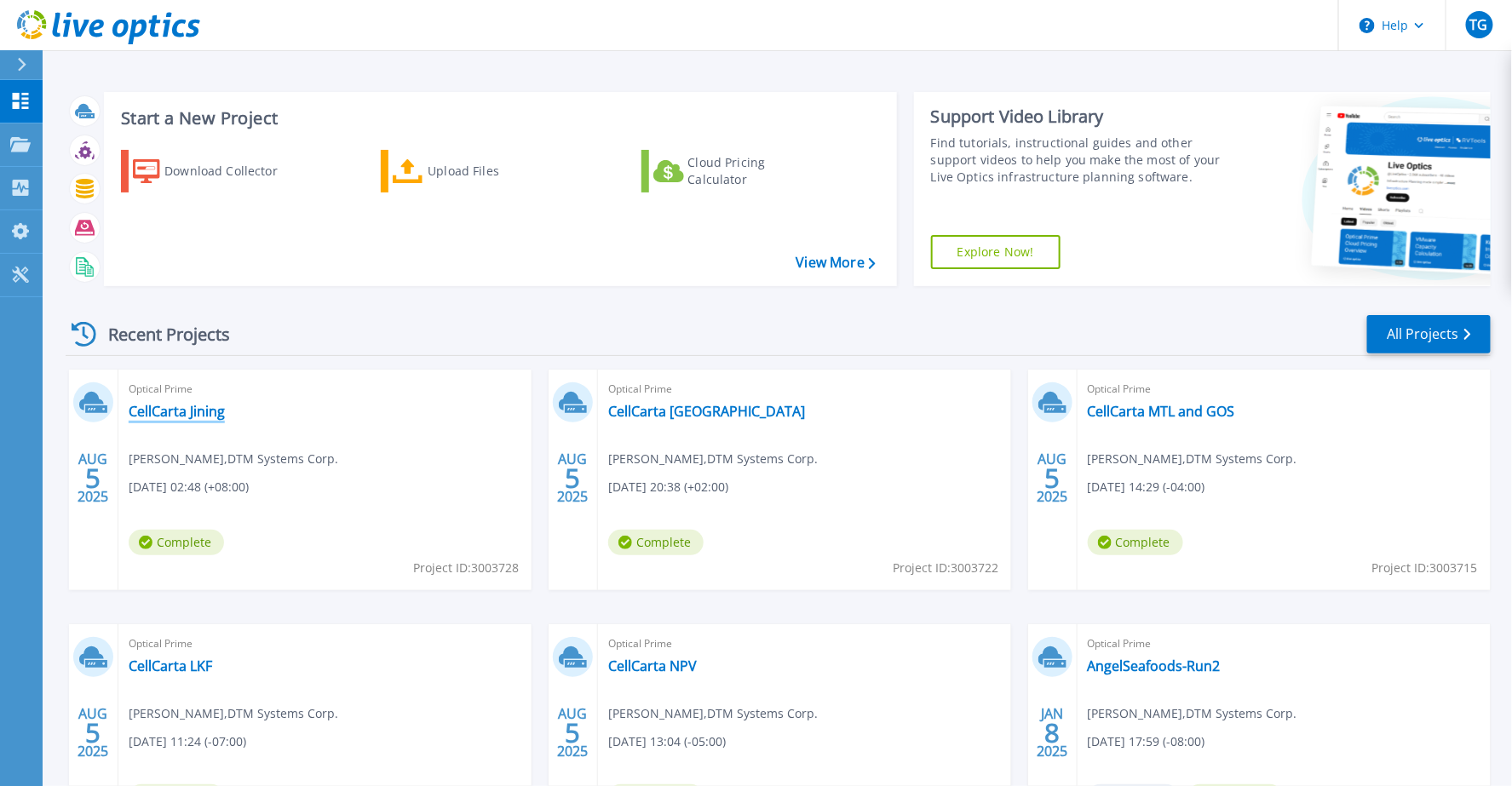
click at [207, 414] on link "CellCarta Jining" at bounding box center [177, 411] width 96 height 17
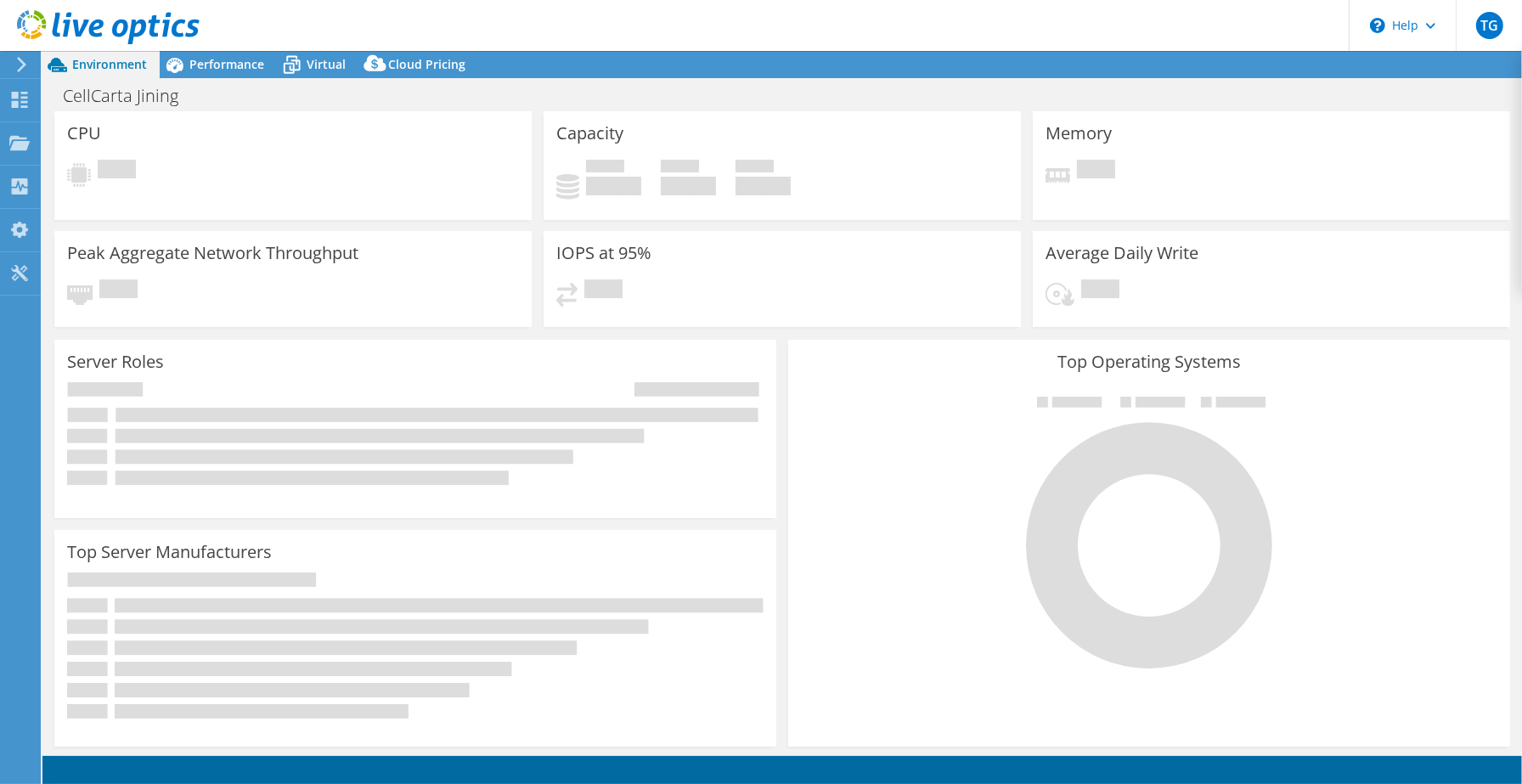
select select "USD"
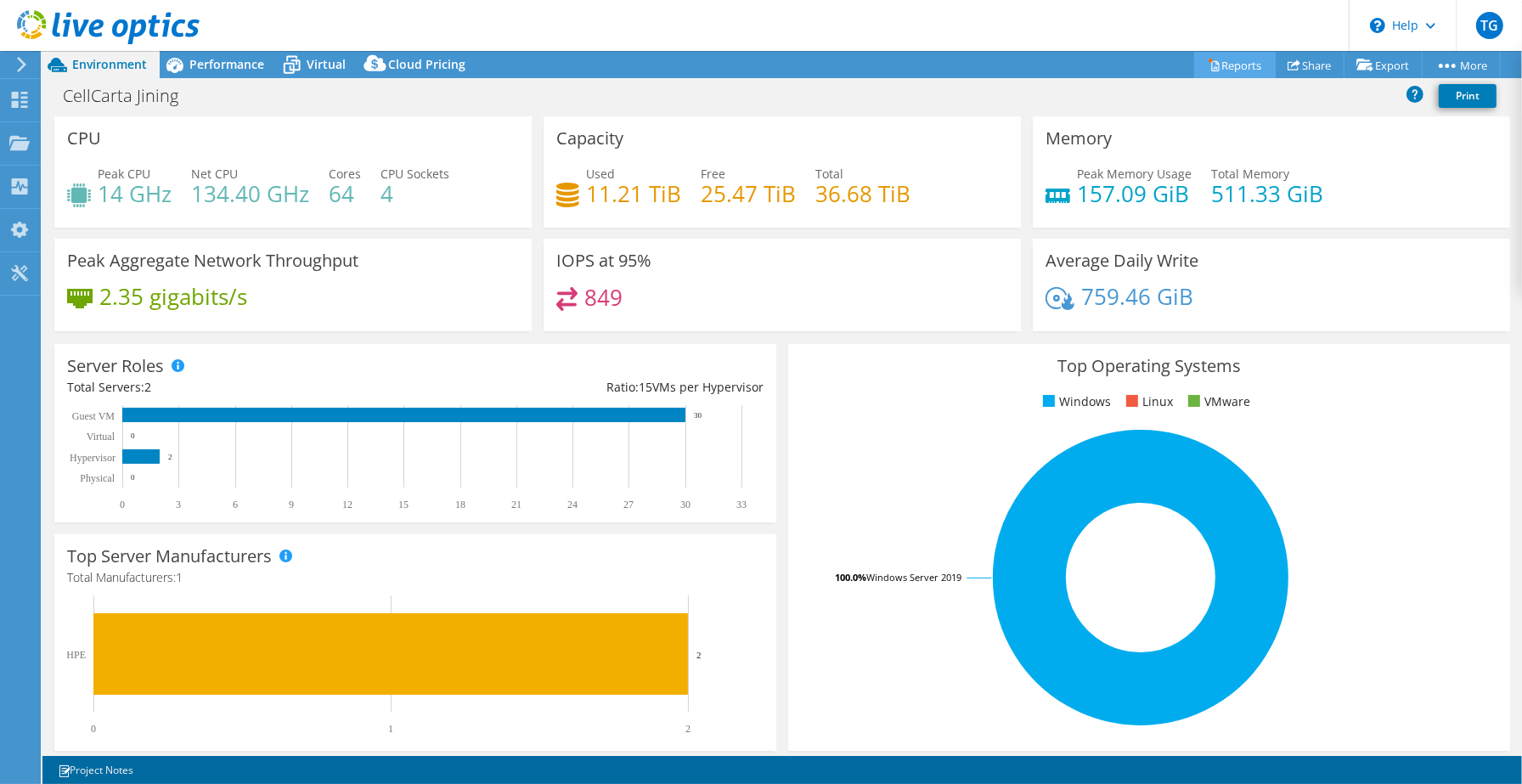
click at [1228, 56] on link "Reports" at bounding box center [1234, 64] width 81 height 26
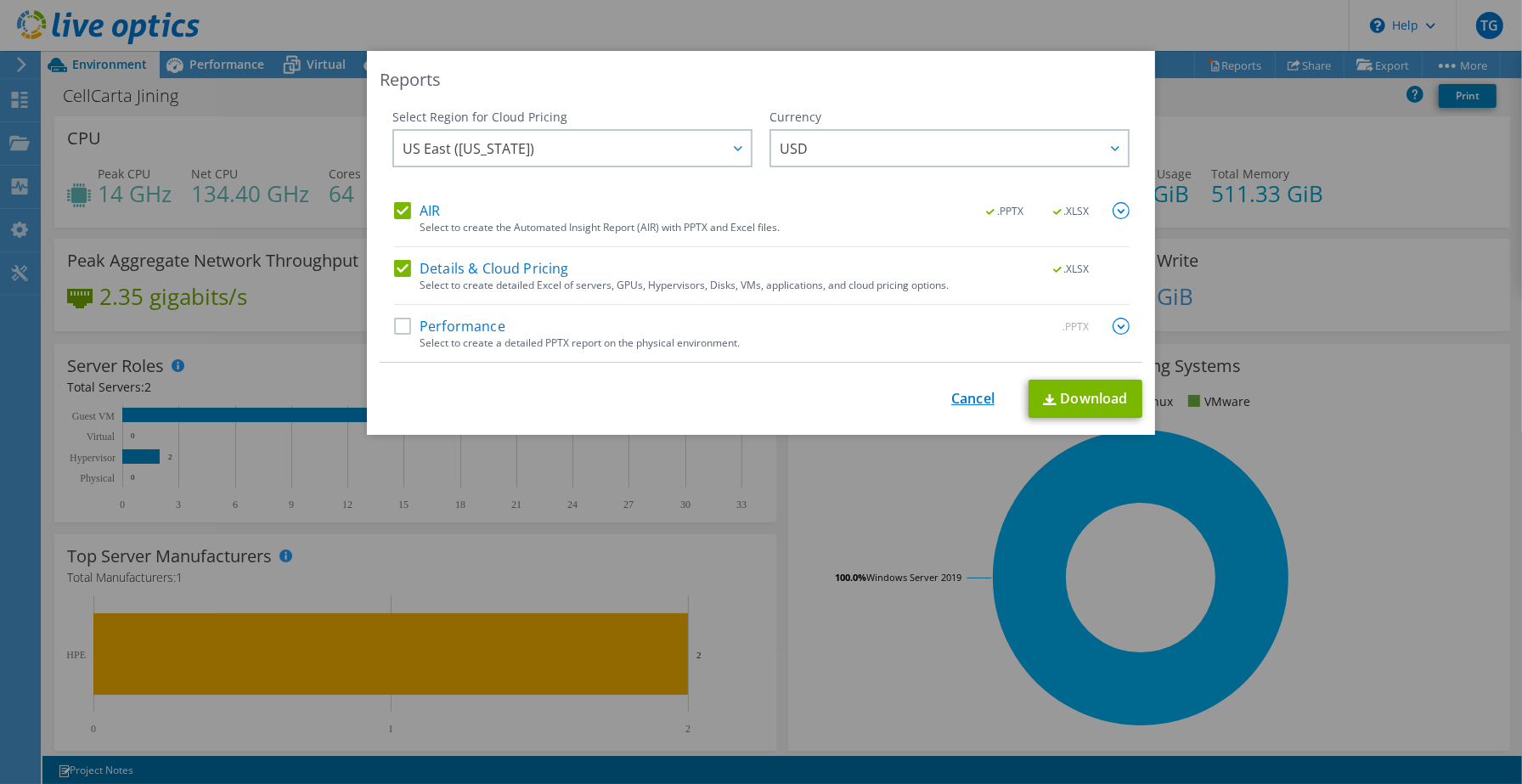
click at [961, 397] on link "Cancel" at bounding box center [973, 399] width 43 height 16
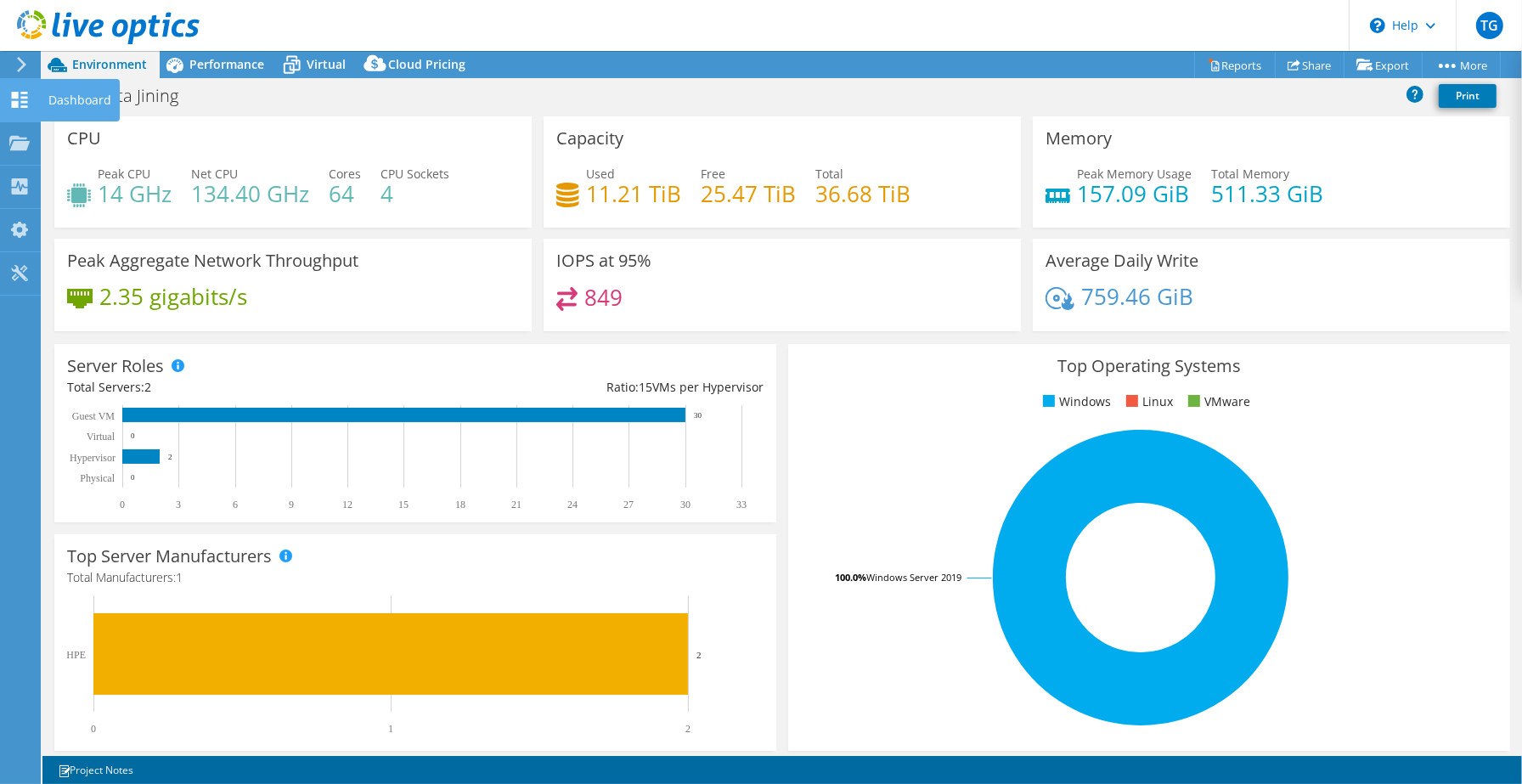
click at [82, 94] on div "Dashboard" at bounding box center [80, 99] width 80 height 43
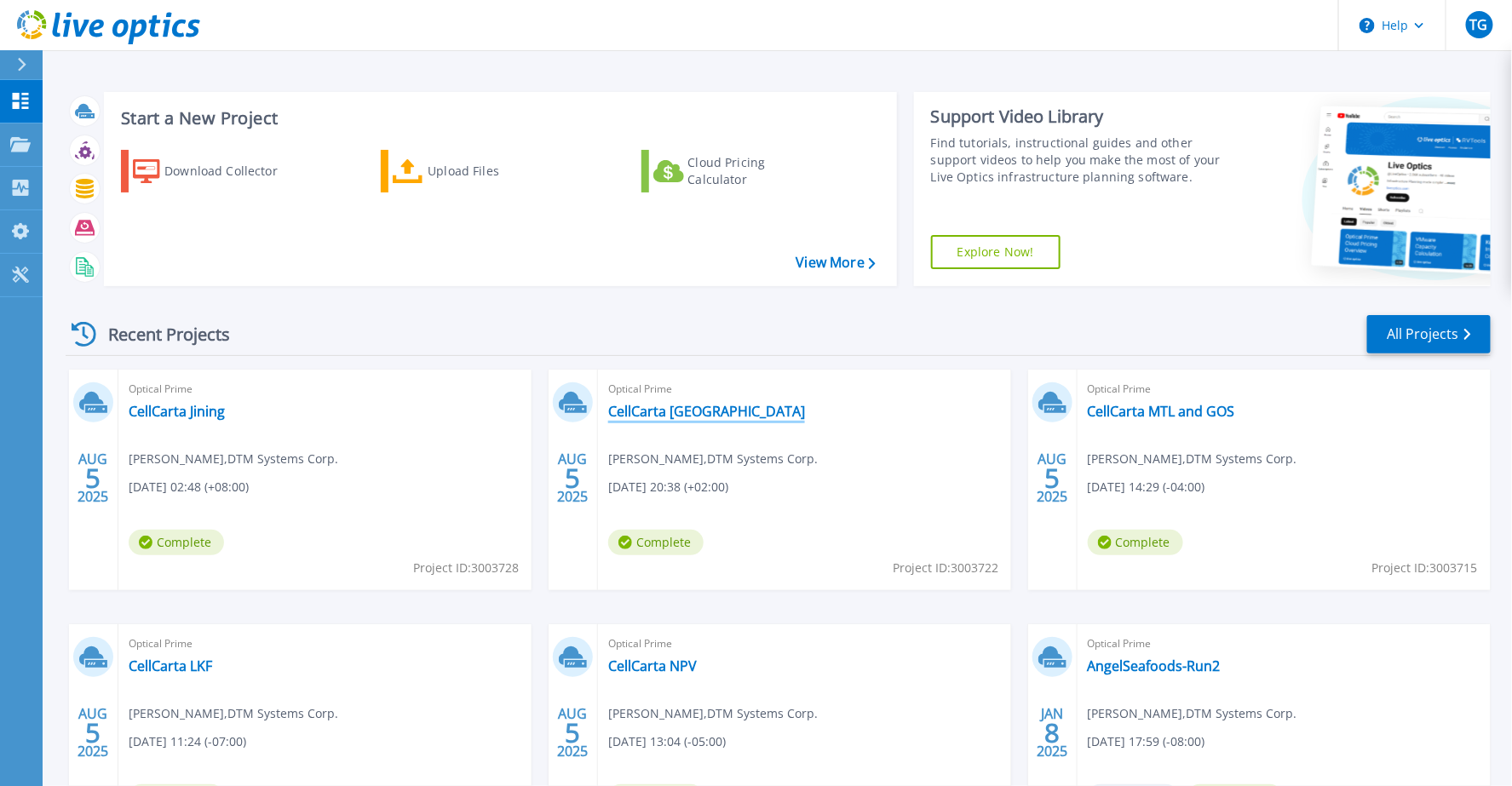
click at [681, 410] on link "CellCarta [GEOGRAPHIC_DATA]" at bounding box center [706, 411] width 197 height 17
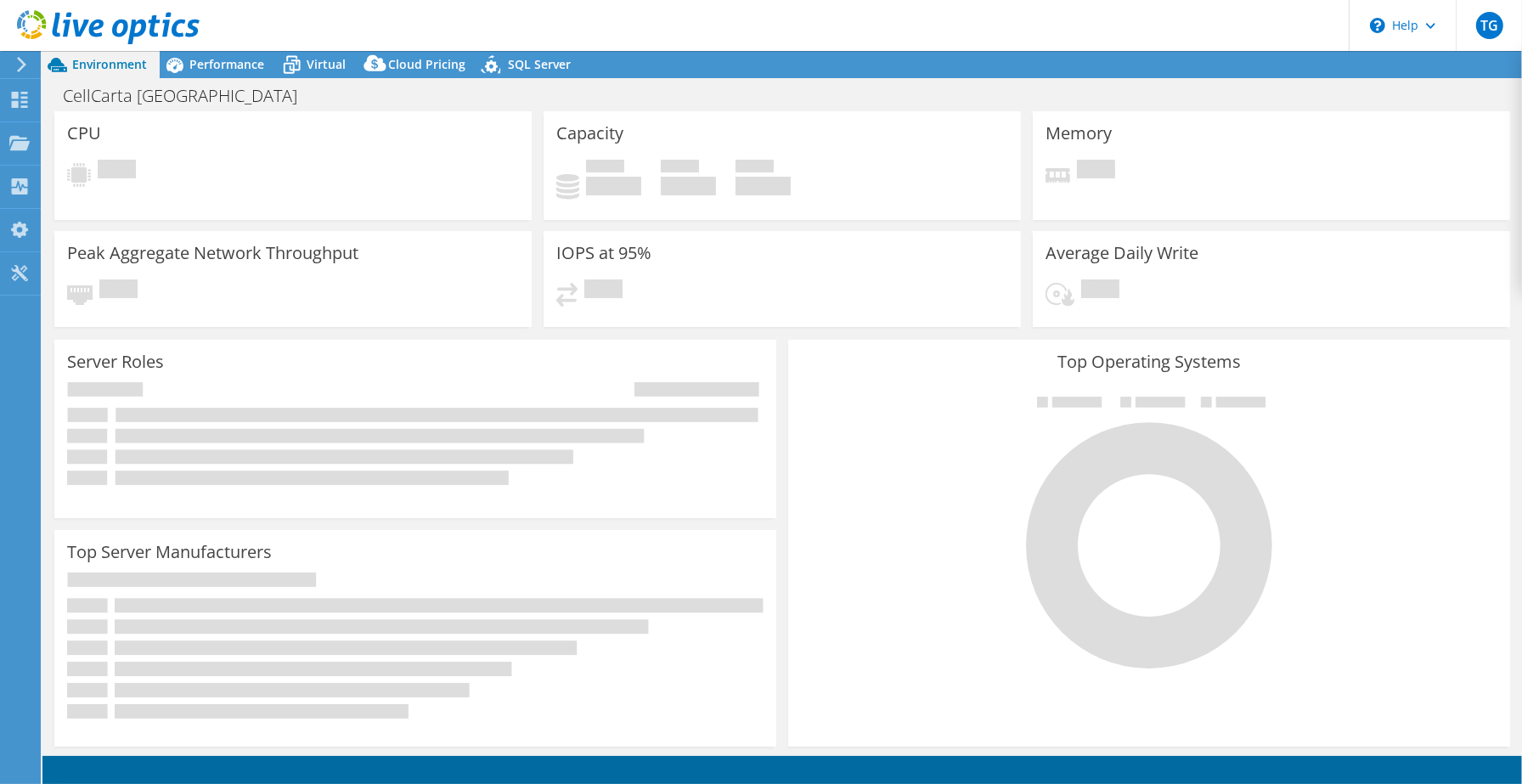
select select "USD"
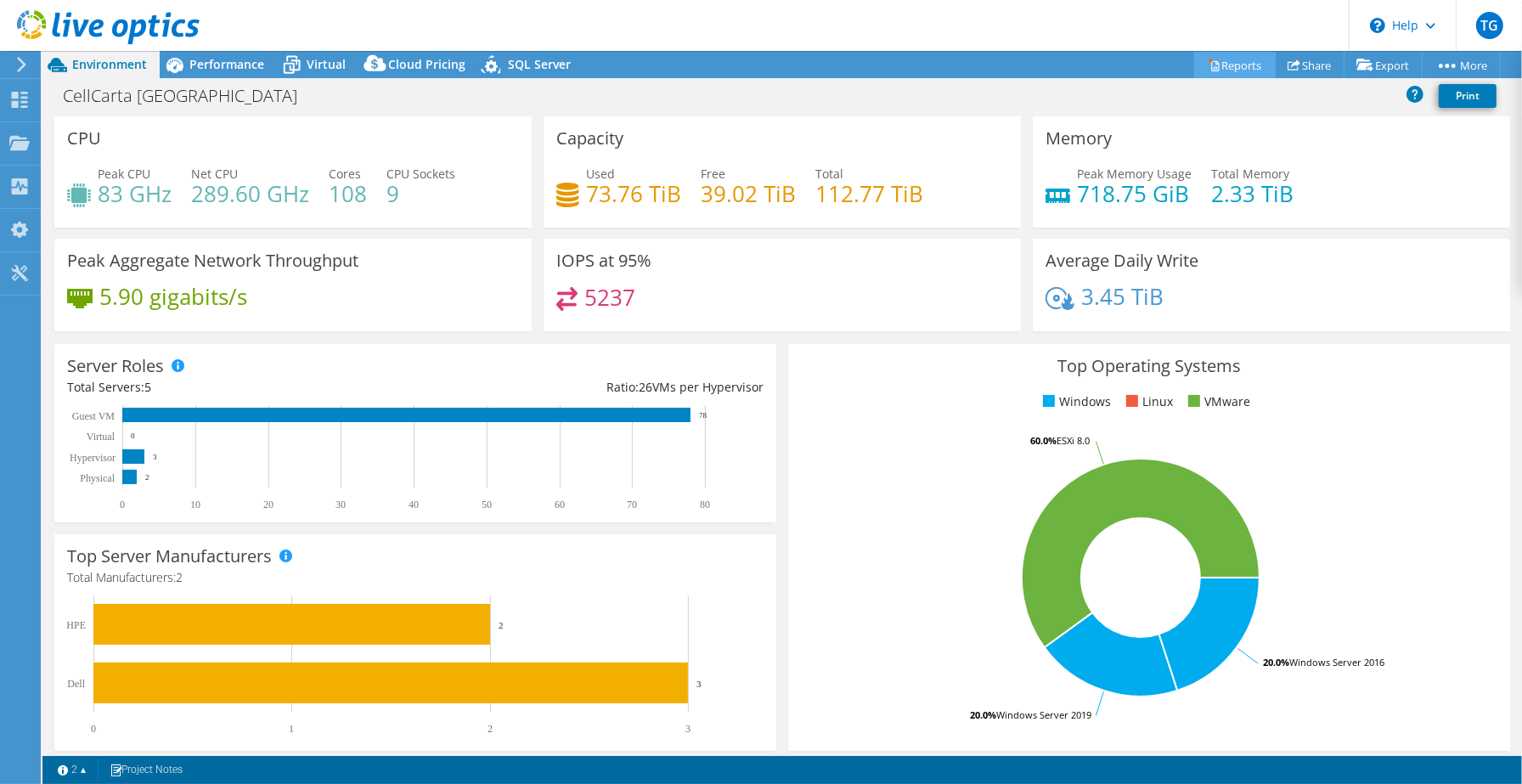
click at [1224, 70] on link "Reports" at bounding box center [1234, 64] width 81 height 26
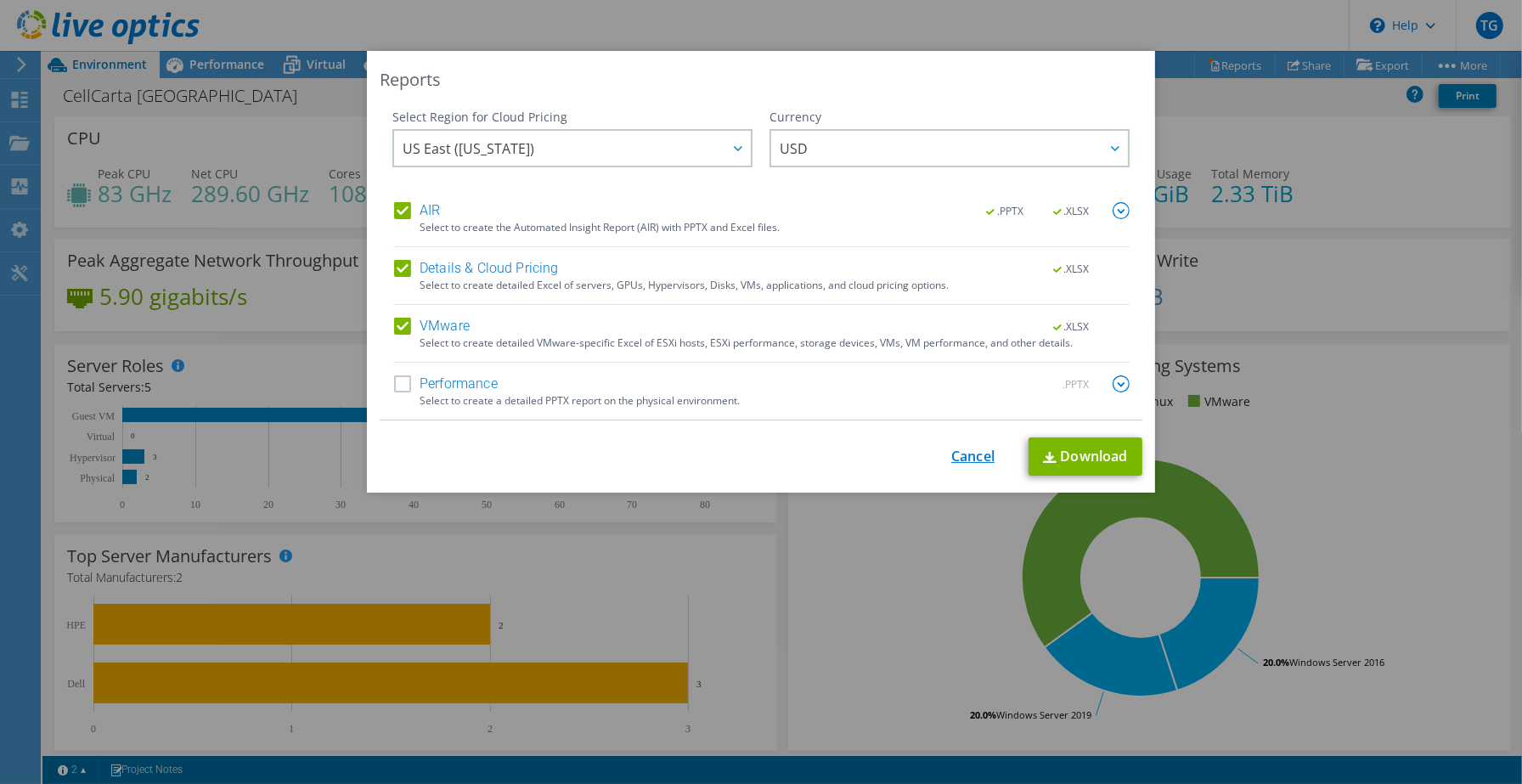
click at [952, 461] on link "Cancel" at bounding box center [973, 457] width 43 height 16
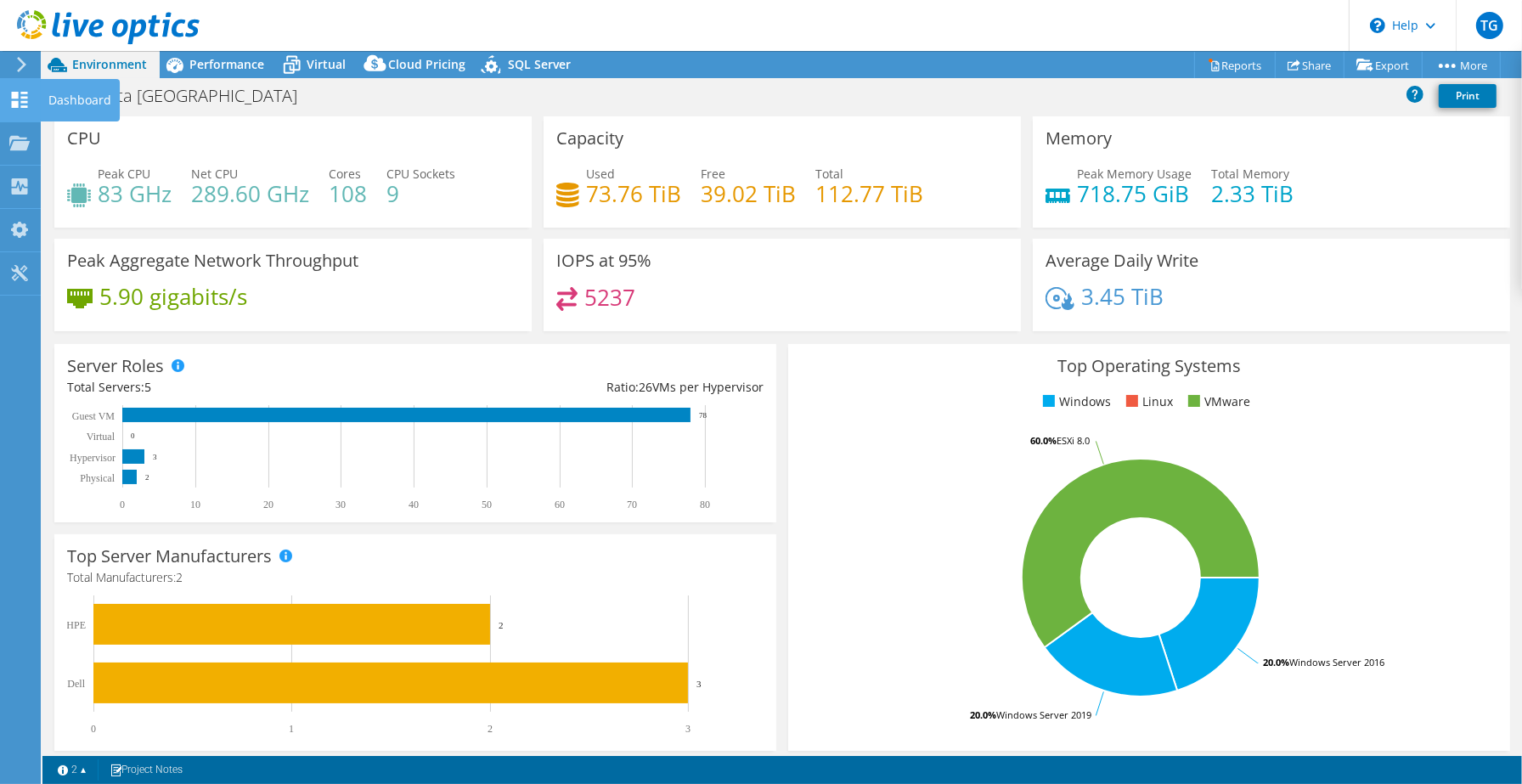
click at [63, 93] on div "Dashboard" at bounding box center [80, 99] width 80 height 43
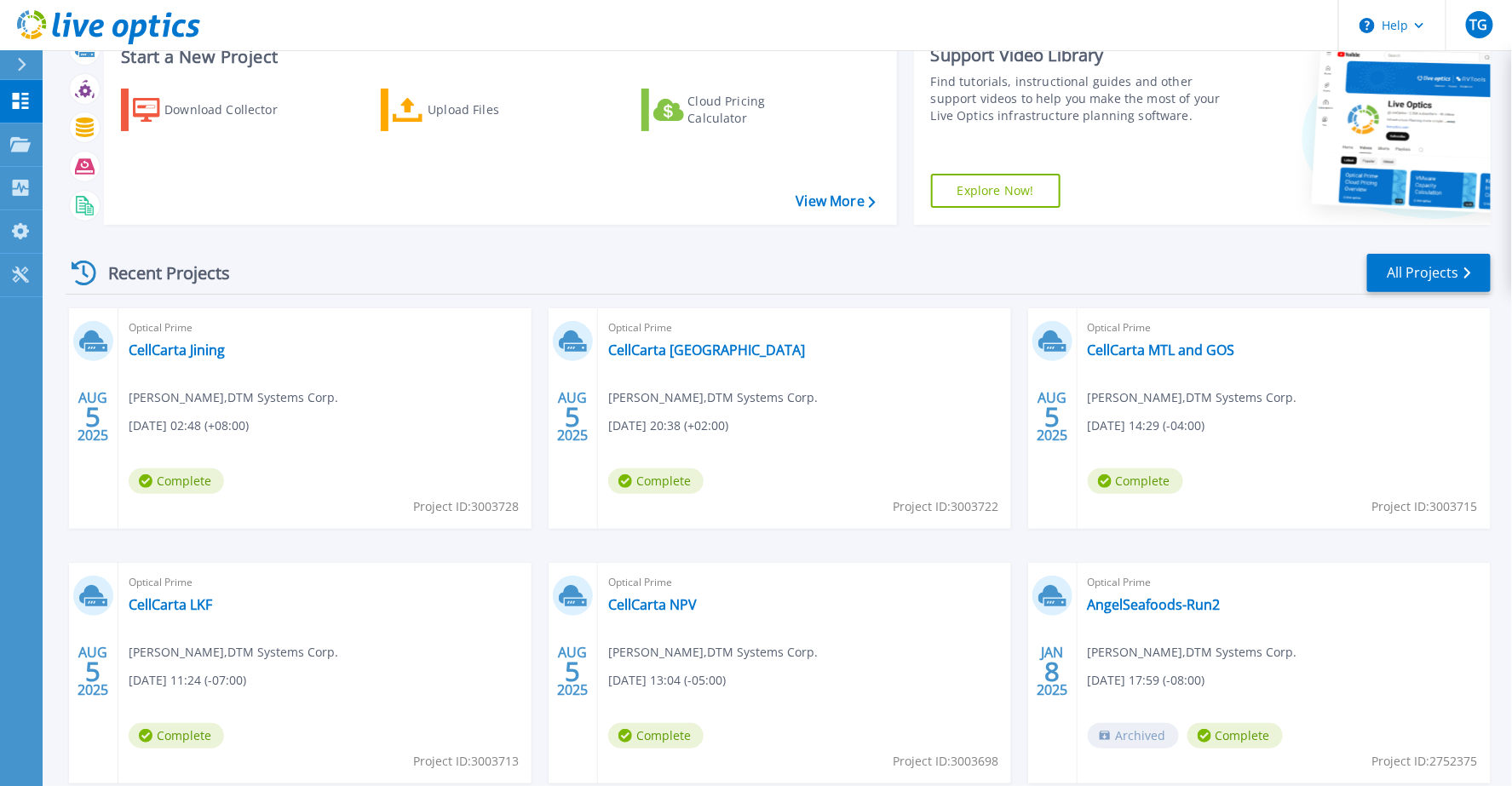
scroll to position [94, 0]
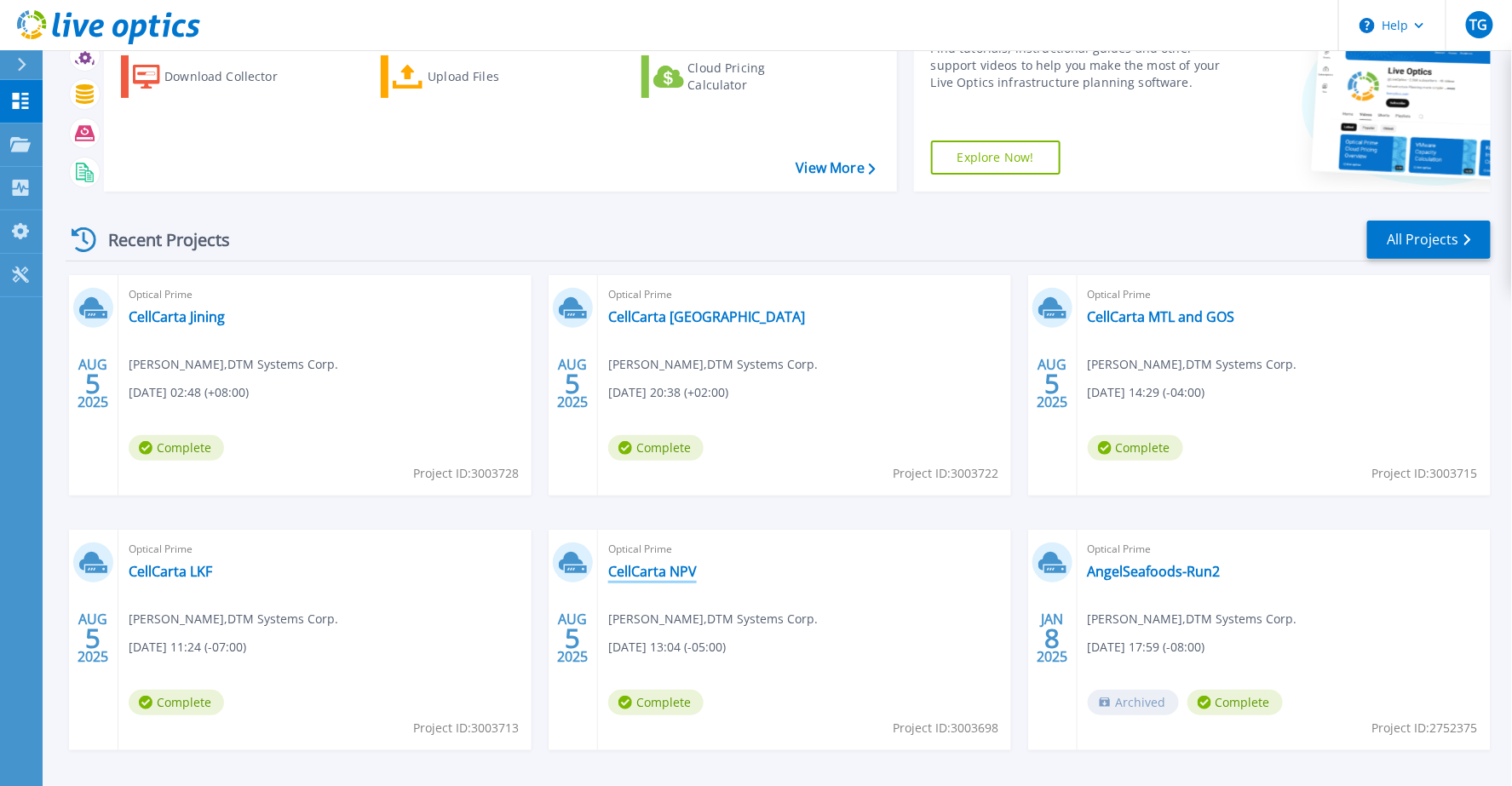
click at [678, 568] on link "CellCarta NPV" at bounding box center [652, 571] width 89 height 17
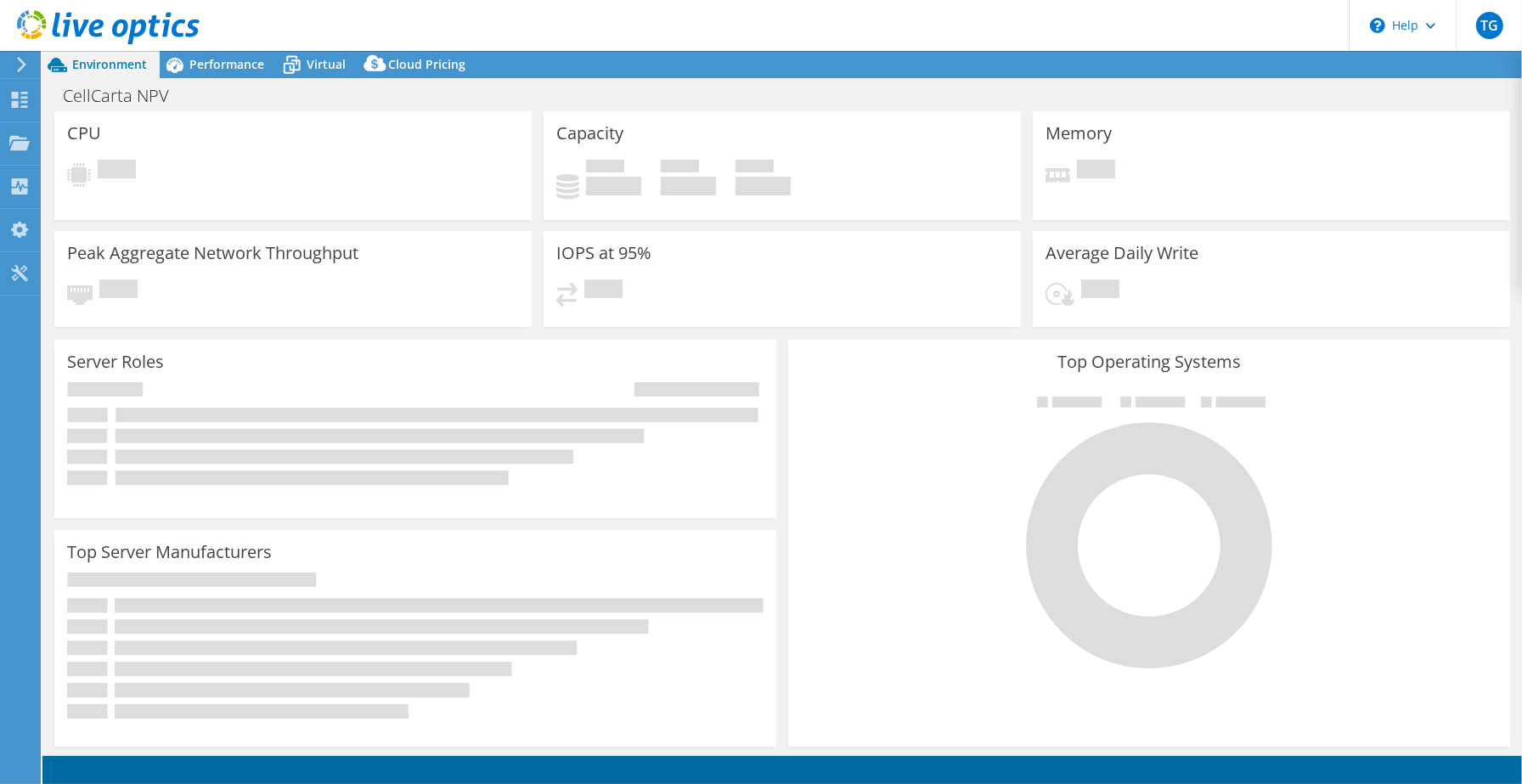
select select "USD"
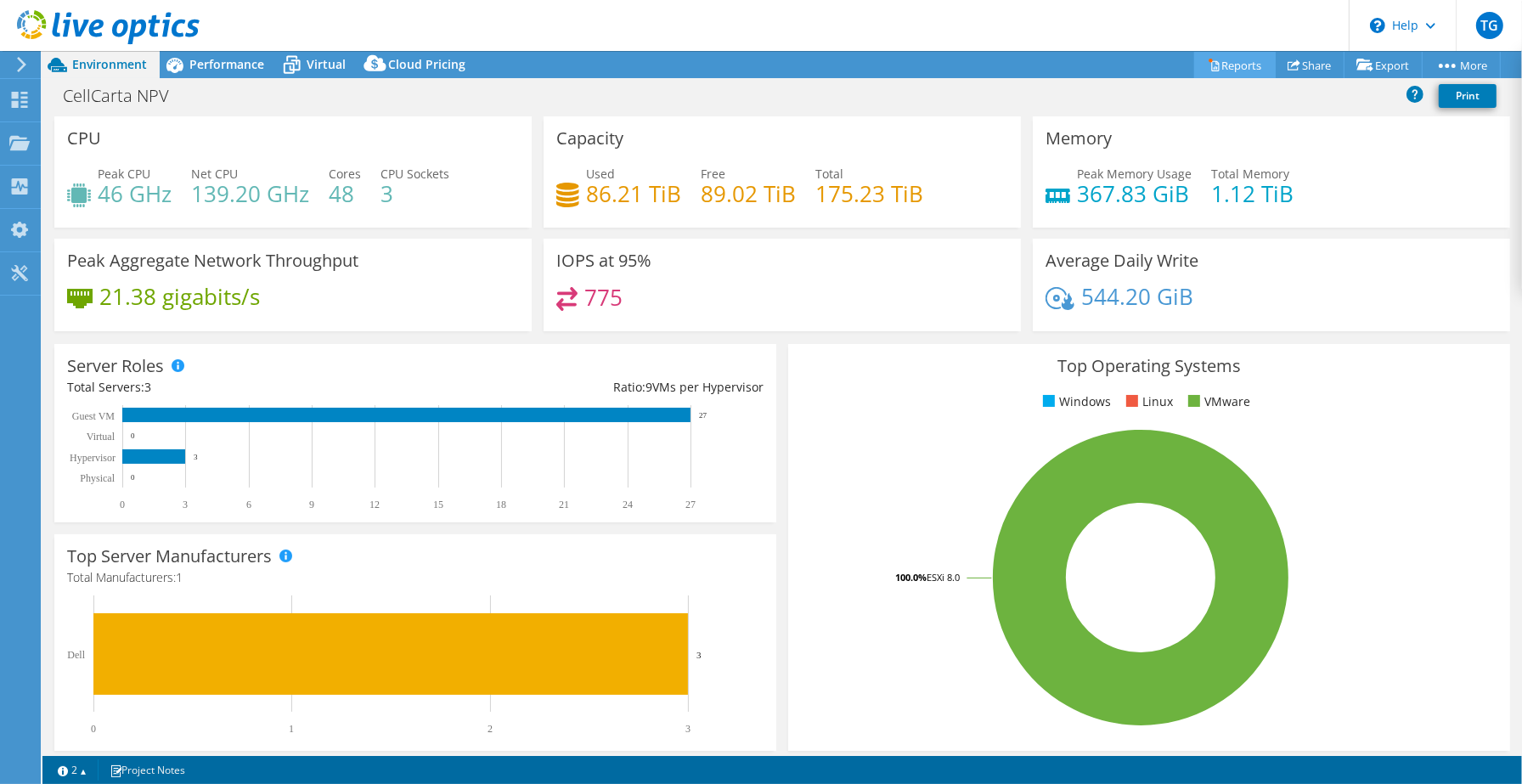
click at [1236, 66] on link "Reports" at bounding box center [1234, 64] width 81 height 26
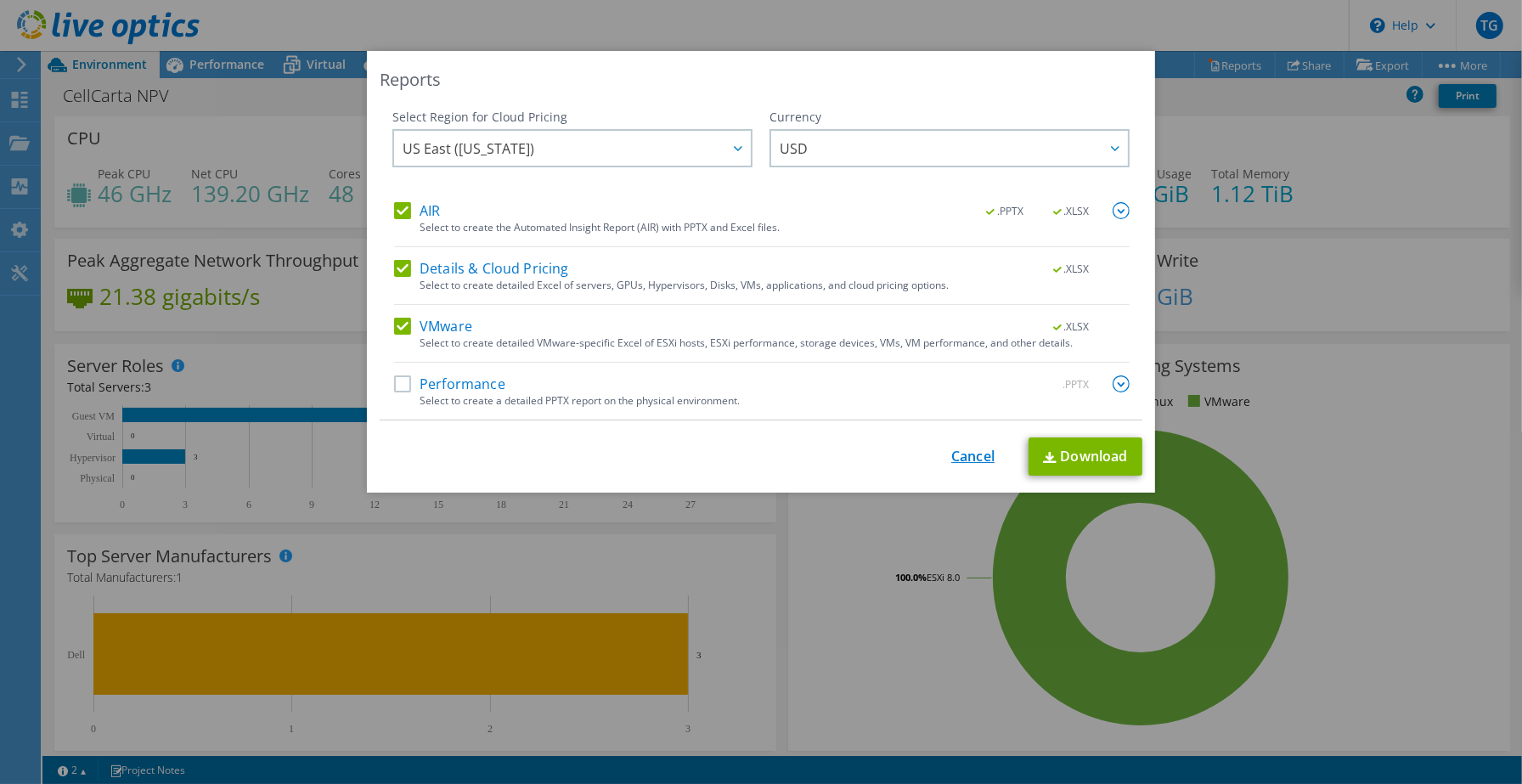
click at [972, 449] on link "Cancel" at bounding box center [973, 457] width 43 height 16
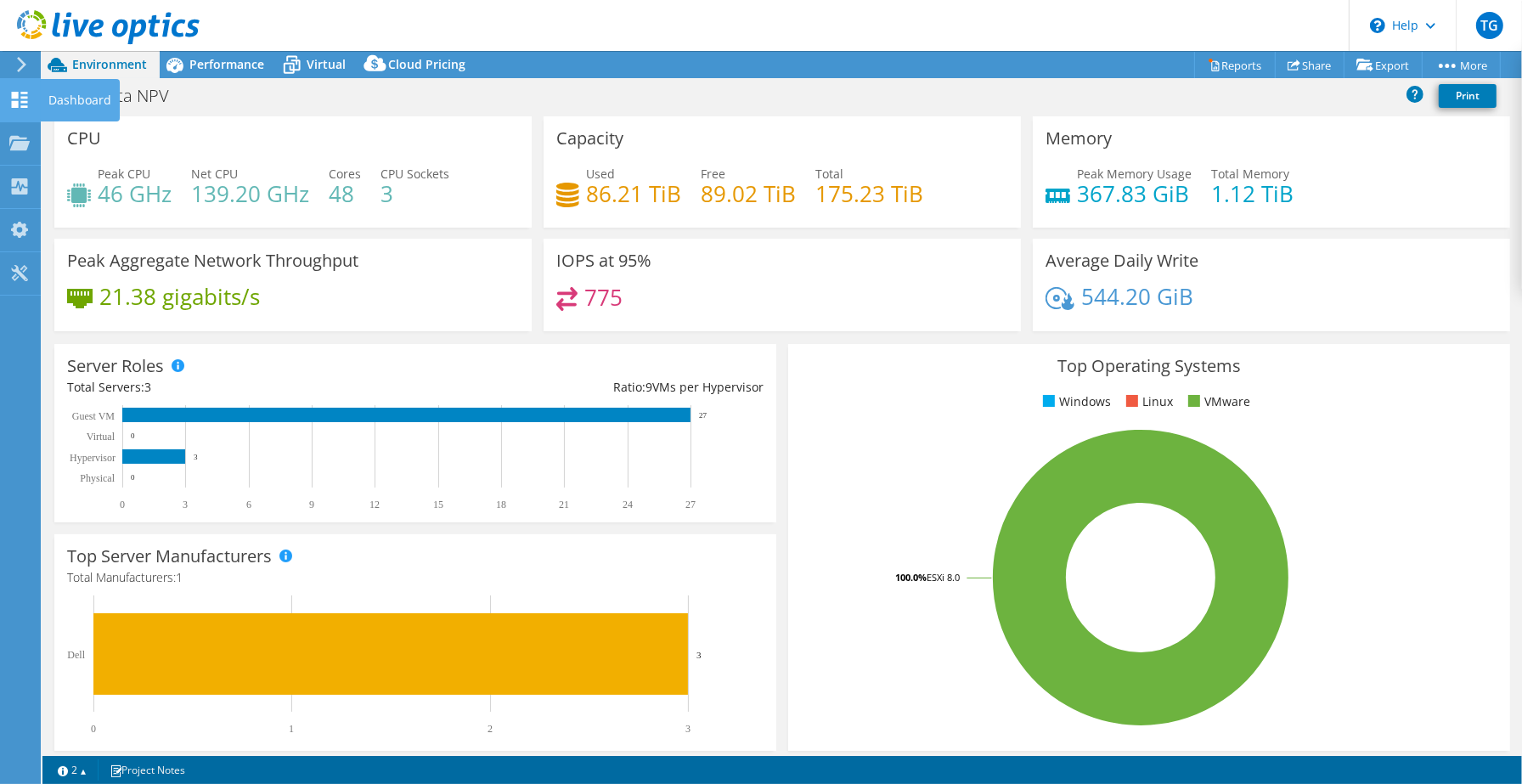
click at [52, 93] on div "Dashboard" at bounding box center [80, 99] width 80 height 43
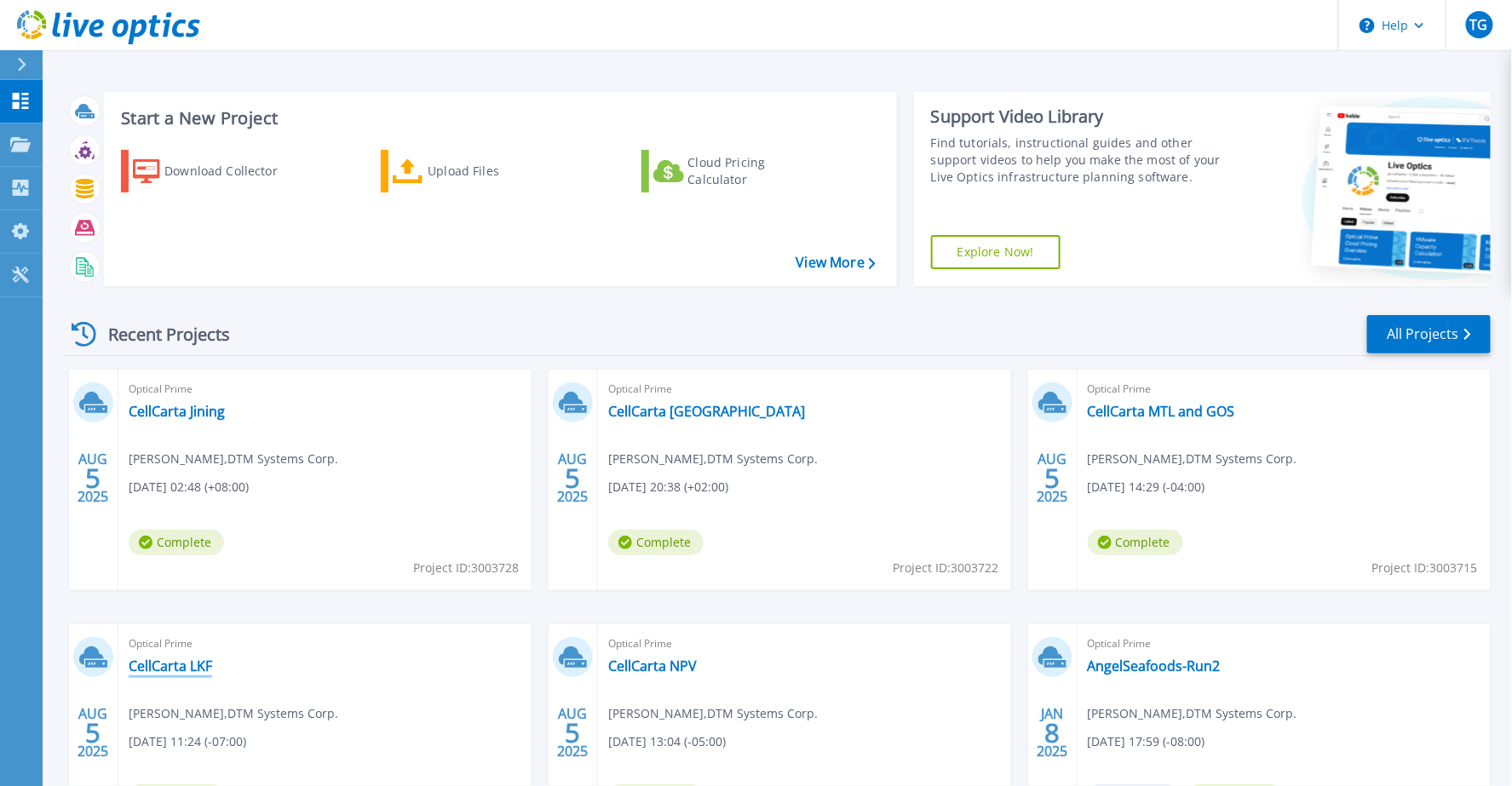
drag, startPoint x: 167, startPoint y: 666, endPoint x: 271, endPoint y: 679, distance: 104.8
click at [168, 666] on link "CellCarta LKF" at bounding box center [171, 665] width 83 height 17
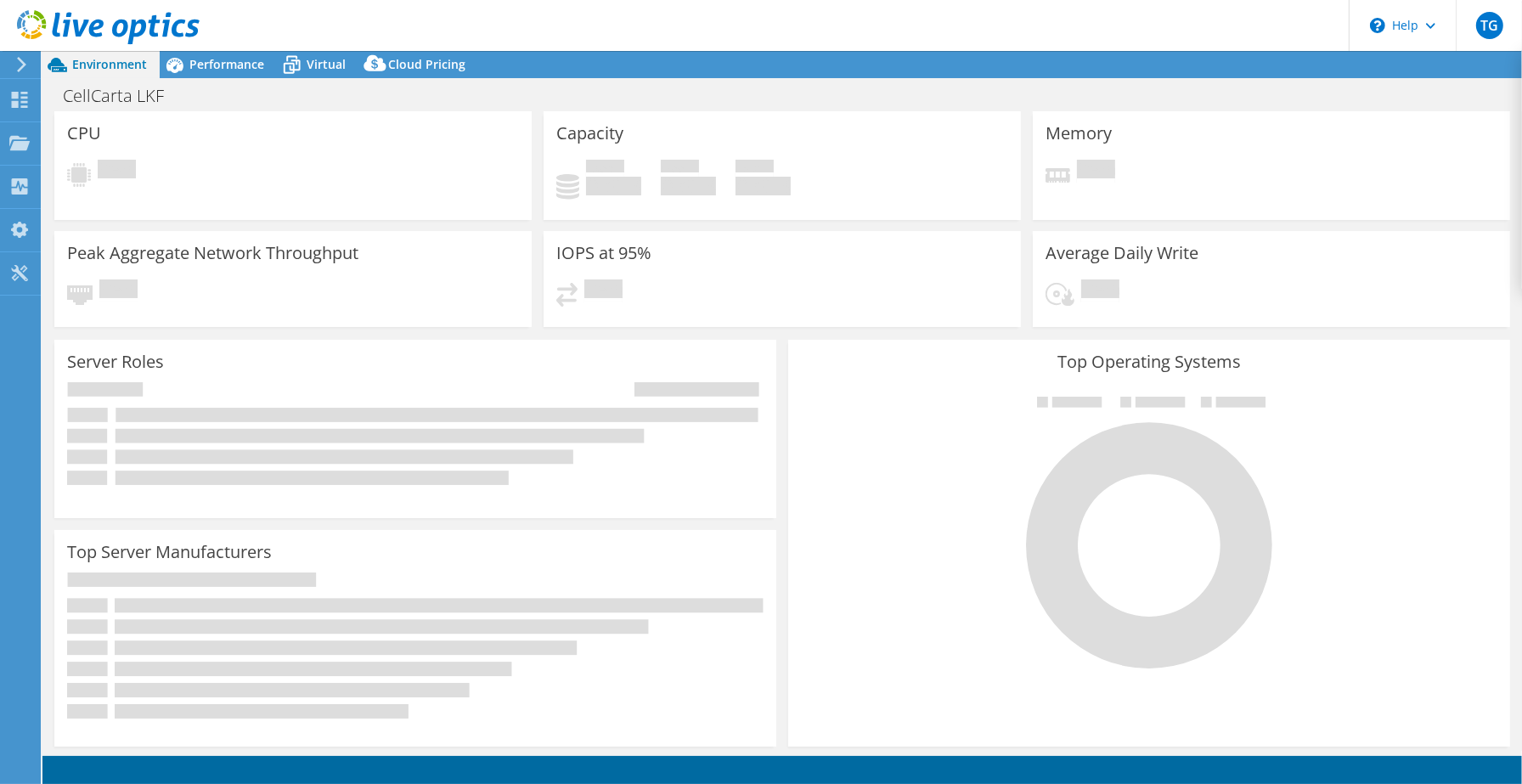
select select "USD"
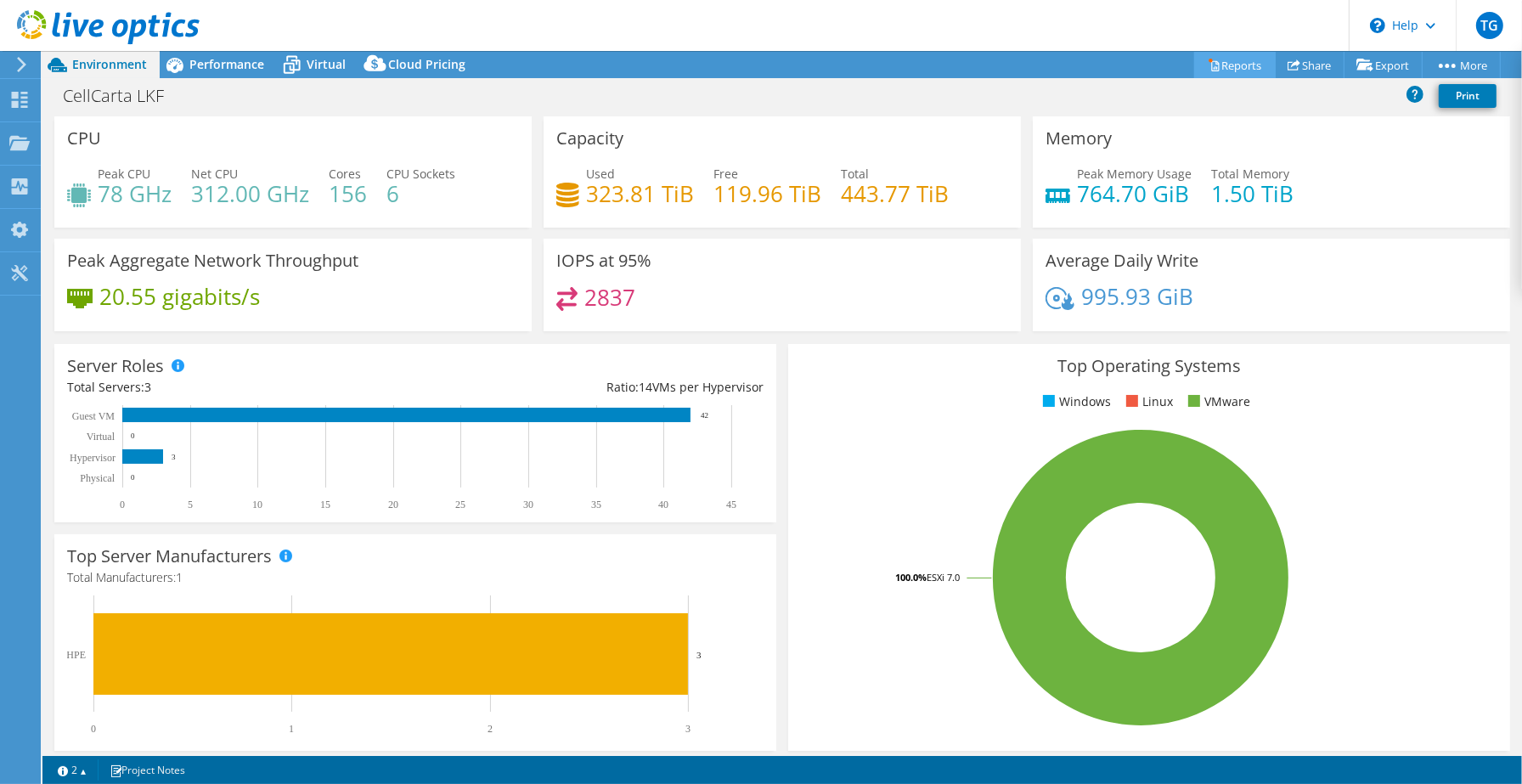
click at [1245, 63] on link "Reports" at bounding box center [1234, 64] width 81 height 26
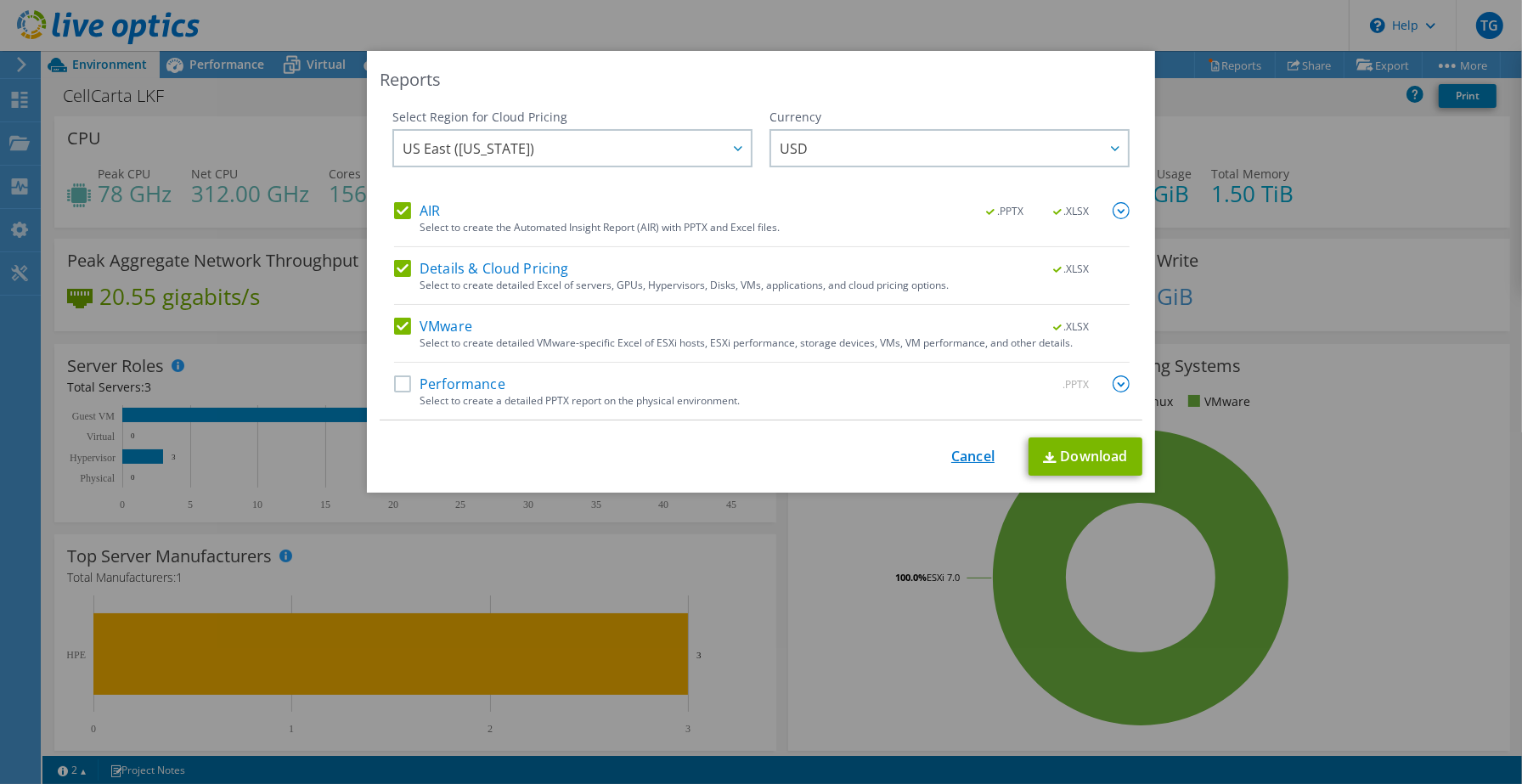
click at [972, 454] on link "Cancel" at bounding box center [973, 457] width 43 height 16
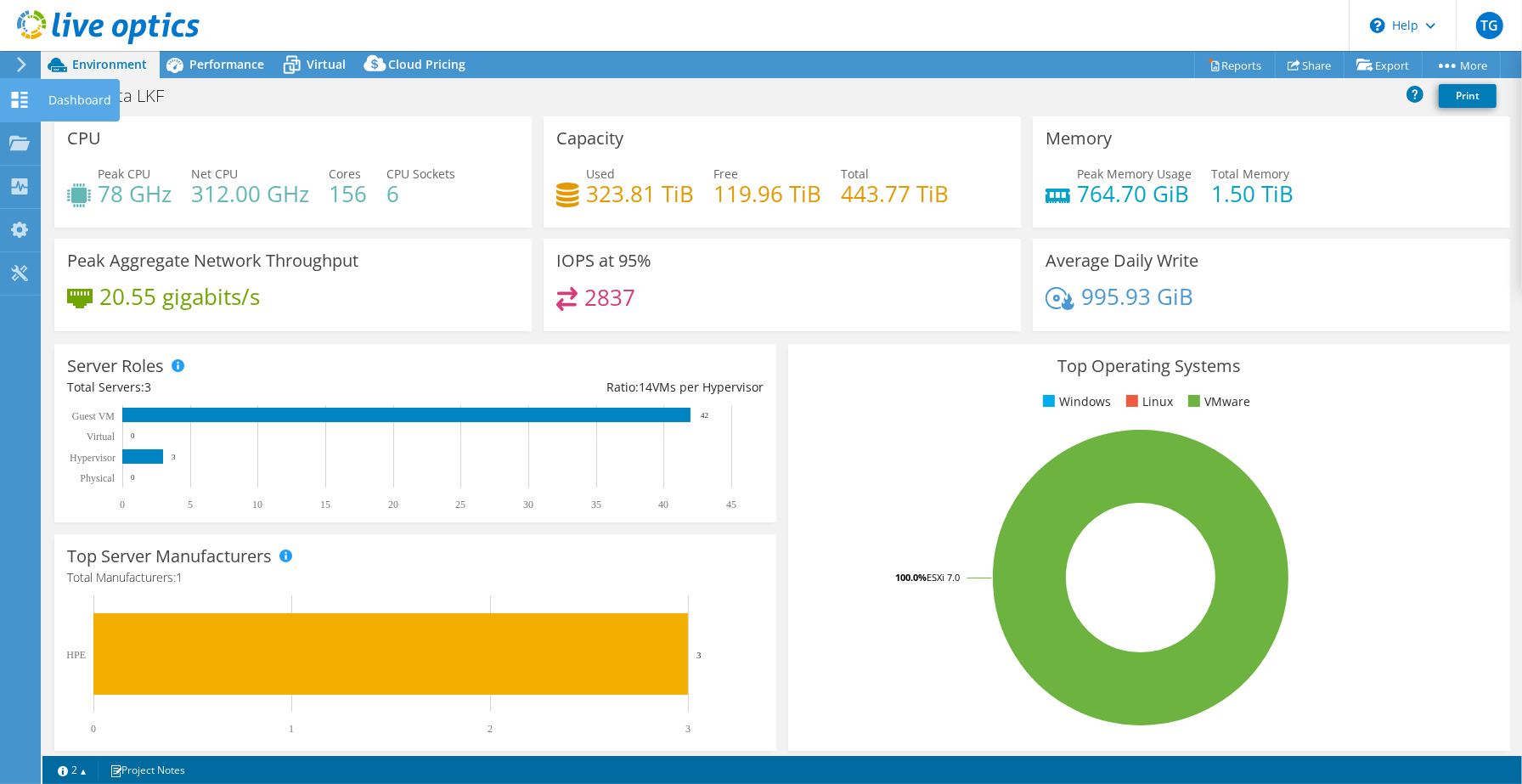
click at [64, 99] on div "Dashboard" at bounding box center [80, 99] width 80 height 43
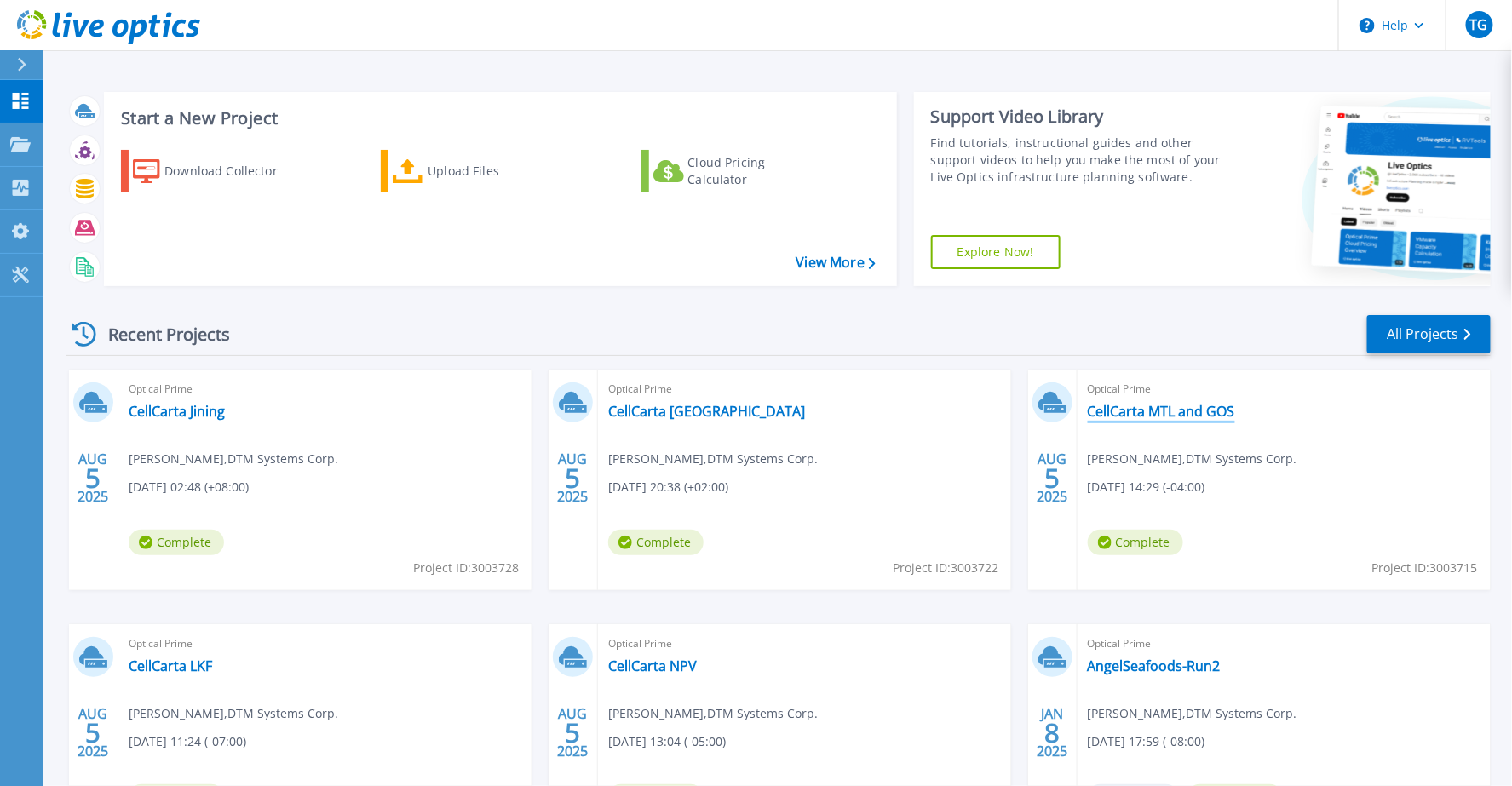
click at [1195, 412] on link "CellCarta MTL and GOS" at bounding box center [1161, 411] width 147 height 17
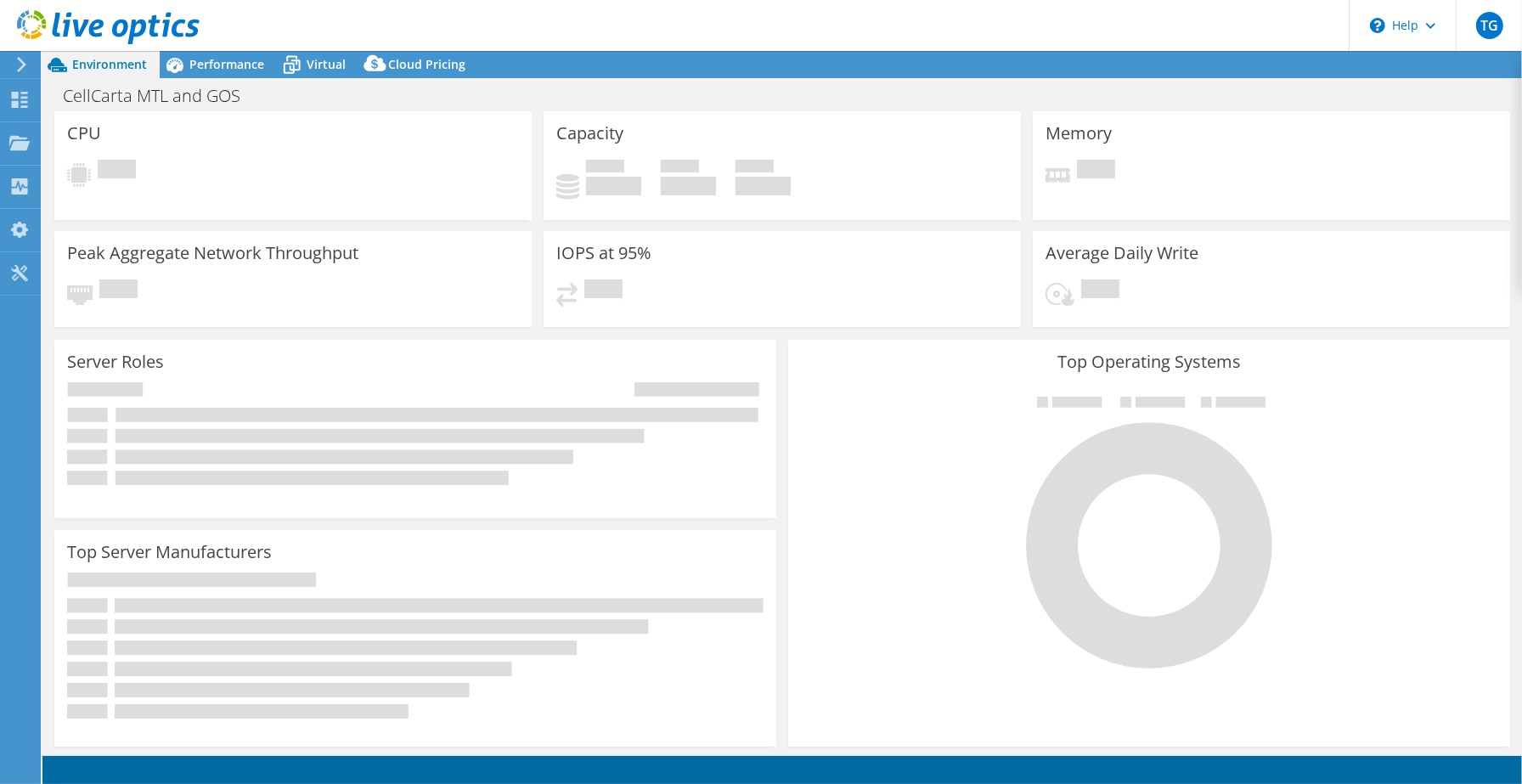
select select "USD"
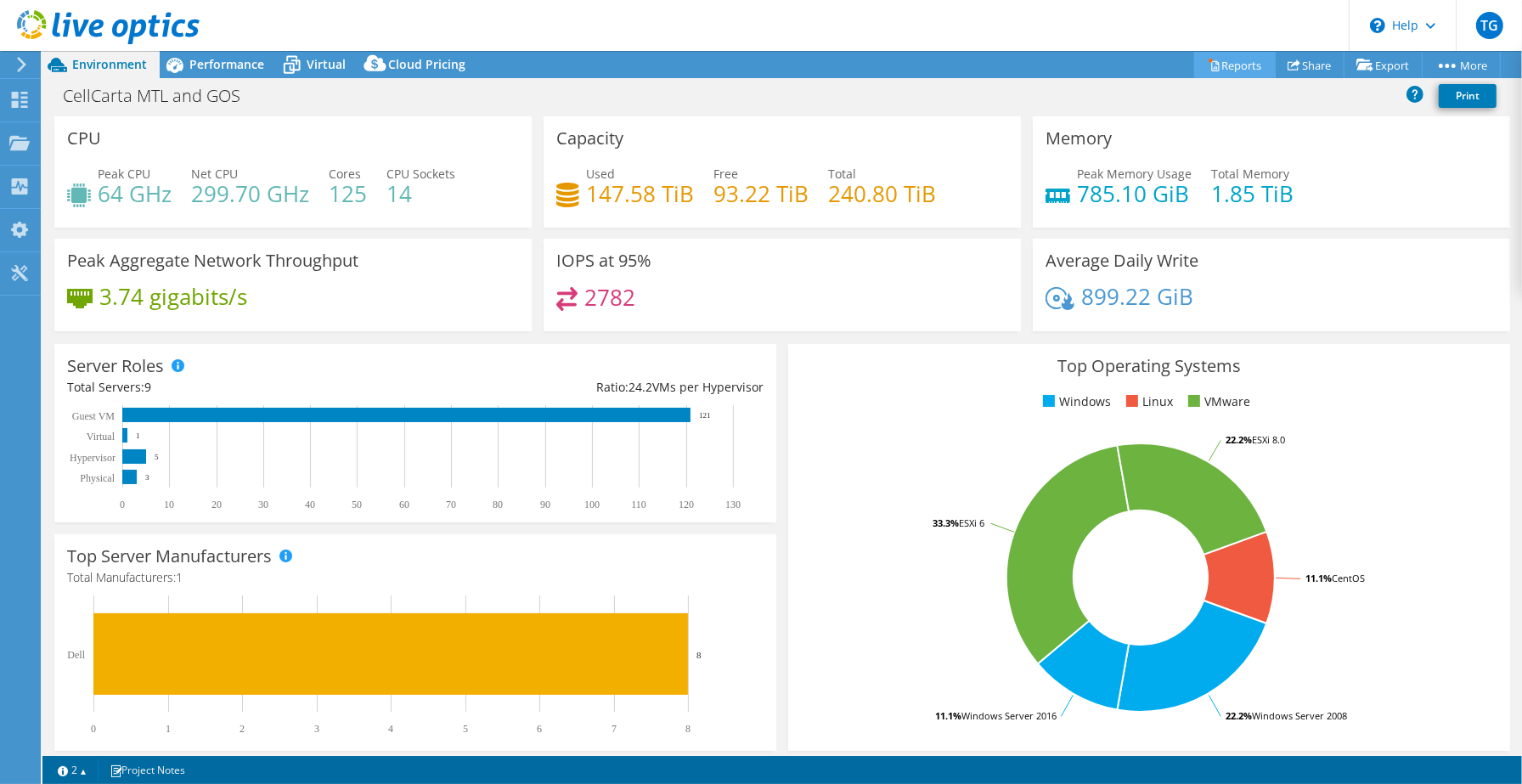
click at [1224, 62] on link "Reports" at bounding box center [1234, 64] width 81 height 26
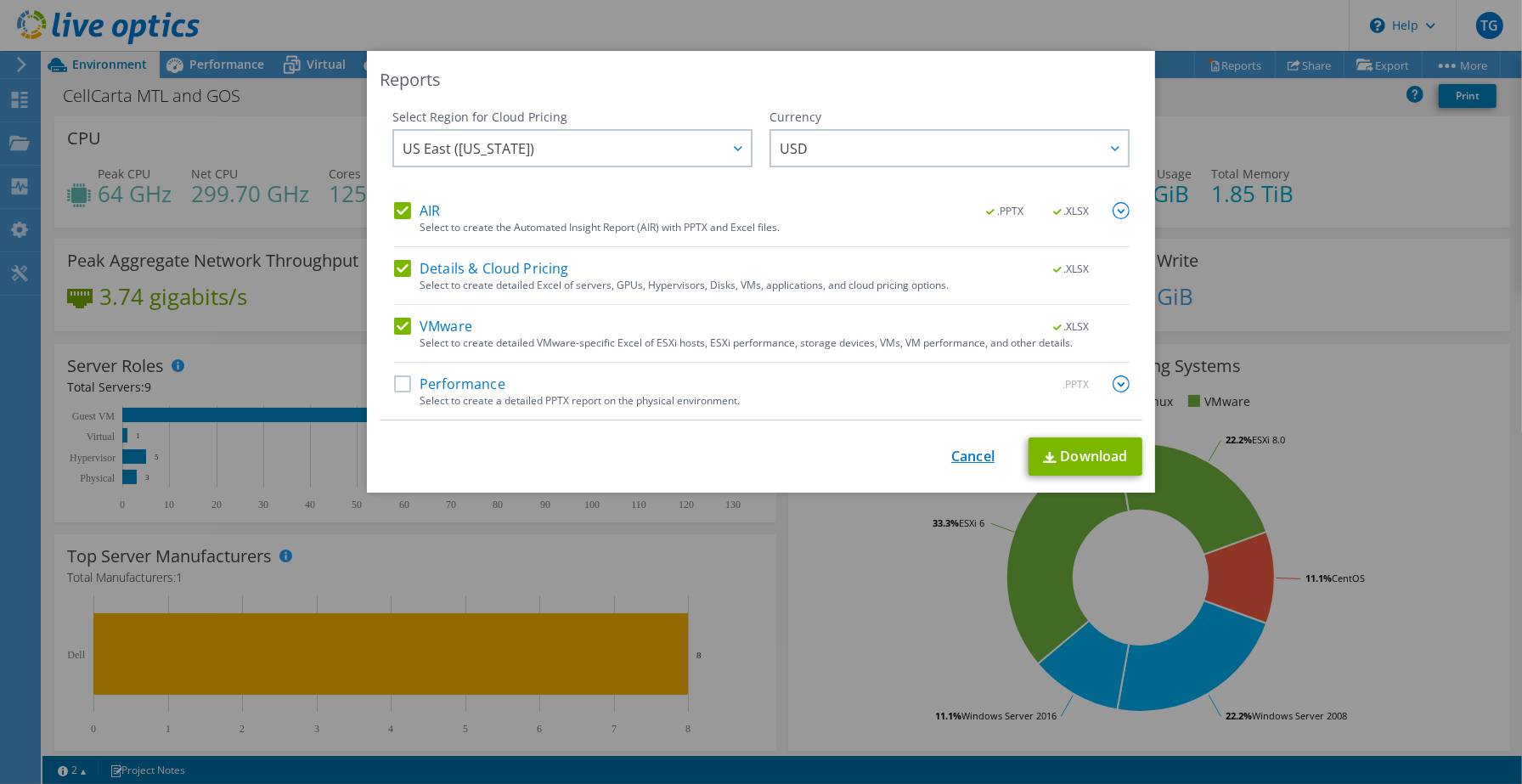
click at [961, 463] on link "Cancel" at bounding box center [973, 457] width 43 height 16
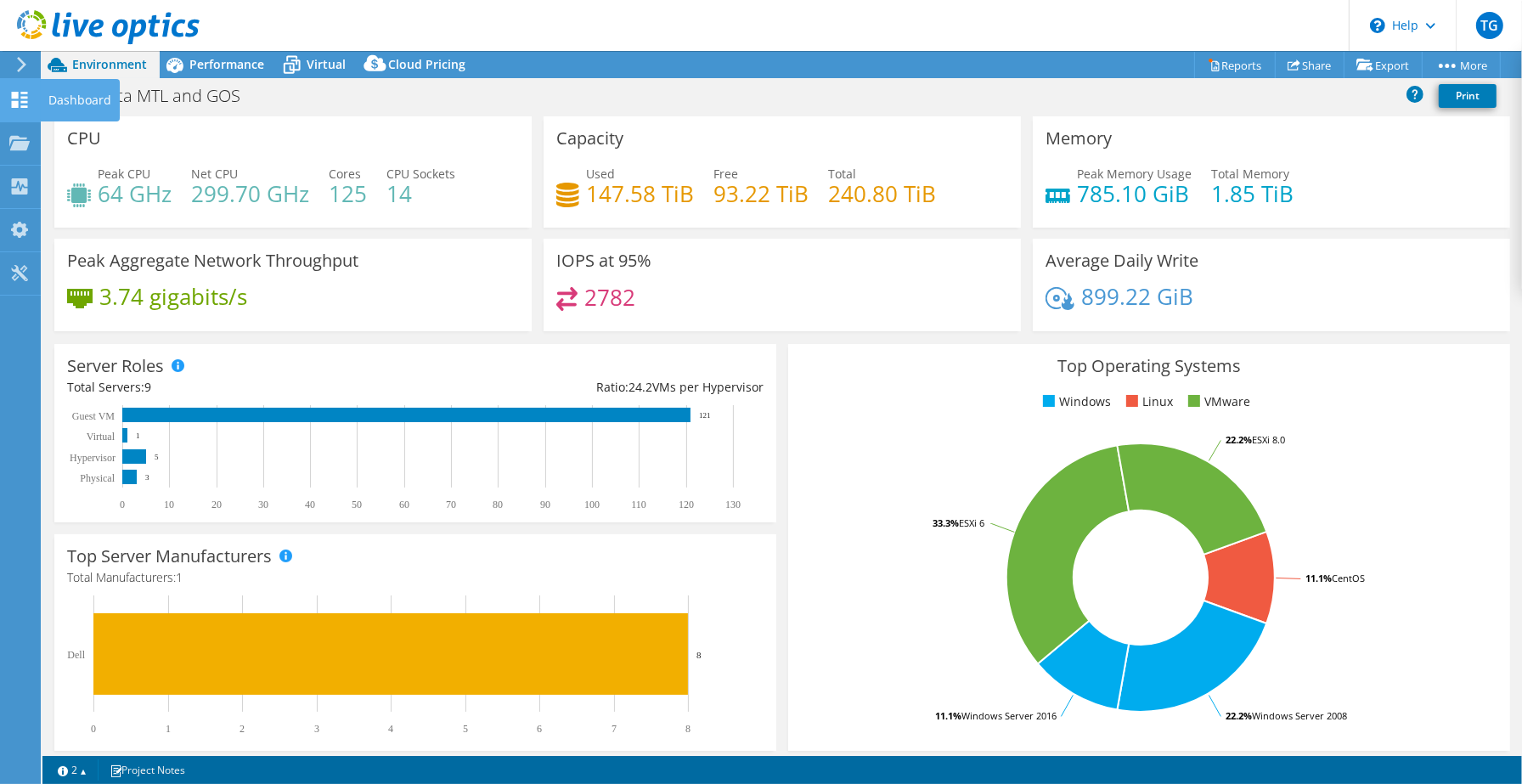
click at [57, 91] on div "Dashboard" at bounding box center [80, 99] width 80 height 43
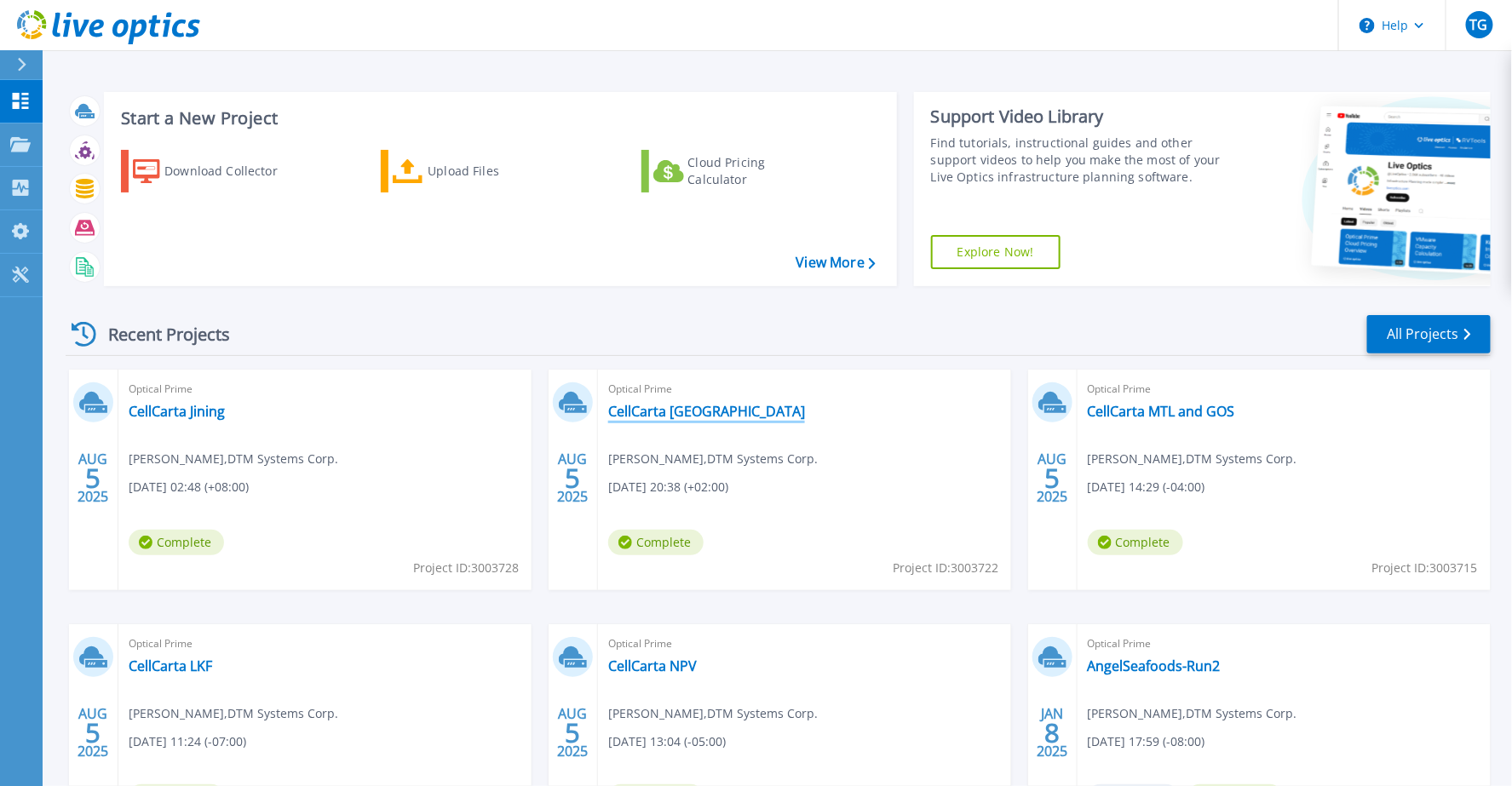
click at [696, 411] on link "CellCarta [GEOGRAPHIC_DATA]" at bounding box center [706, 411] width 197 height 17
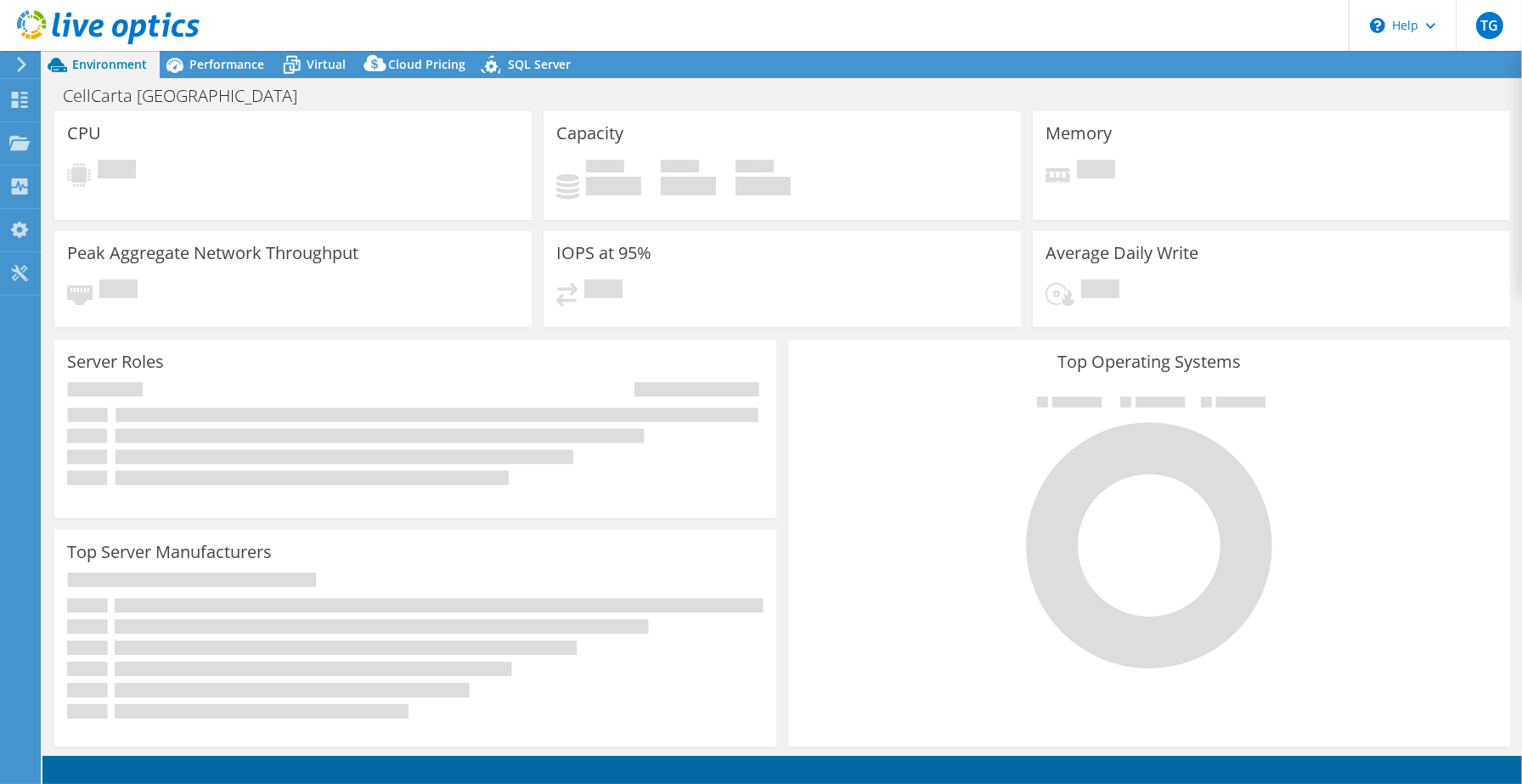
select select "USD"
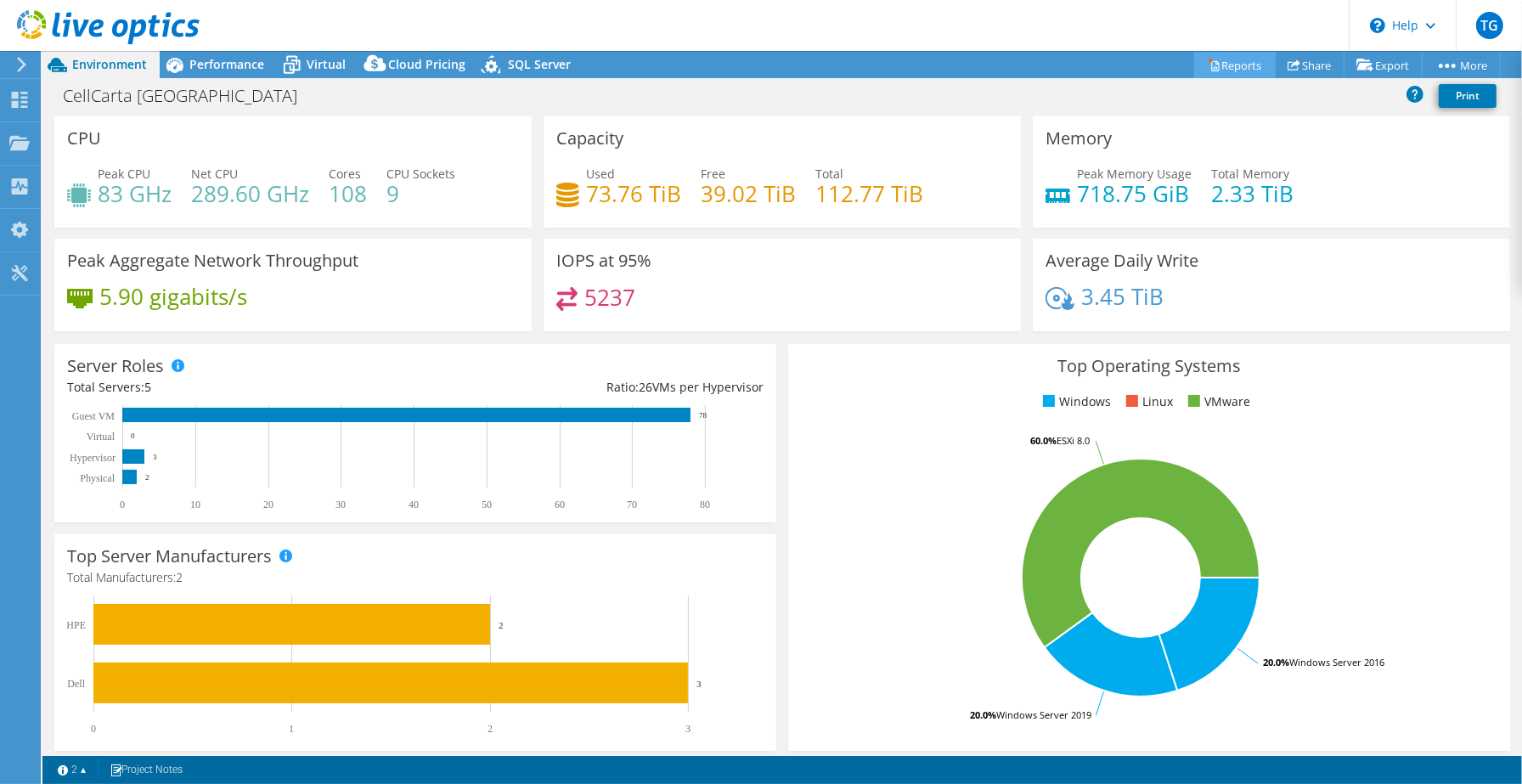
click at [1237, 72] on link "Reports" at bounding box center [1234, 64] width 81 height 26
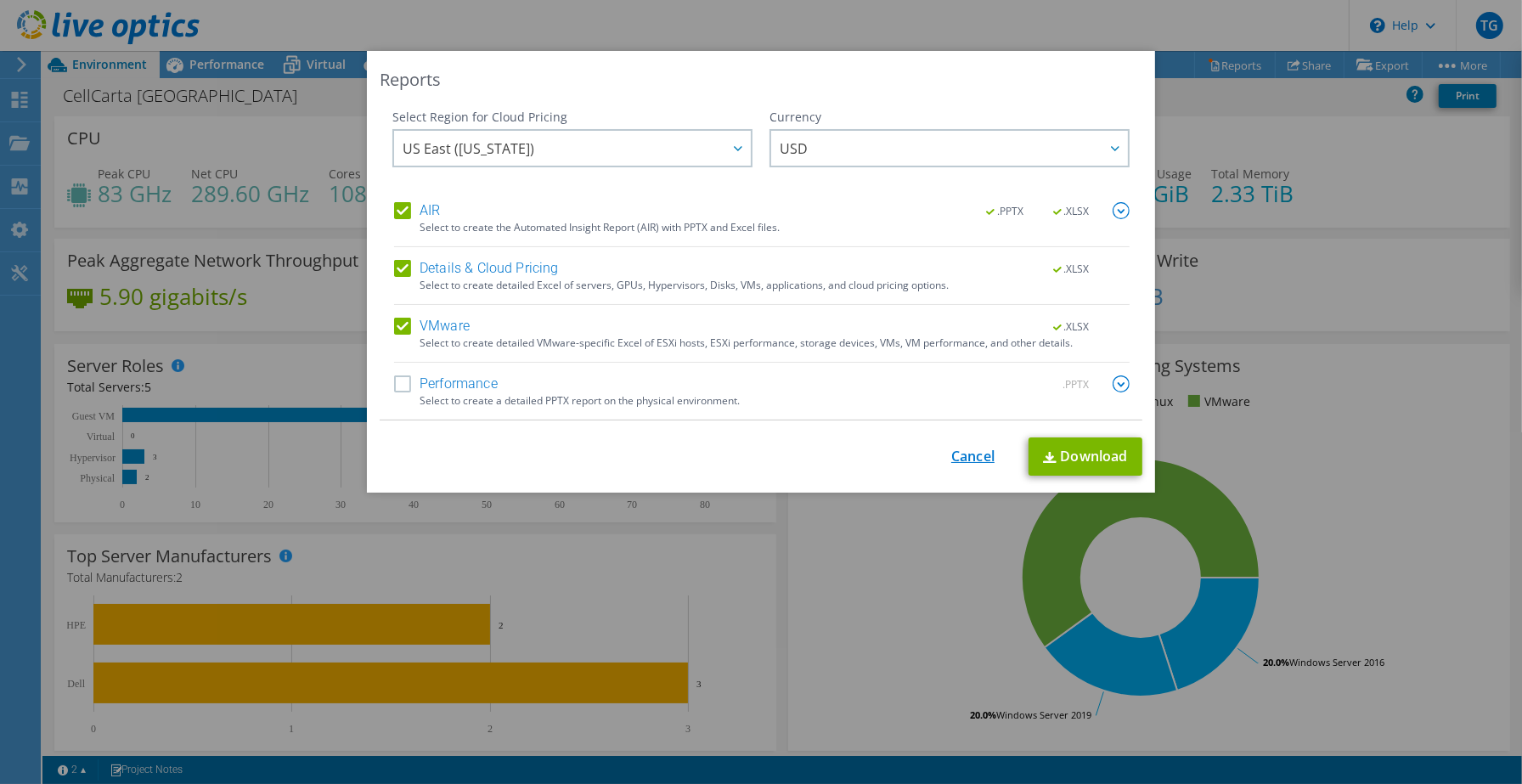
click at [957, 451] on link "Cancel" at bounding box center [973, 457] width 43 height 16
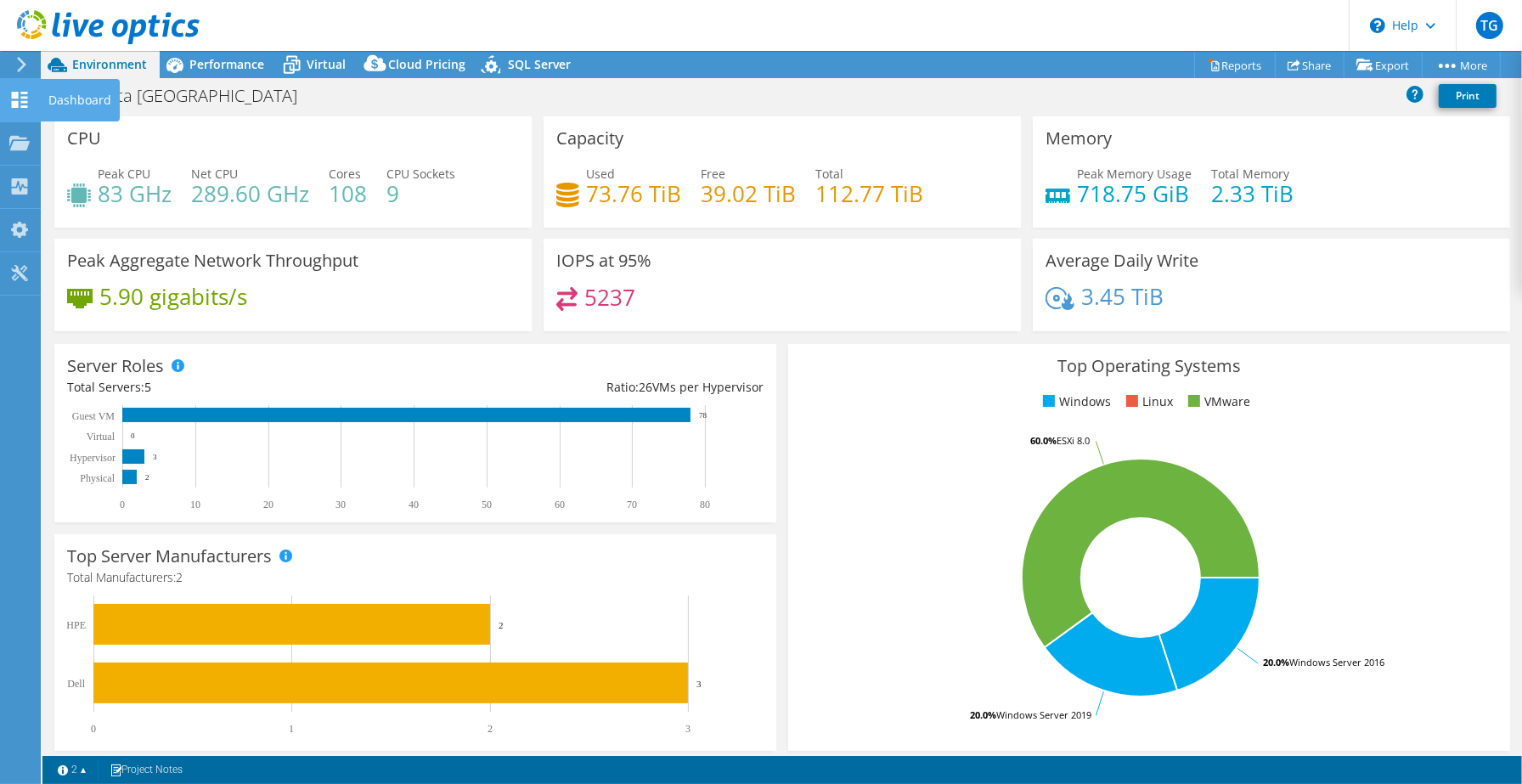
click at [75, 94] on div "Dashboard" at bounding box center [80, 99] width 80 height 43
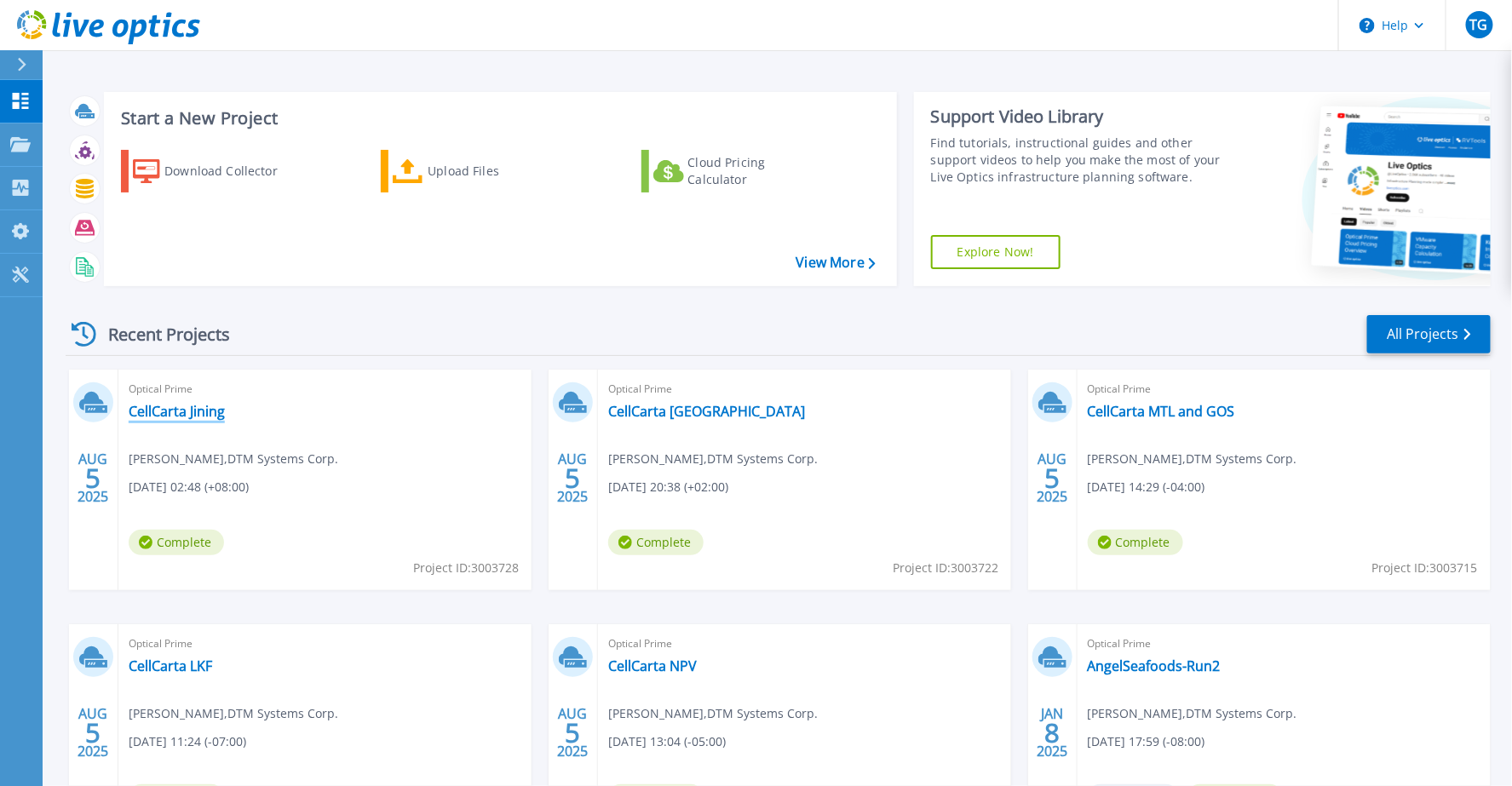
click at [202, 413] on link "CellCarta Jining" at bounding box center [177, 411] width 96 height 17
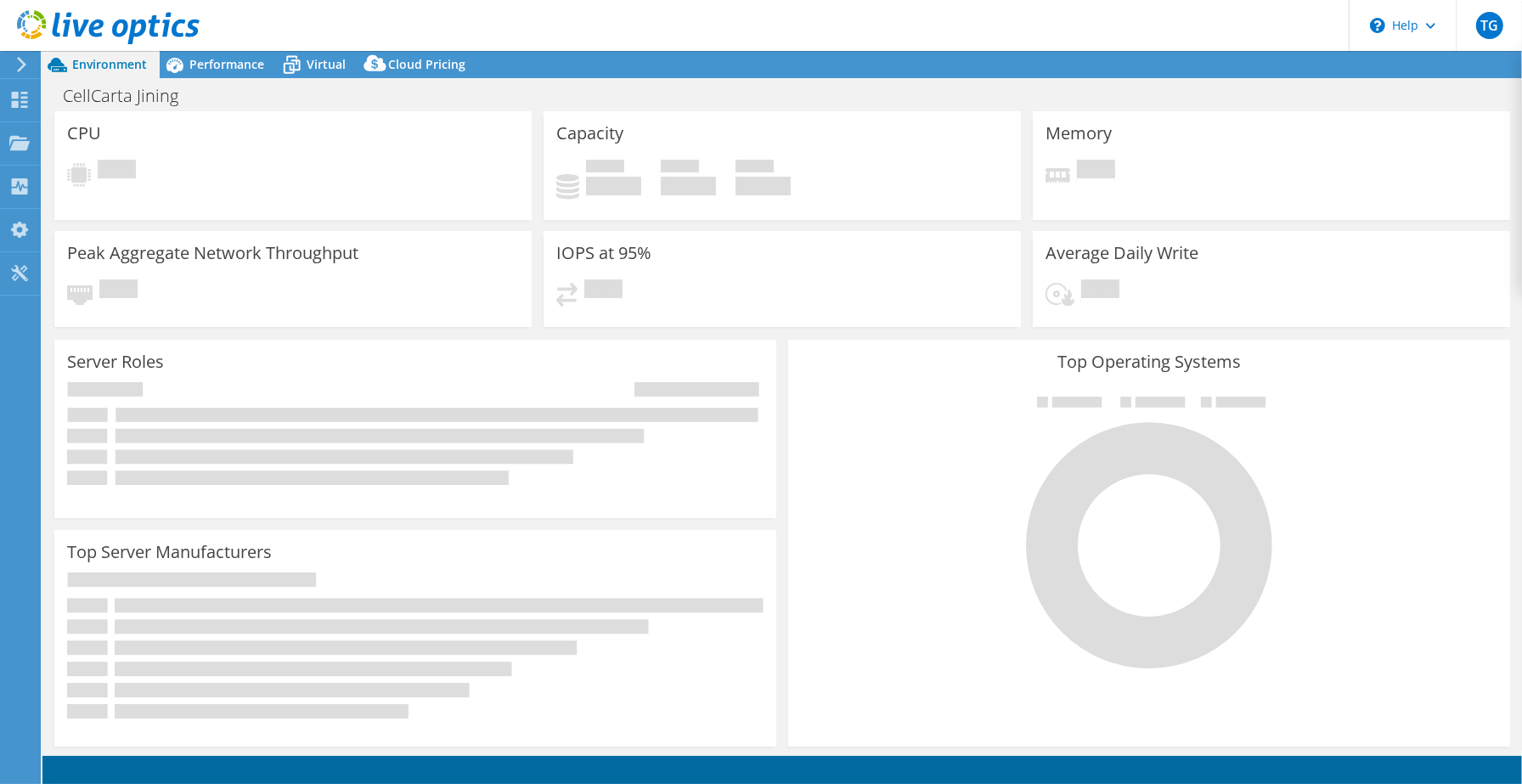
select select "USD"
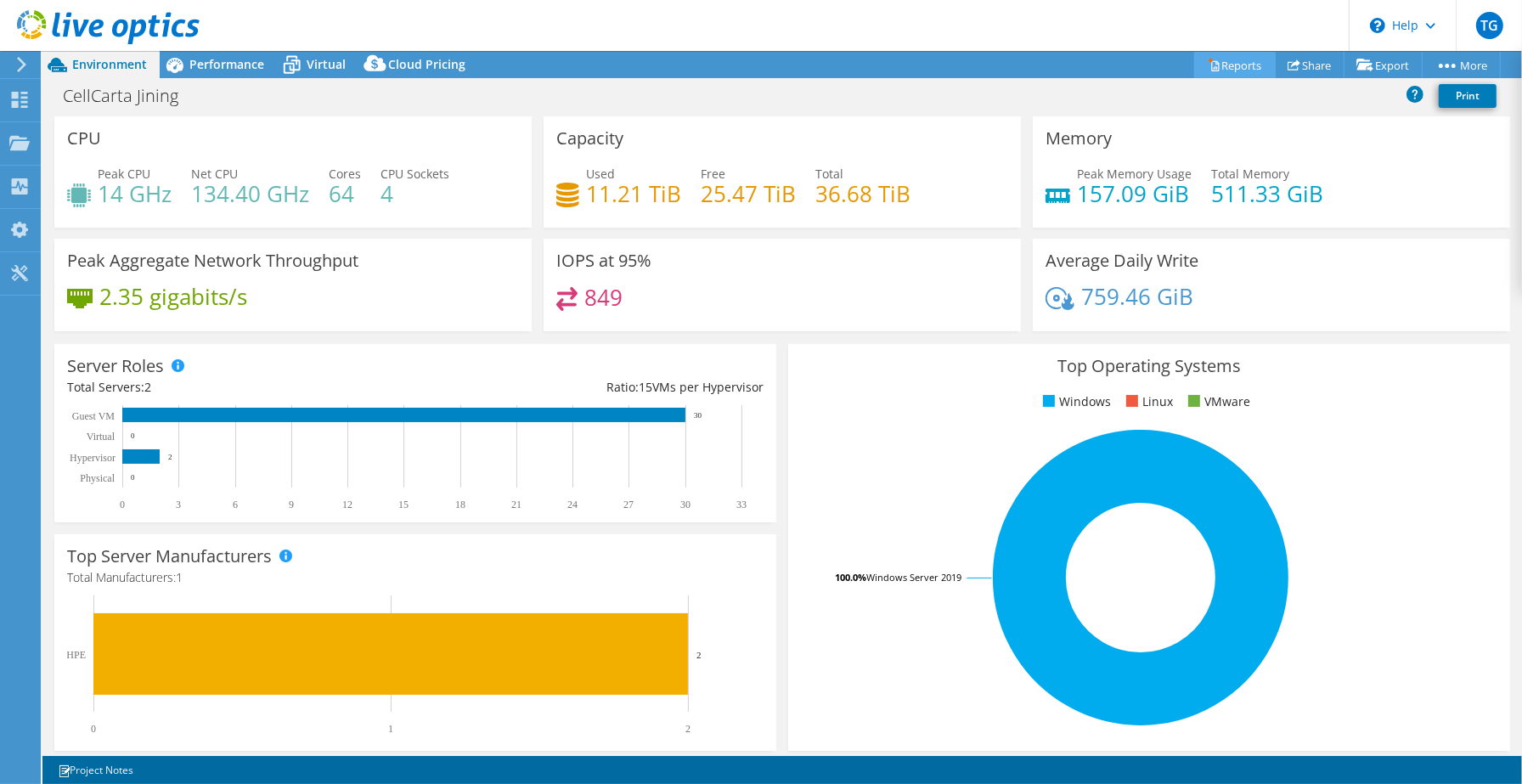
click at [1233, 71] on link "Reports" at bounding box center [1234, 64] width 81 height 26
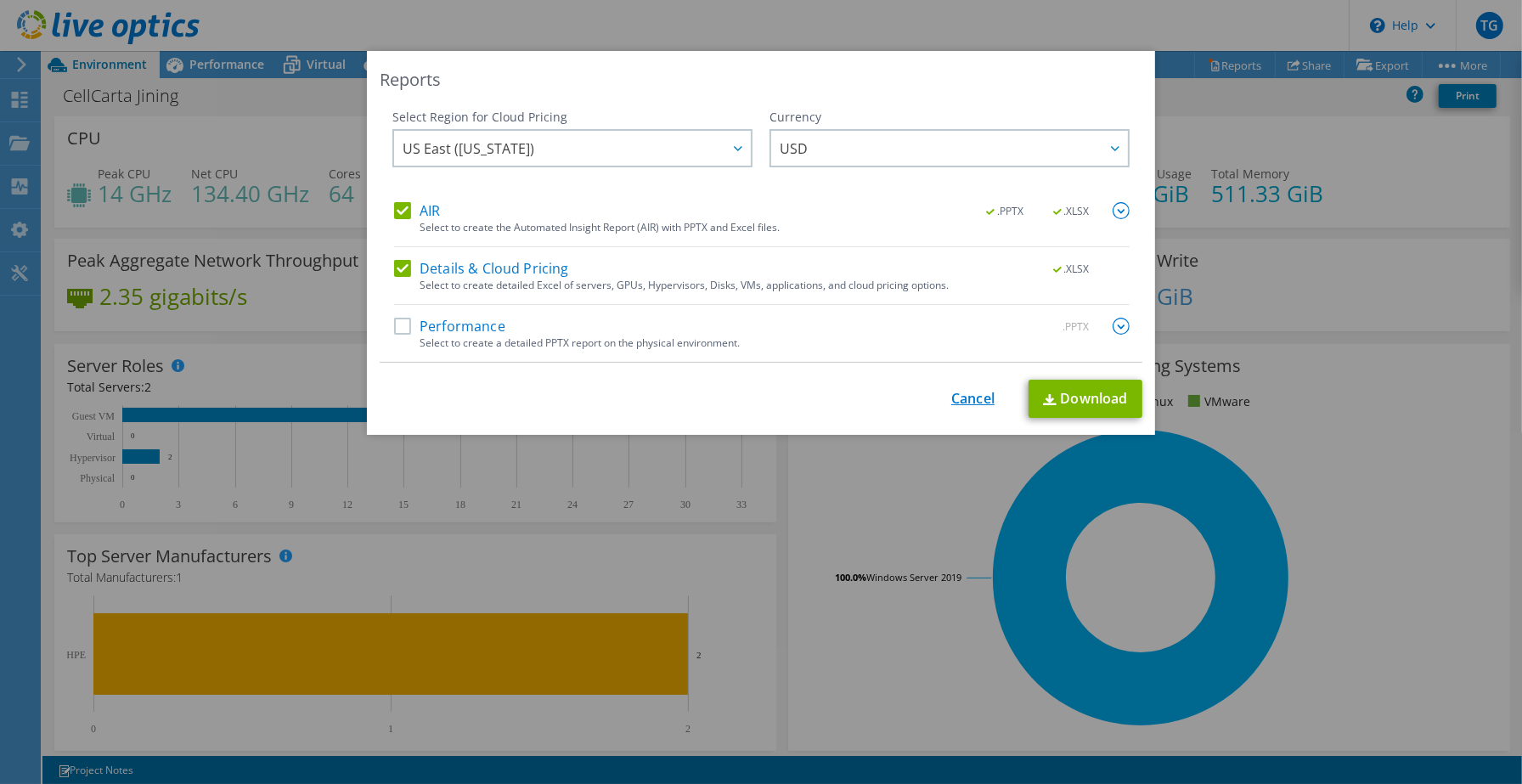
click at [967, 401] on link "Cancel" at bounding box center [973, 399] width 43 height 16
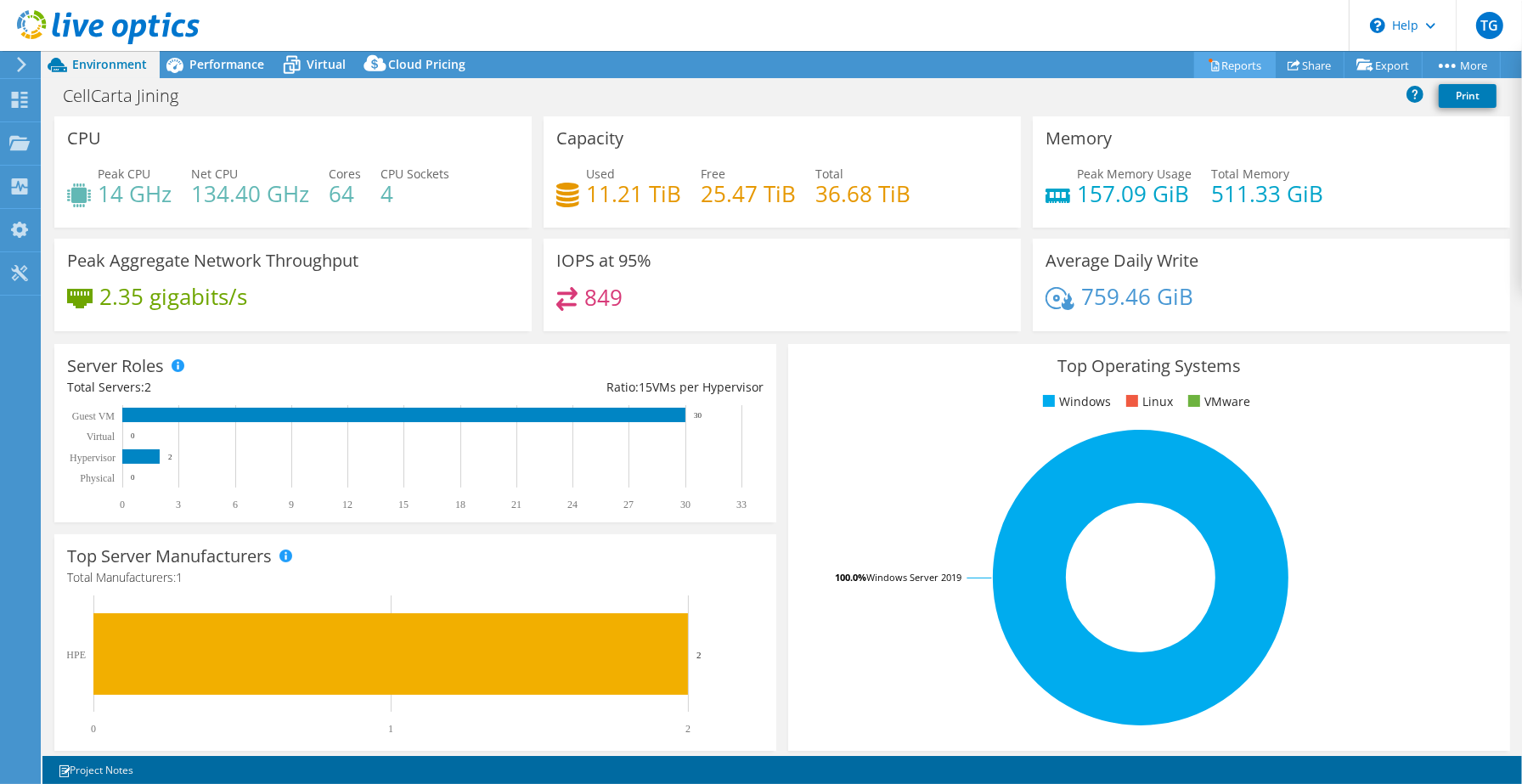
click at [1238, 62] on link "Reports" at bounding box center [1234, 64] width 81 height 26
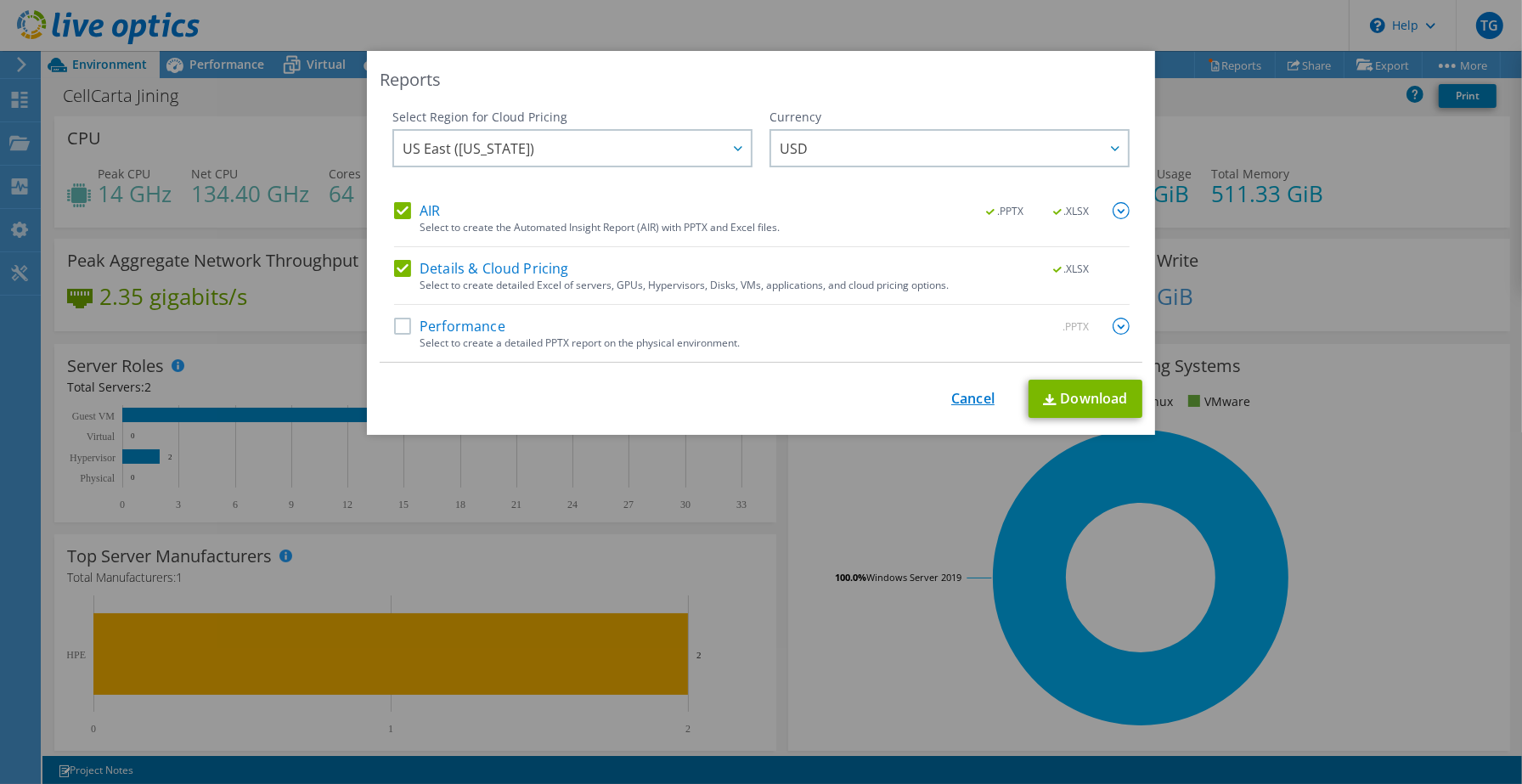
click at [960, 393] on link "Cancel" at bounding box center [973, 399] width 43 height 16
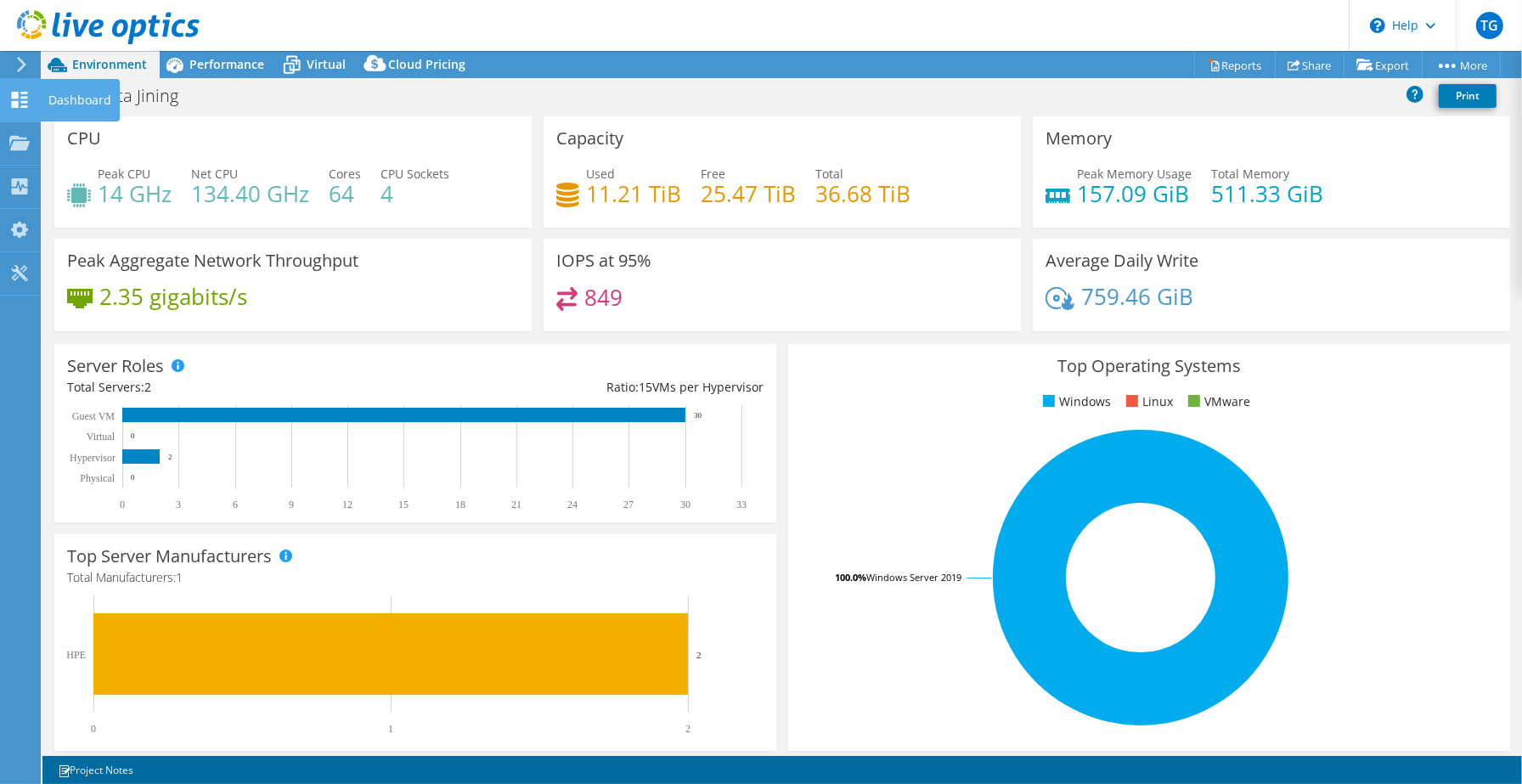
click at [62, 99] on div "Dashboard" at bounding box center [80, 99] width 80 height 43
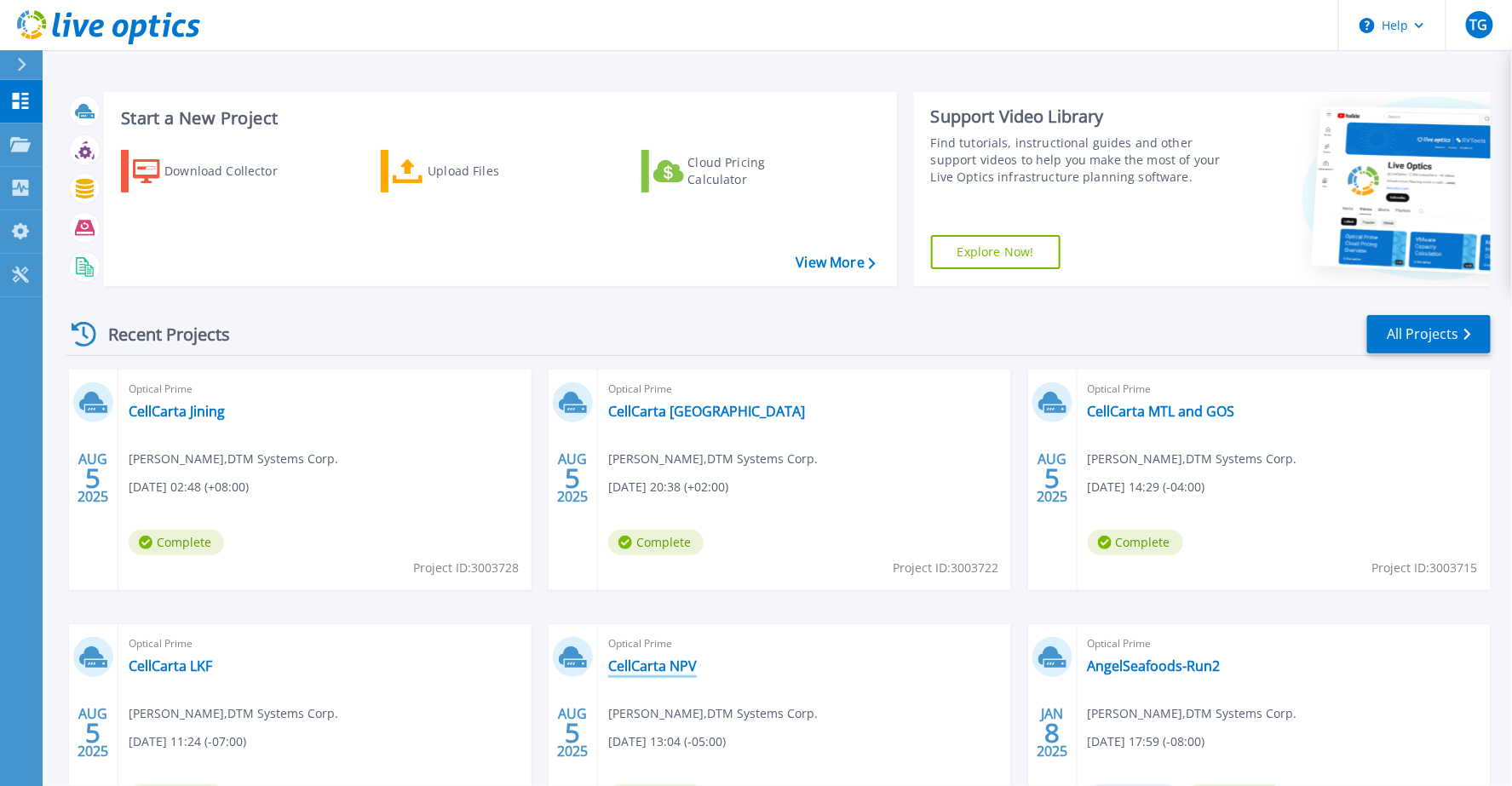
click at [676, 659] on link "CellCarta NPV" at bounding box center [652, 665] width 89 height 17
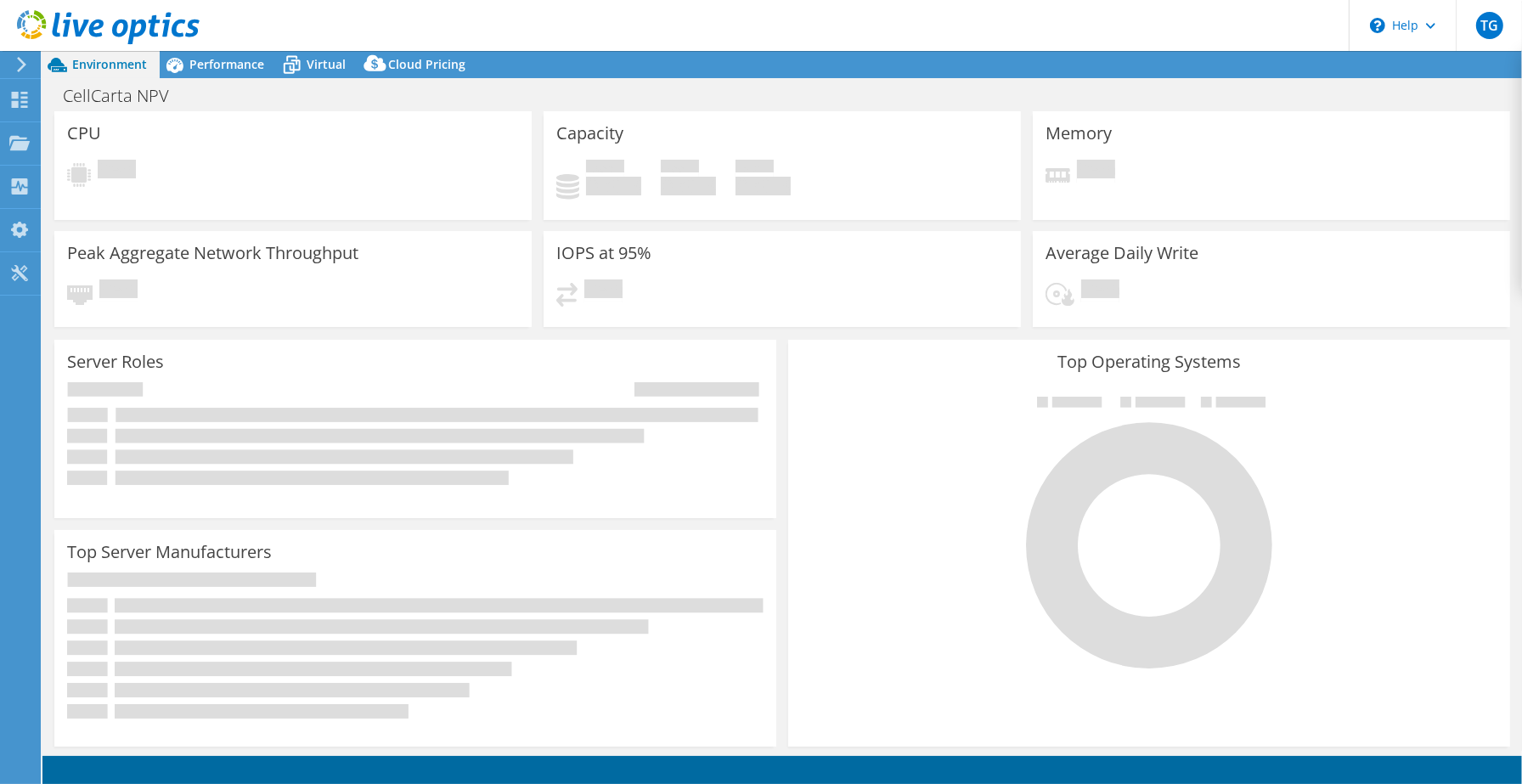
select select "USD"
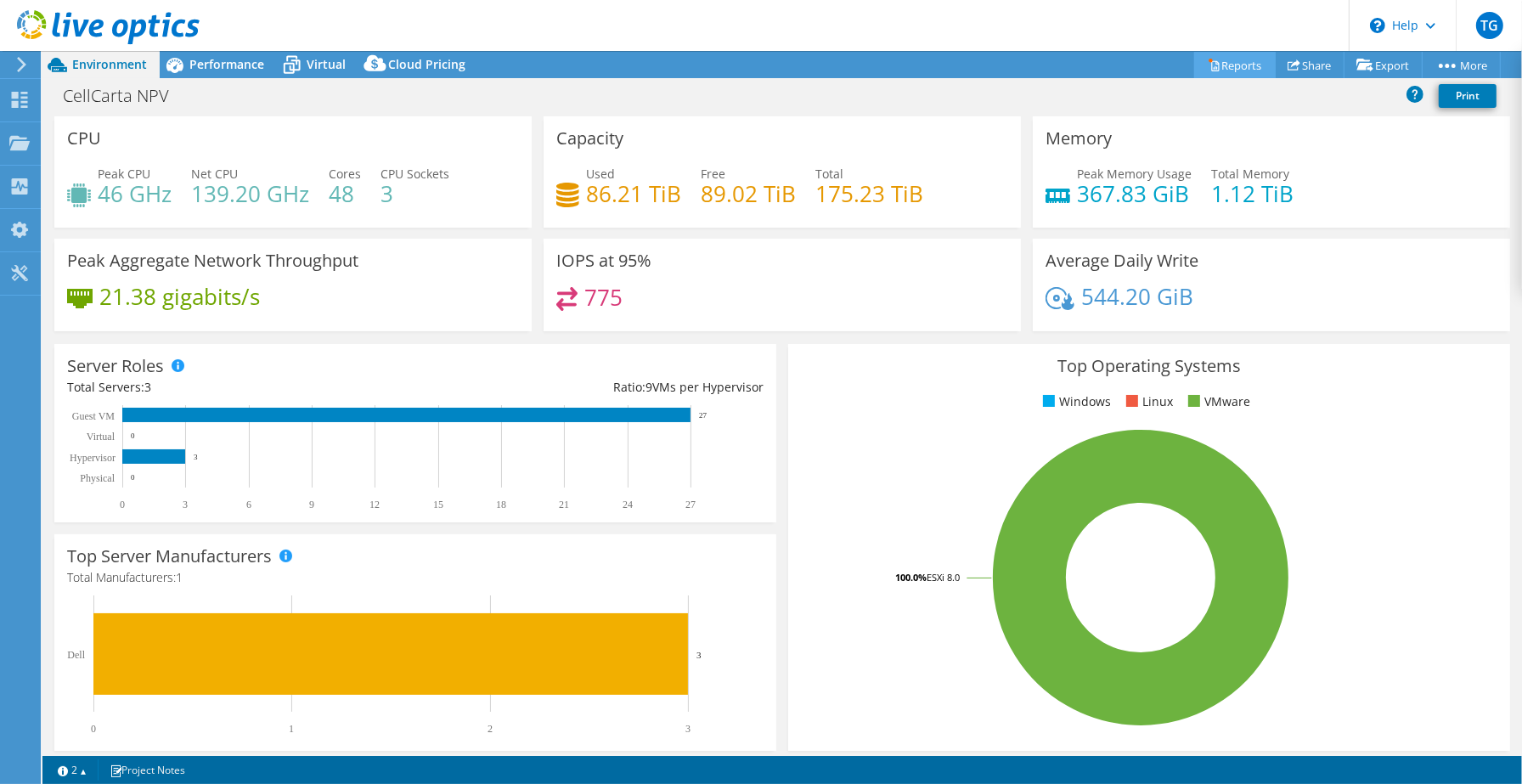
click at [1229, 63] on link "Reports" at bounding box center [1234, 64] width 81 height 26
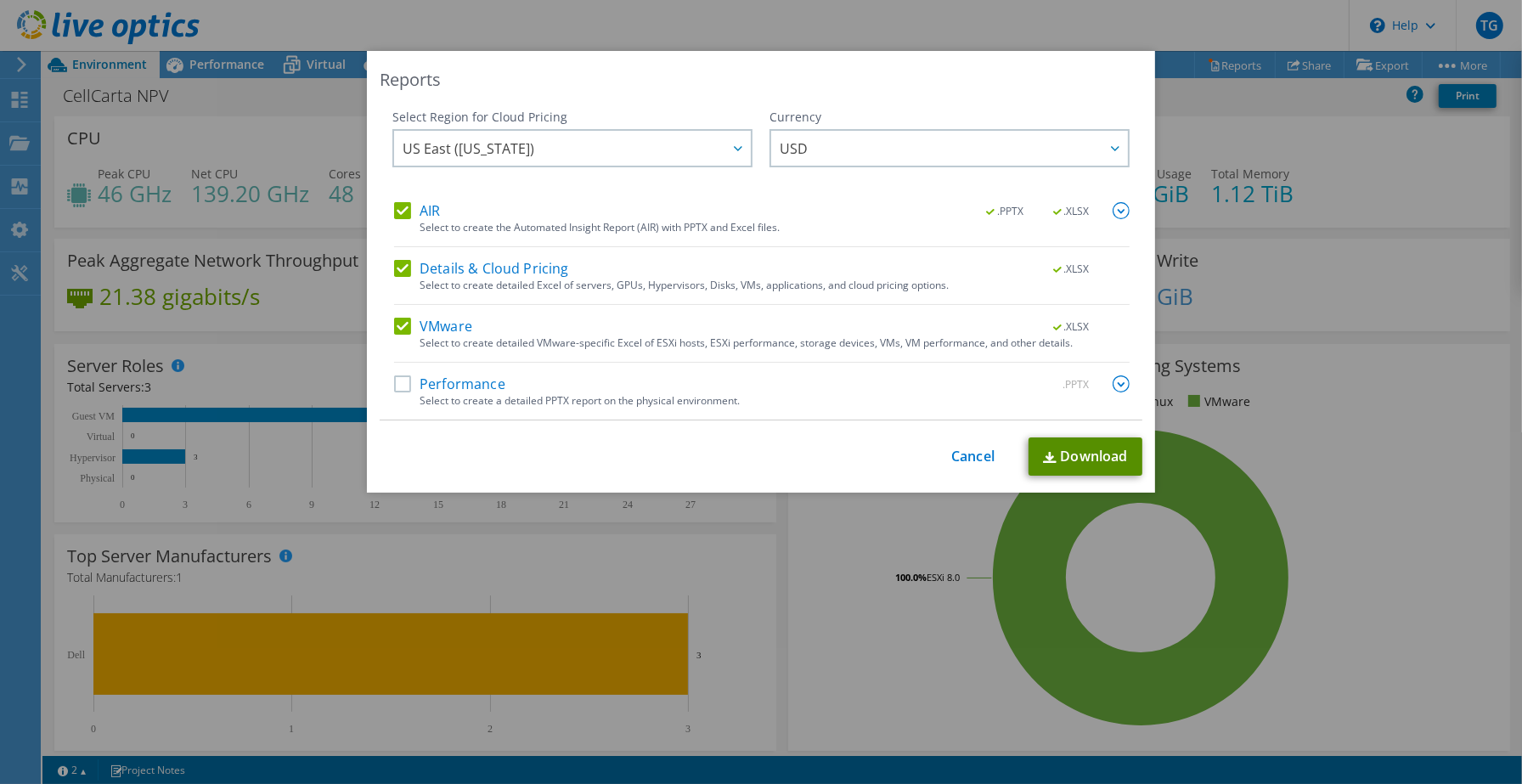
click at [1102, 453] on link "Download" at bounding box center [1085, 457] width 114 height 38
click at [963, 459] on link "Cancel" at bounding box center [973, 457] width 43 height 16
